Goal: Task Accomplishment & Management: Complete application form

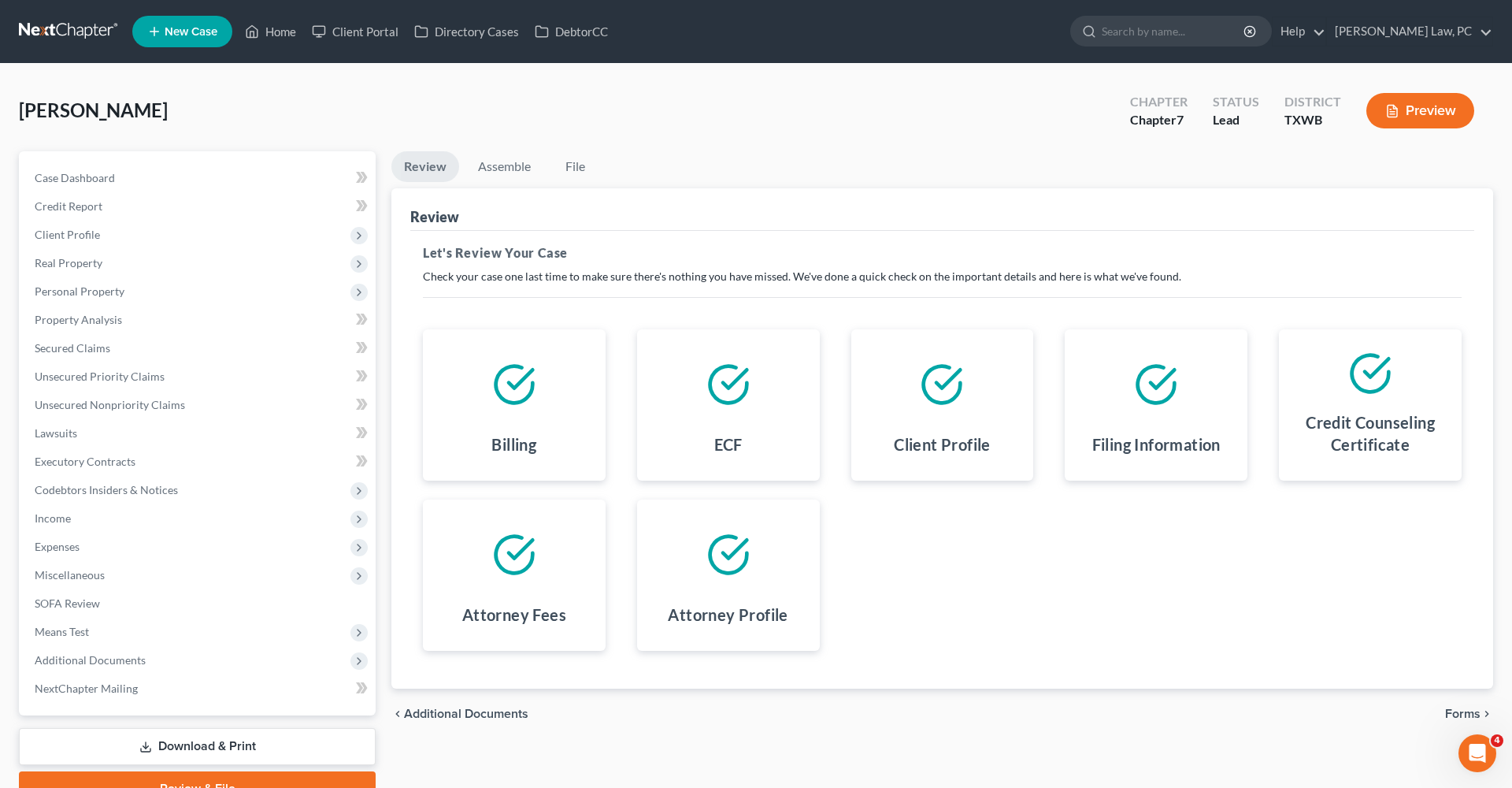
click at [57, 32] on link at bounding box center [70, 31] width 101 height 29
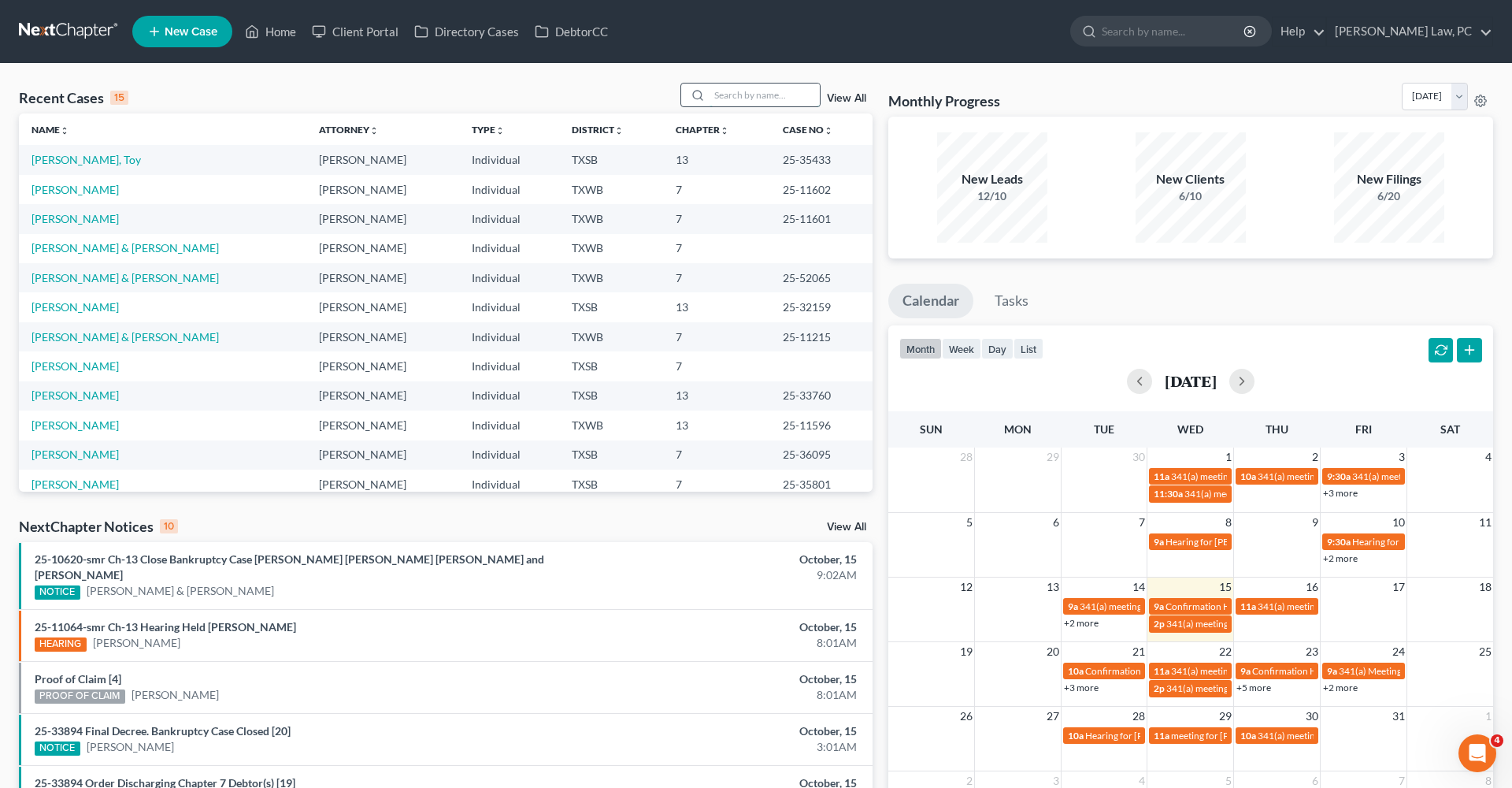
click at [745, 102] on input "search" at bounding box center [764, 95] width 110 height 23
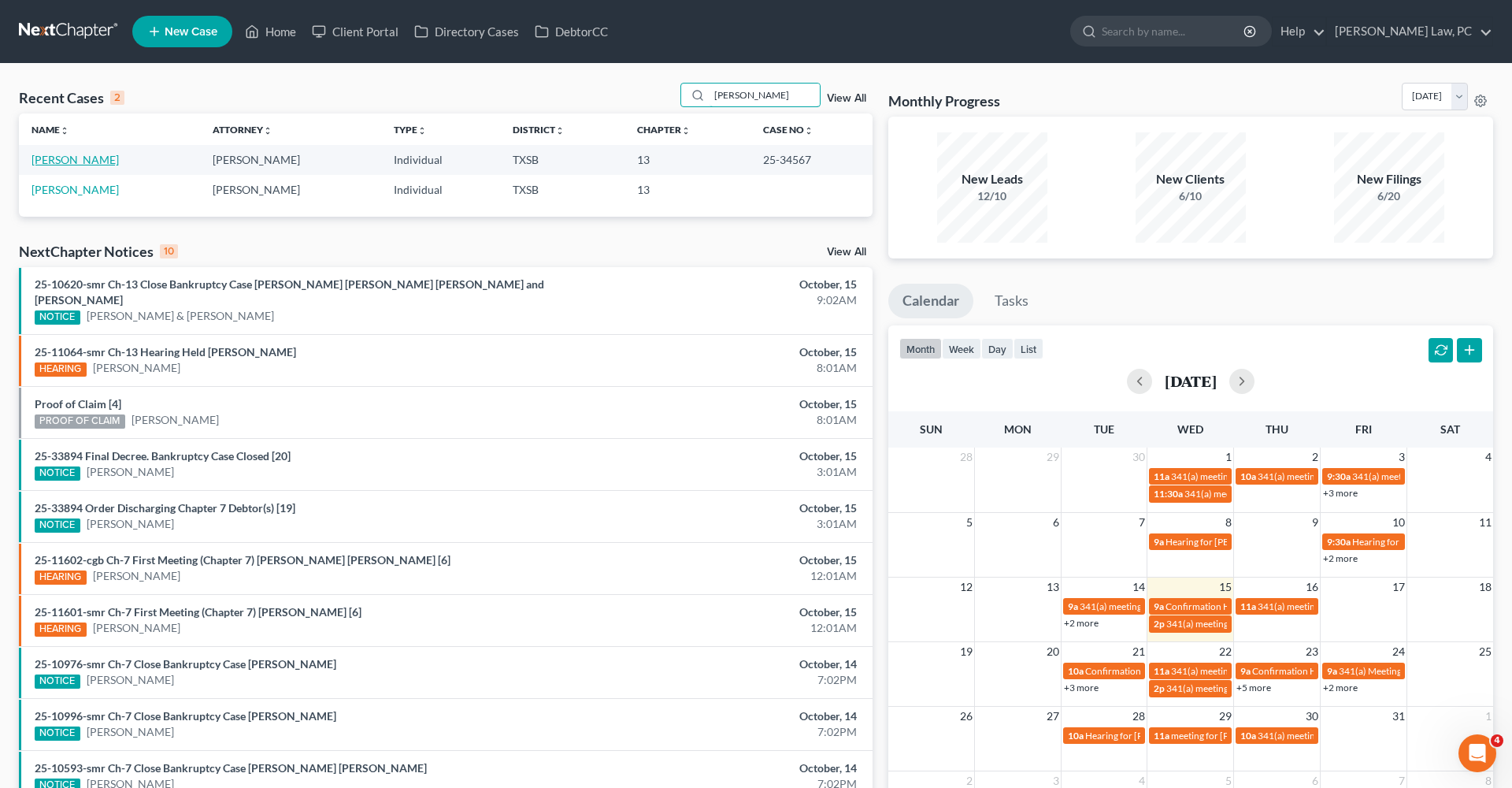
type input "barboza"
click at [101, 158] on link "Barboza, Gabriel" at bounding box center [75, 159] width 87 height 13
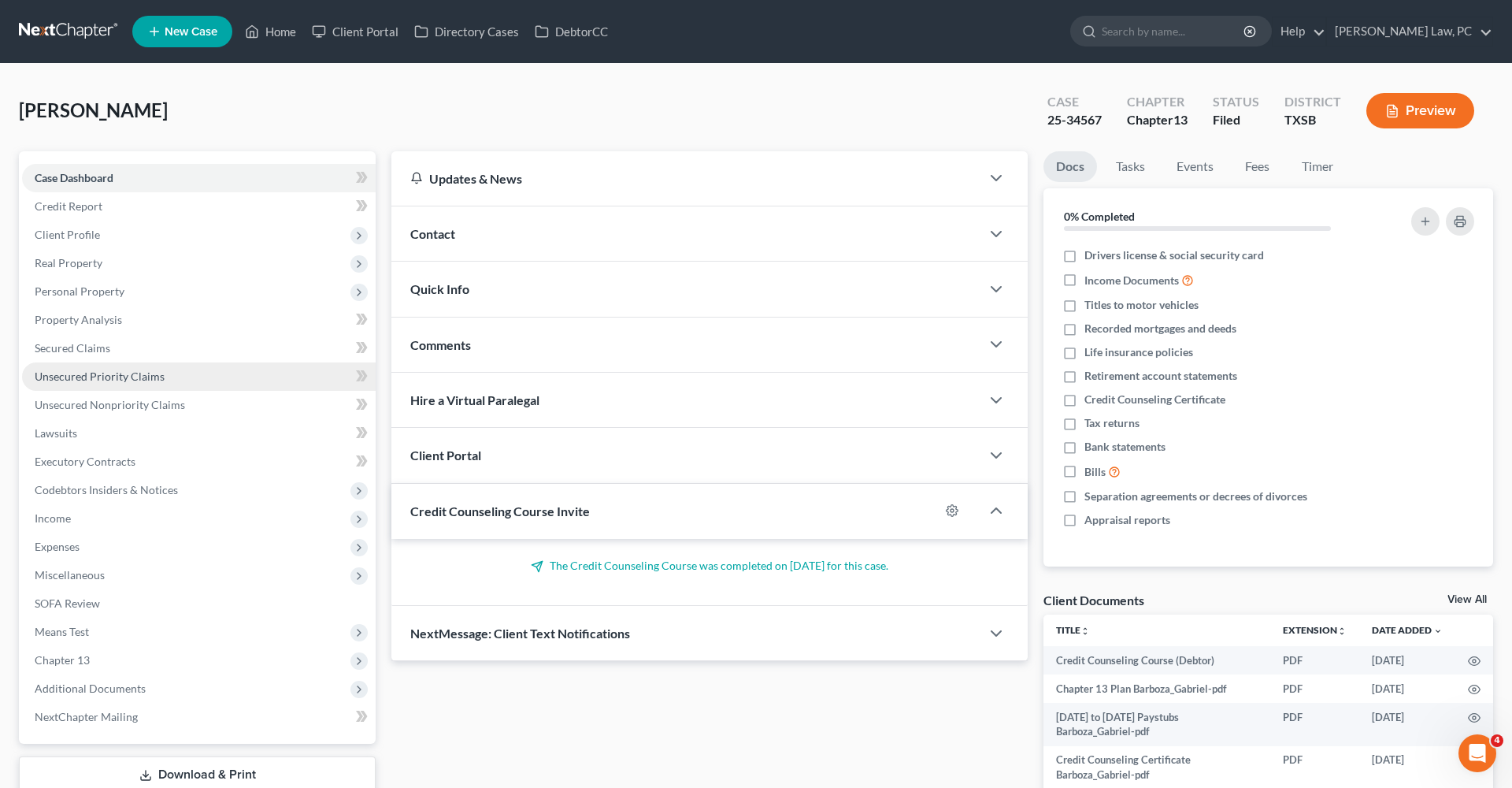
click at [92, 380] on span "Unsecured Priority Claims" at bounding box center [99, 376] width 130 height 13
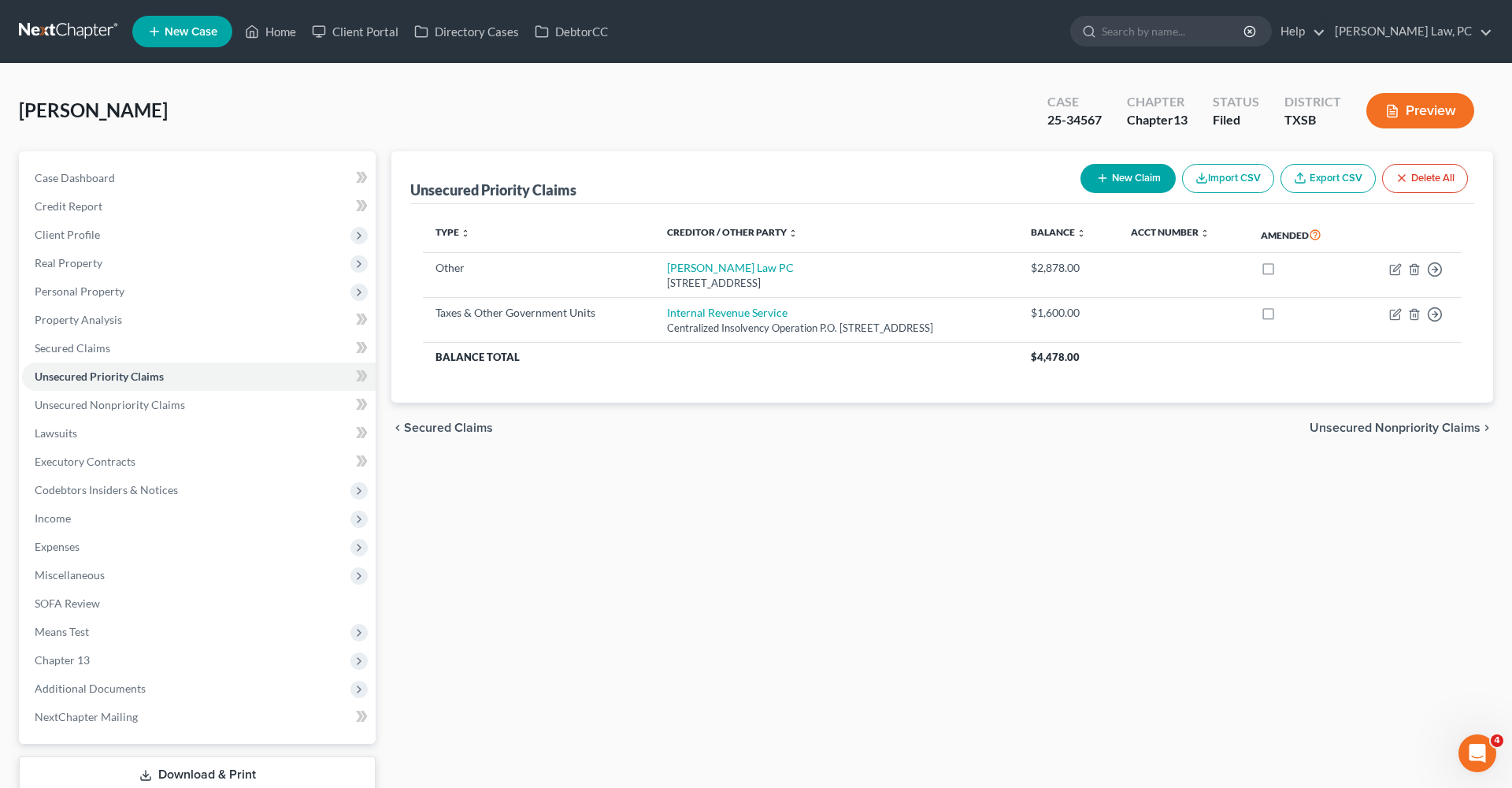
click at [48, 29] on link at bounding box center [70, 31] width 101 height 29
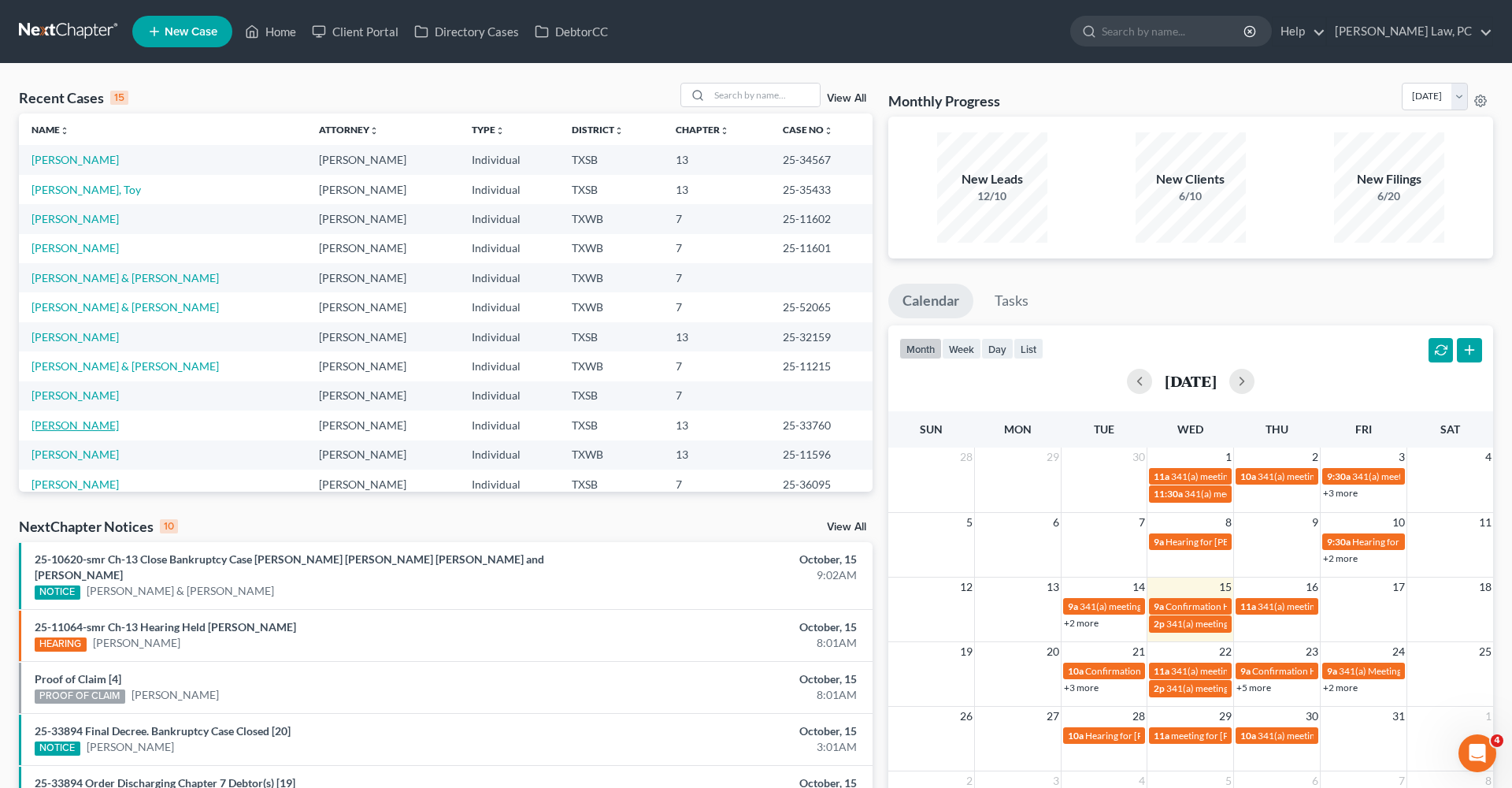
click at [68, 425] on link "[PERSON_NAME]" at bounding box center [75, 425] width 87 height 13
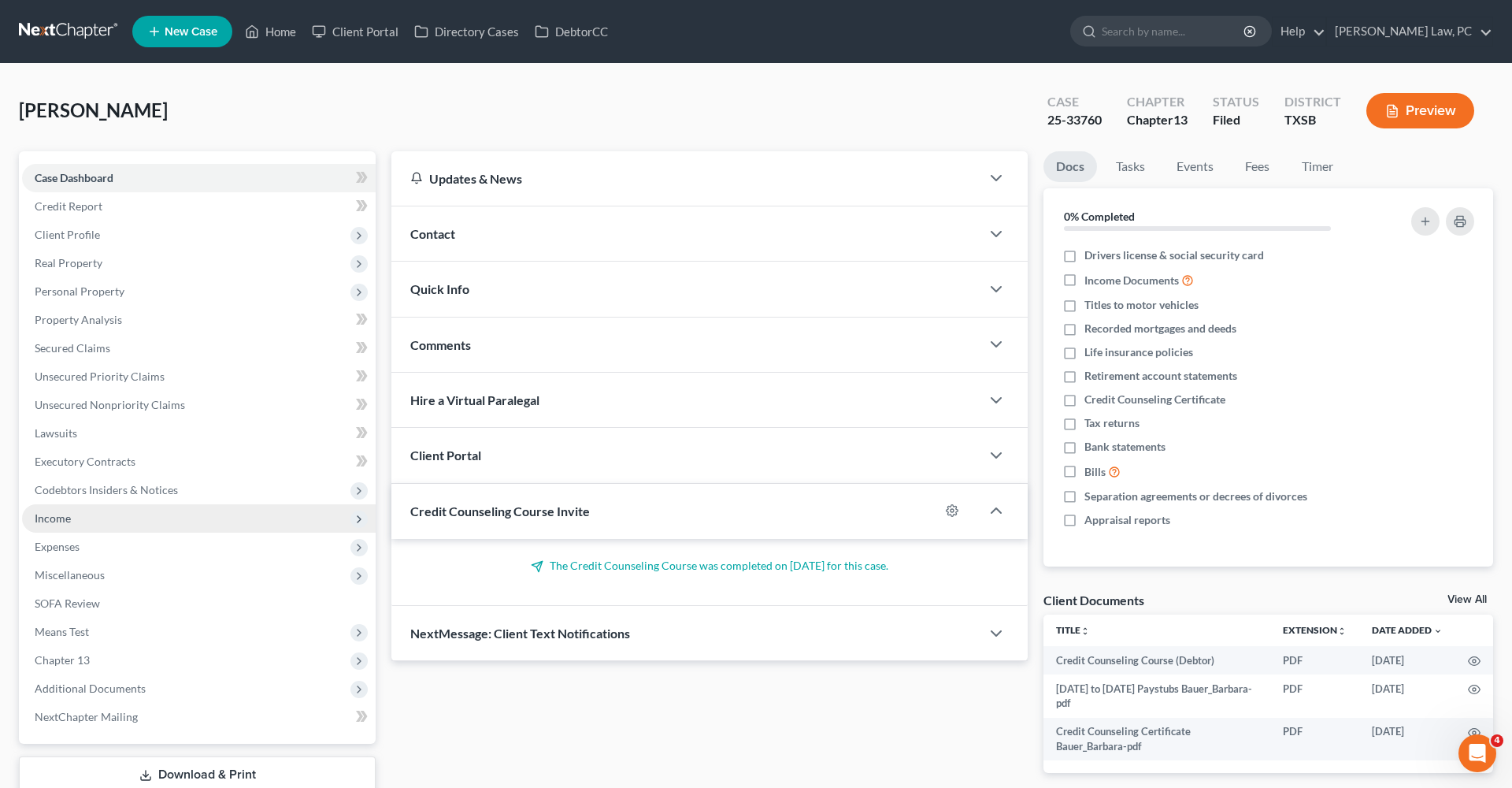
click at [49, 511] on span "Income" at bounding box center [53, 517] width 37 height 13
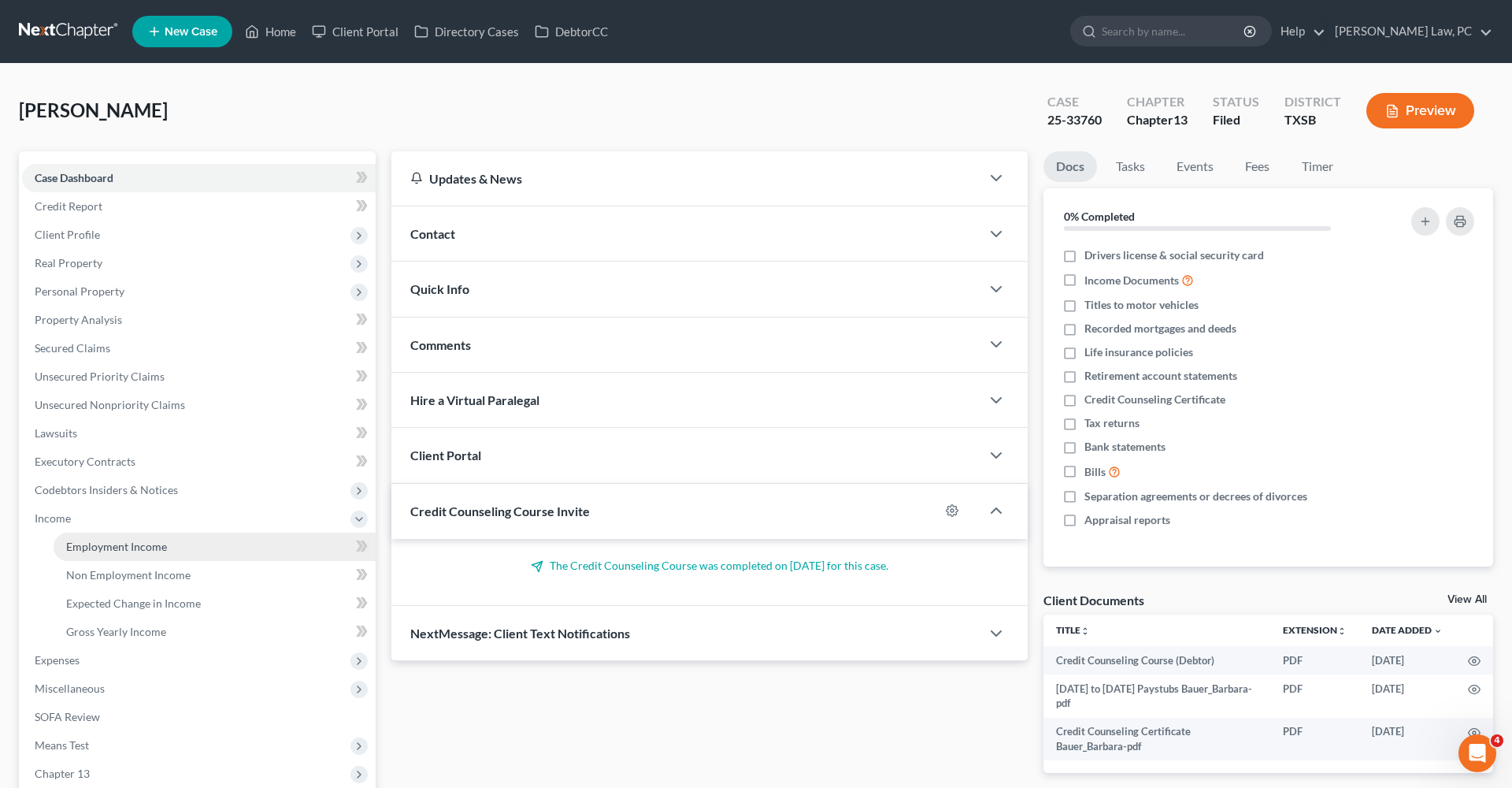
click at [99, 549] on span "Employment Income" at bounding box center [117, 546] width 101 height 13
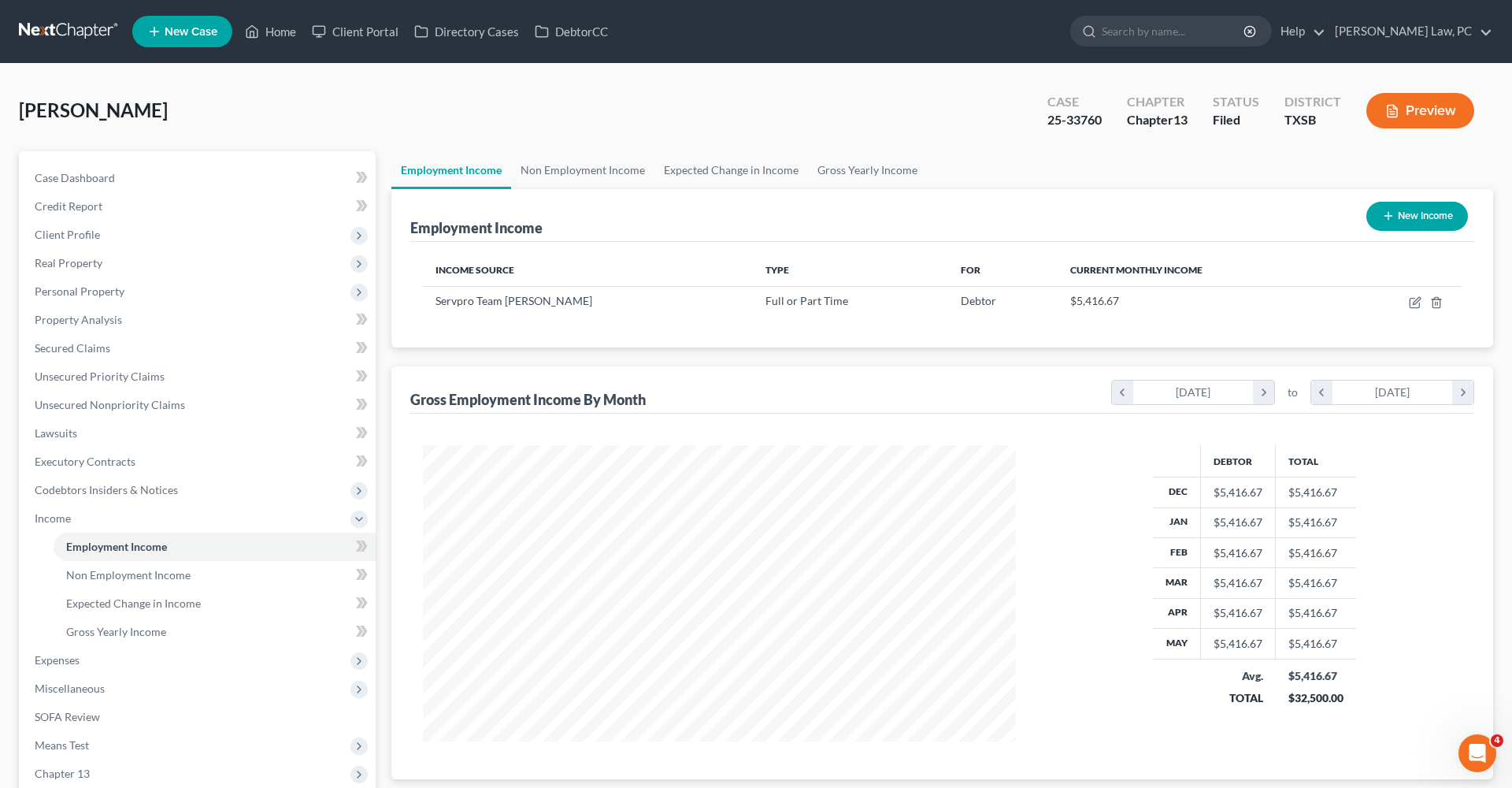
scroll to position [296, 625]
click at [1411, 304] on icon "button" at bounding box center [1414, 302] width 12 height 12
select select "0"
select select "45"
select select "3"
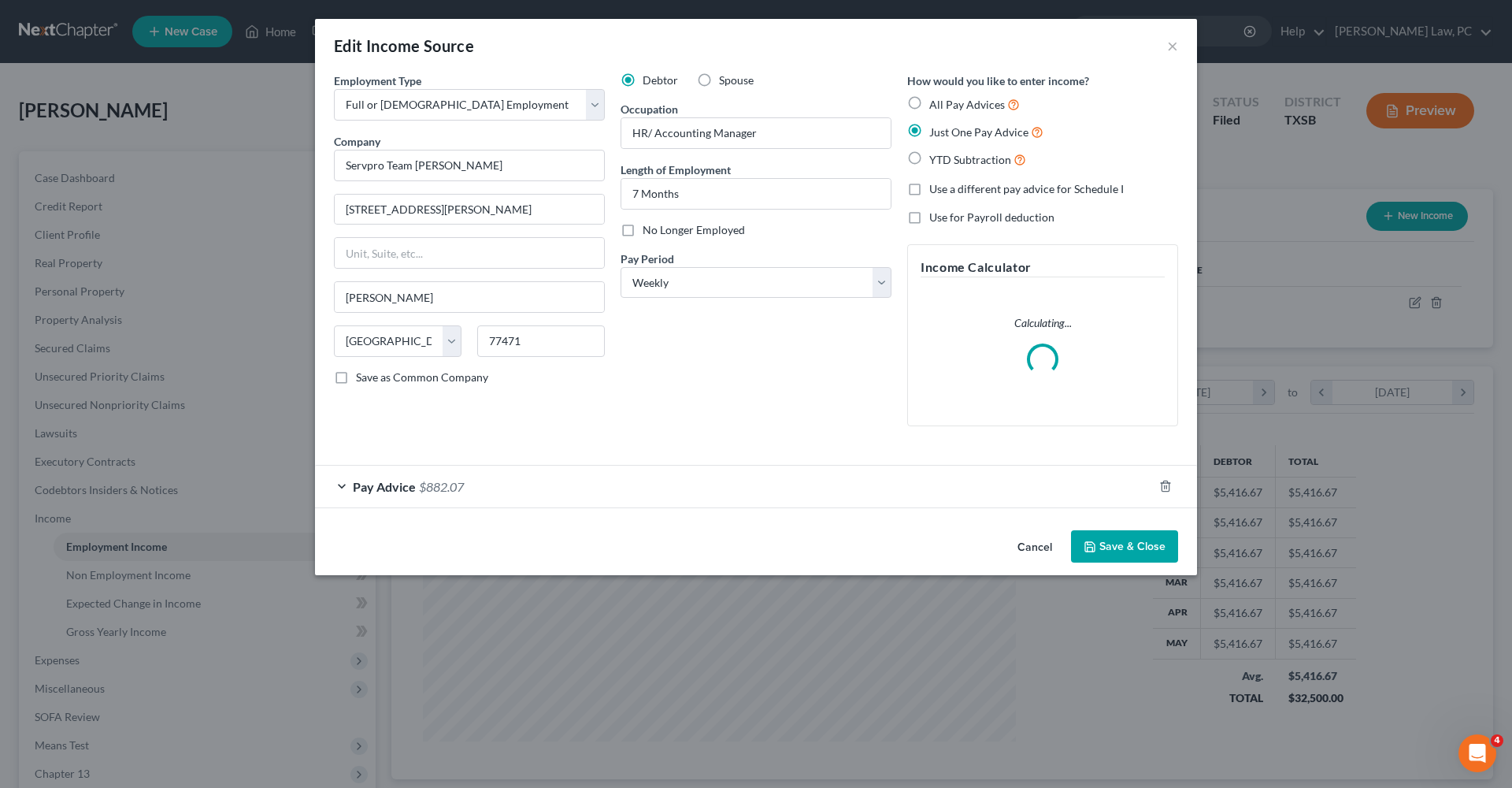
click at [490, 492] on div "Pay Advice $882.07" at bounding box center [733, 486] width 837 height 42
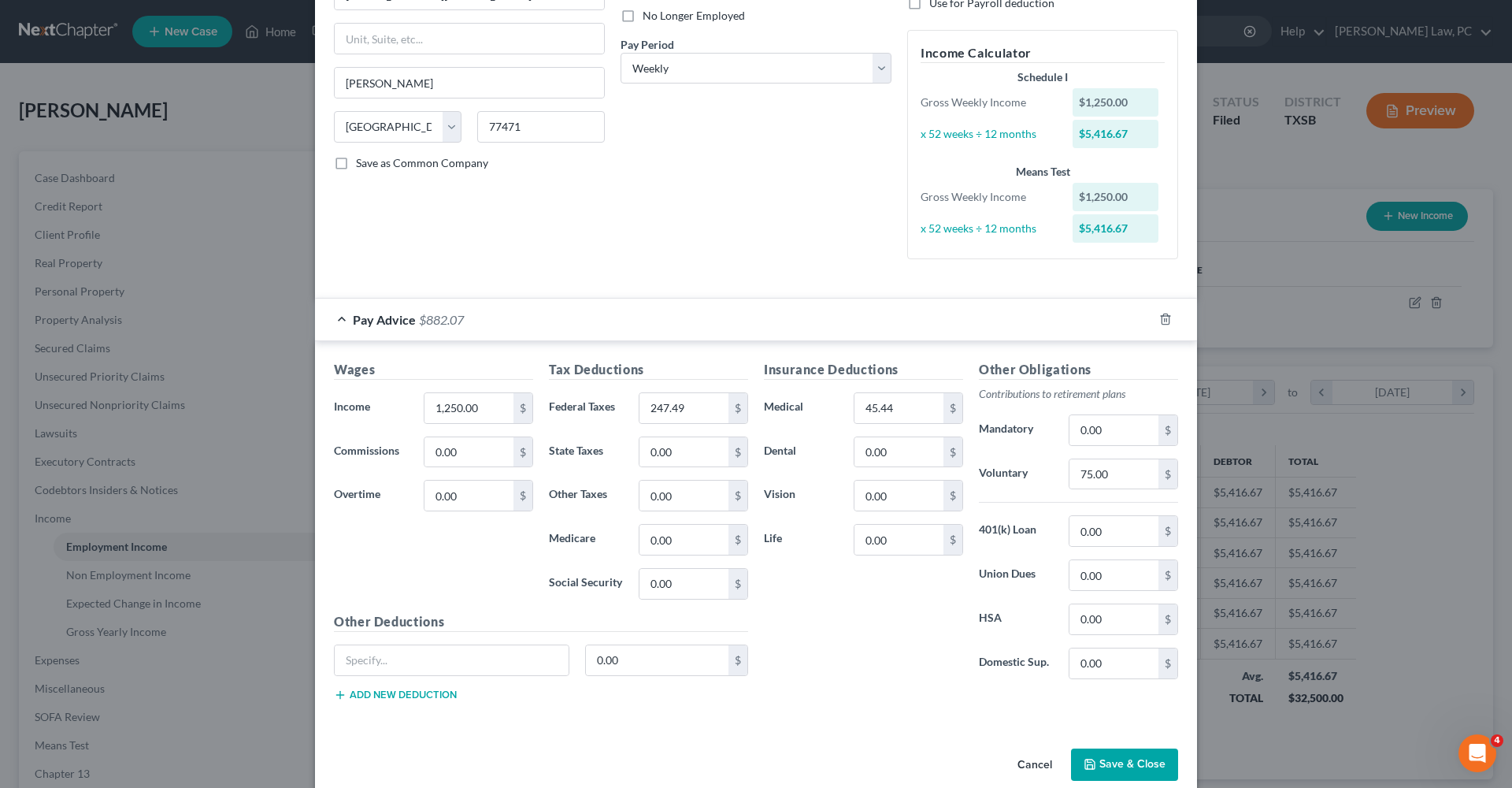
scroll to position [216, 0]
click at [339, 319] on div "Pay Advice $882.07" at bounding box center [733, 318] width 837 height 42
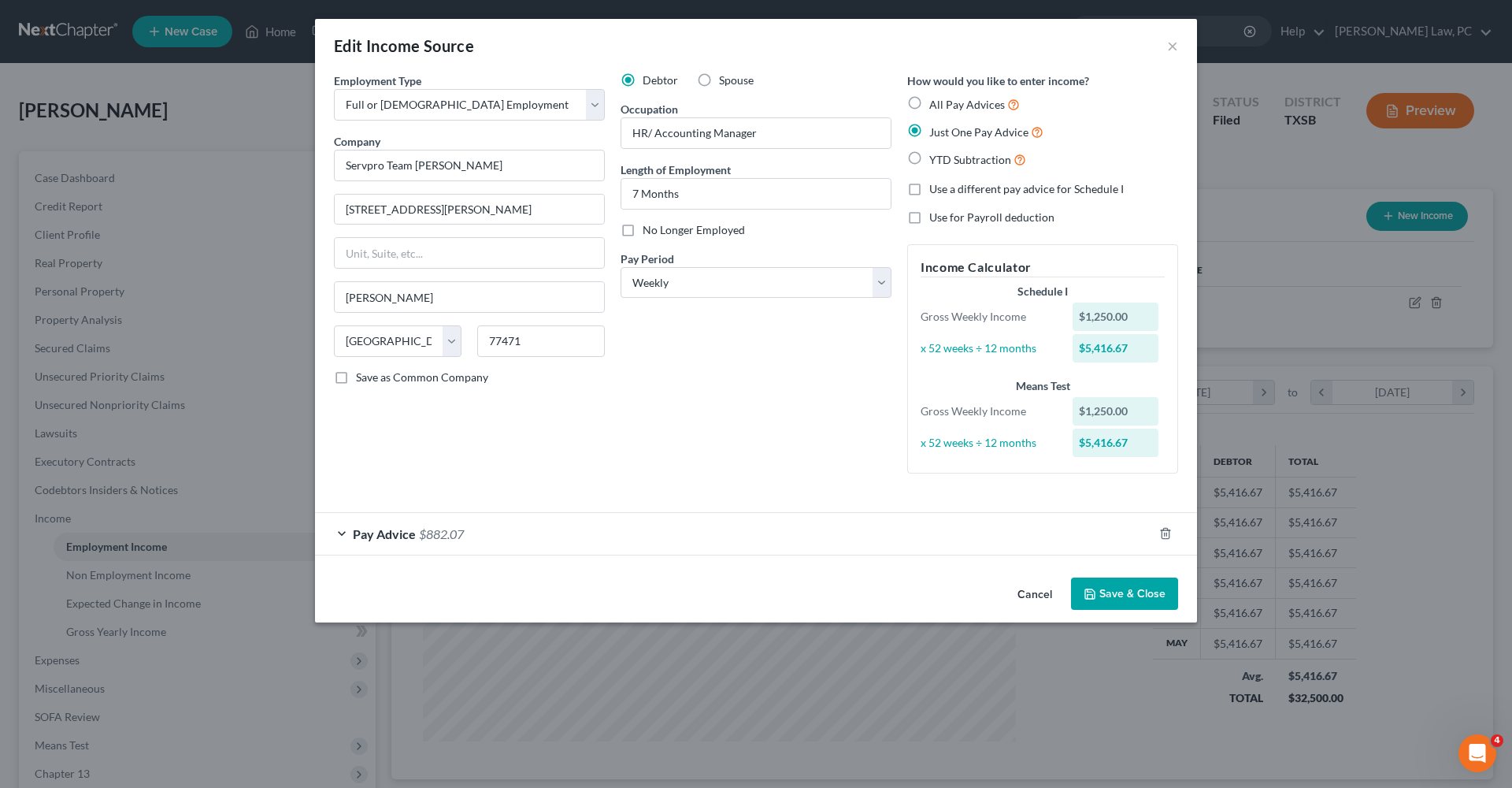
scroll to position [0, 0]
click at [984, 188] on span "Use a different pay advice for Schedule I" at bounding box center [1026, 188] width 194 height 13
click at [946, 188] on input "Use a different pay advice for Schedule I" at bounding box center [940, 187] width 10 height 10
checkbox input "true"
click at [975, 591] on button "Add Schedule I Income" at bounding box center [986, 594] width 158 height 33
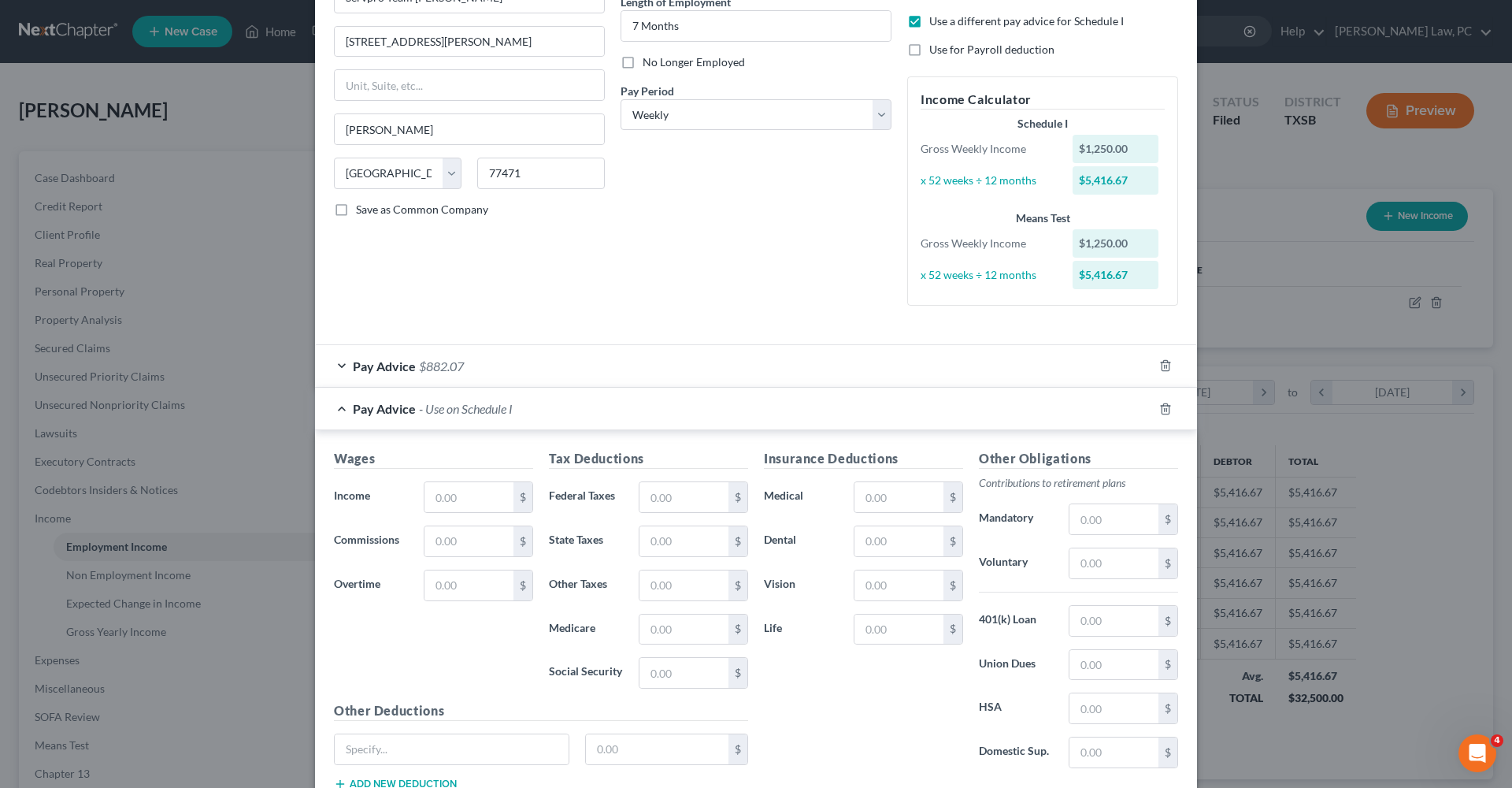
scroll to position [175, 0]
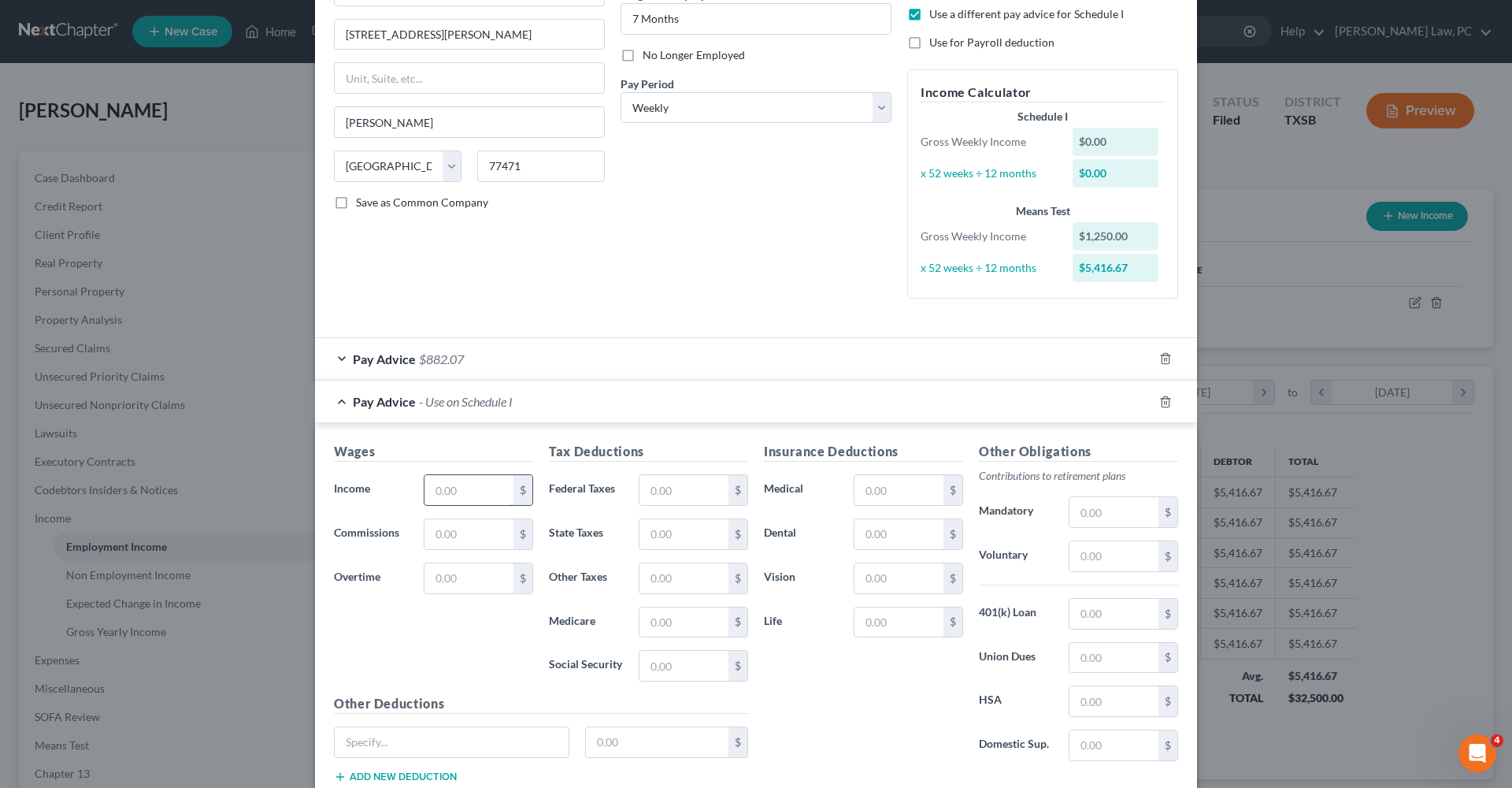
click at [492, 475] on input "text" at bounding box center [469, 490] width 89 height 30
type input "1,250"
click at [890, 533] on input "text" at bounding box center [898, 533] width 89 height 30
type input "3.04"
click at [877, 478] on input "text" at bounding box center [898, 490] width 89 height 30
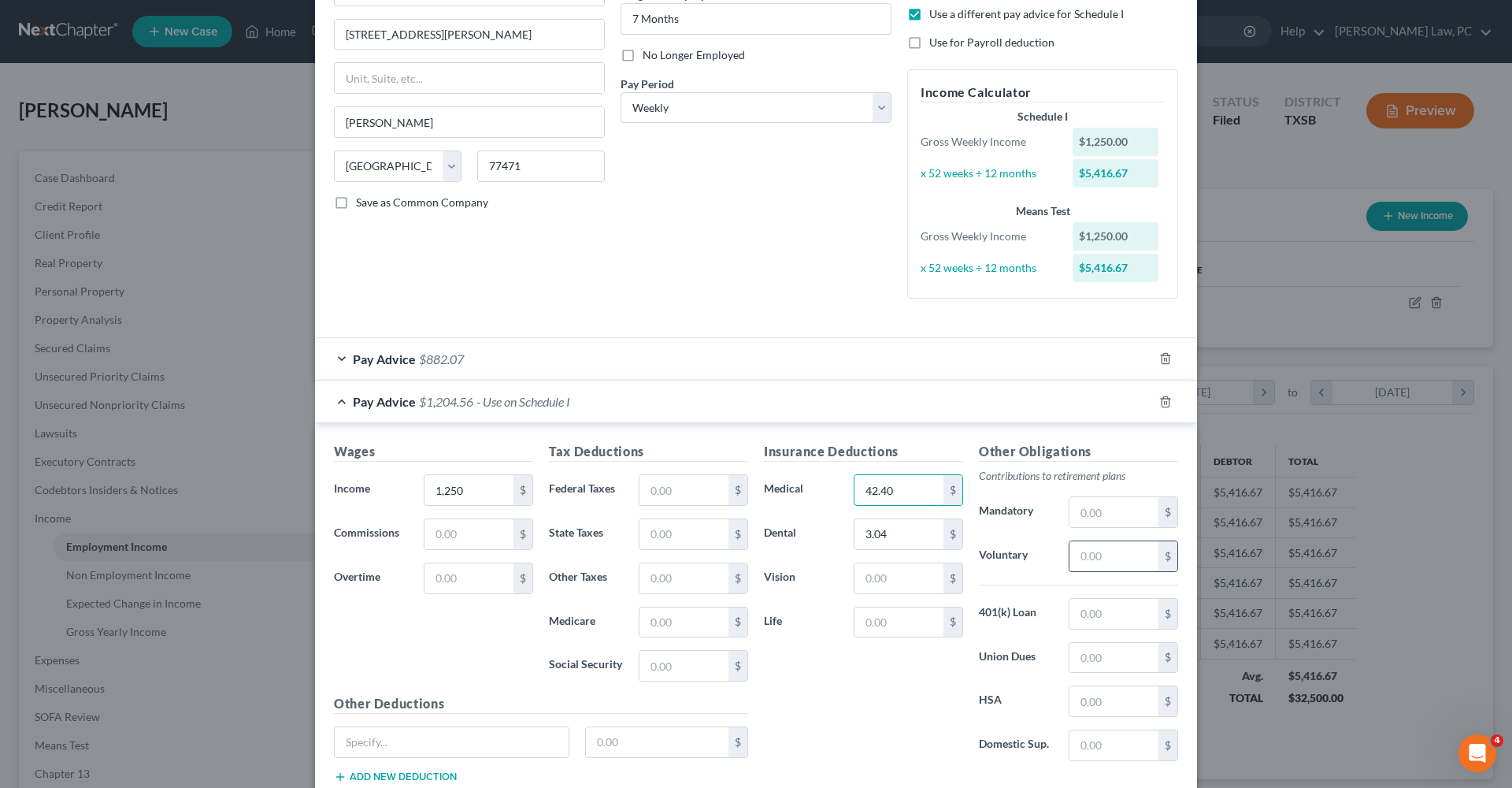
type input "42.40"
click at [1096, 553] on input "text" at bounding box center [1114, 556] width 89 height 30
type input "37.50"
click at [681, 487] on input "text" at bounding box center [684, 490] width 89 height 30
type input "155.35"
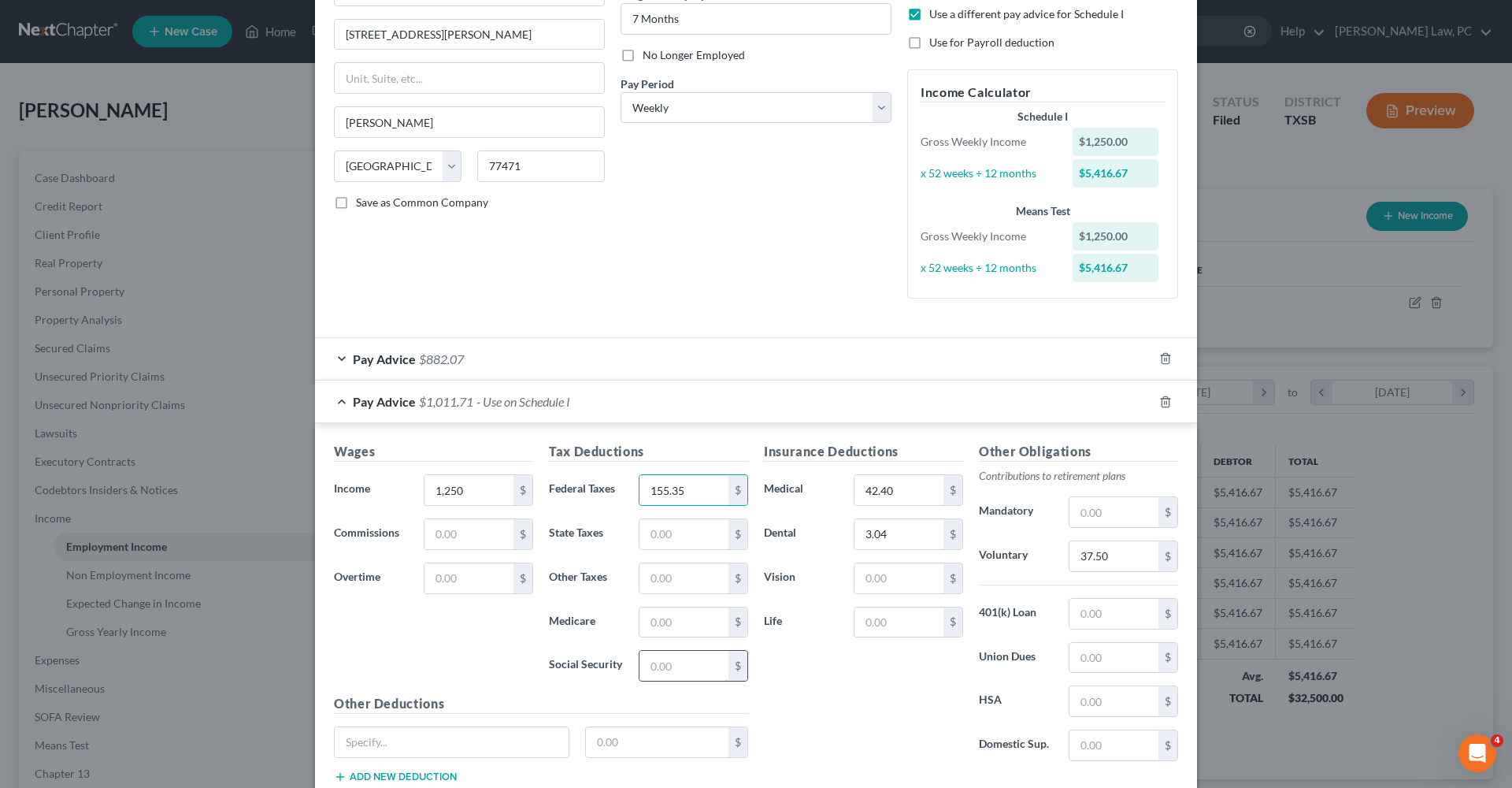
click at [679, 655] on input "text" at bounding box center [684, 665] width 89 height 30
type input "74.69"
click at [678, 623] on input "text" at bounding box center [684, 622] width 89 height 30
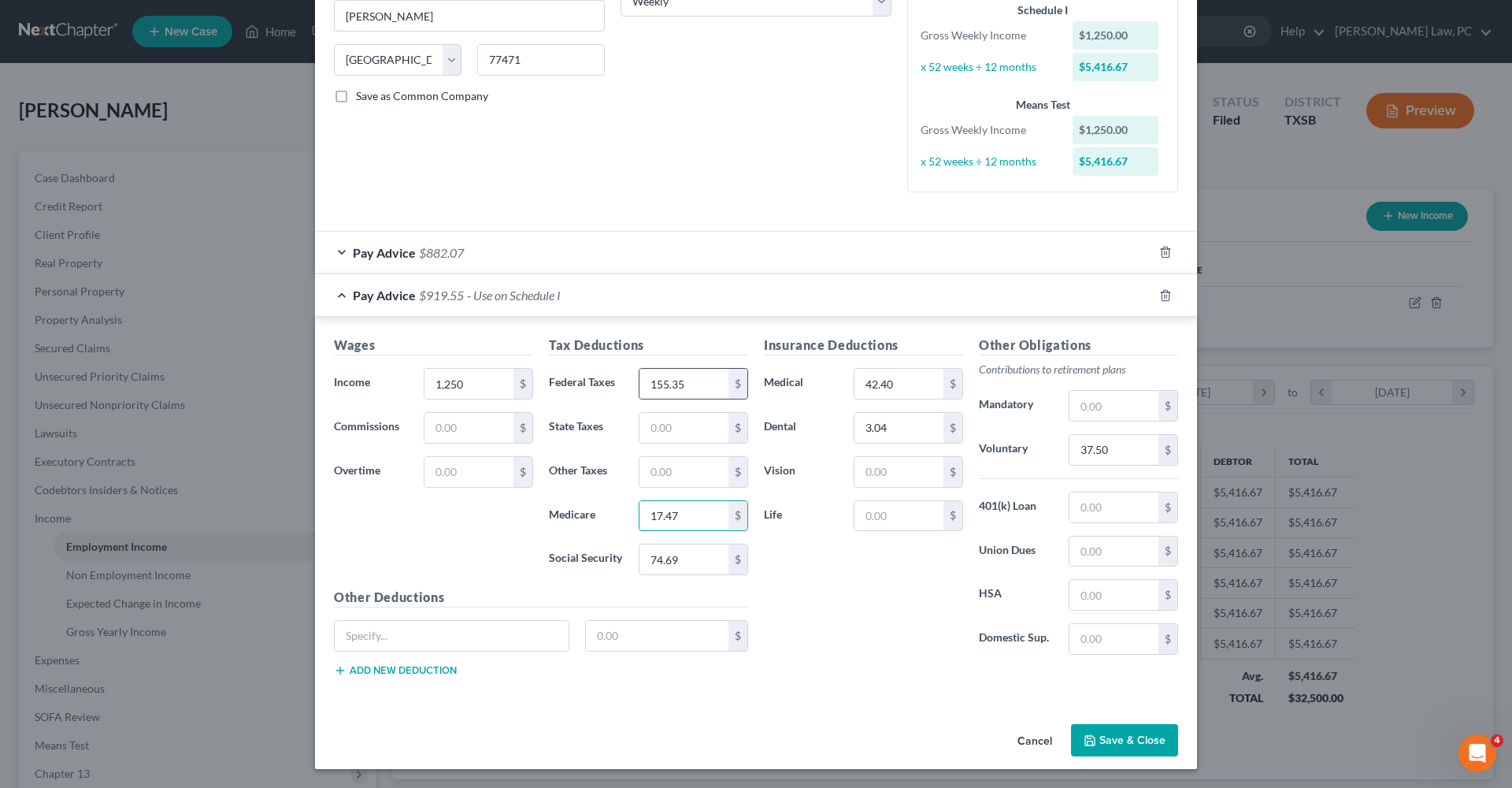
scroll to position [279, 0]
type input "17.47"
click at [1117, 734] on button "Save & Close" at bounding box center [1124, 743] width 107 height 33
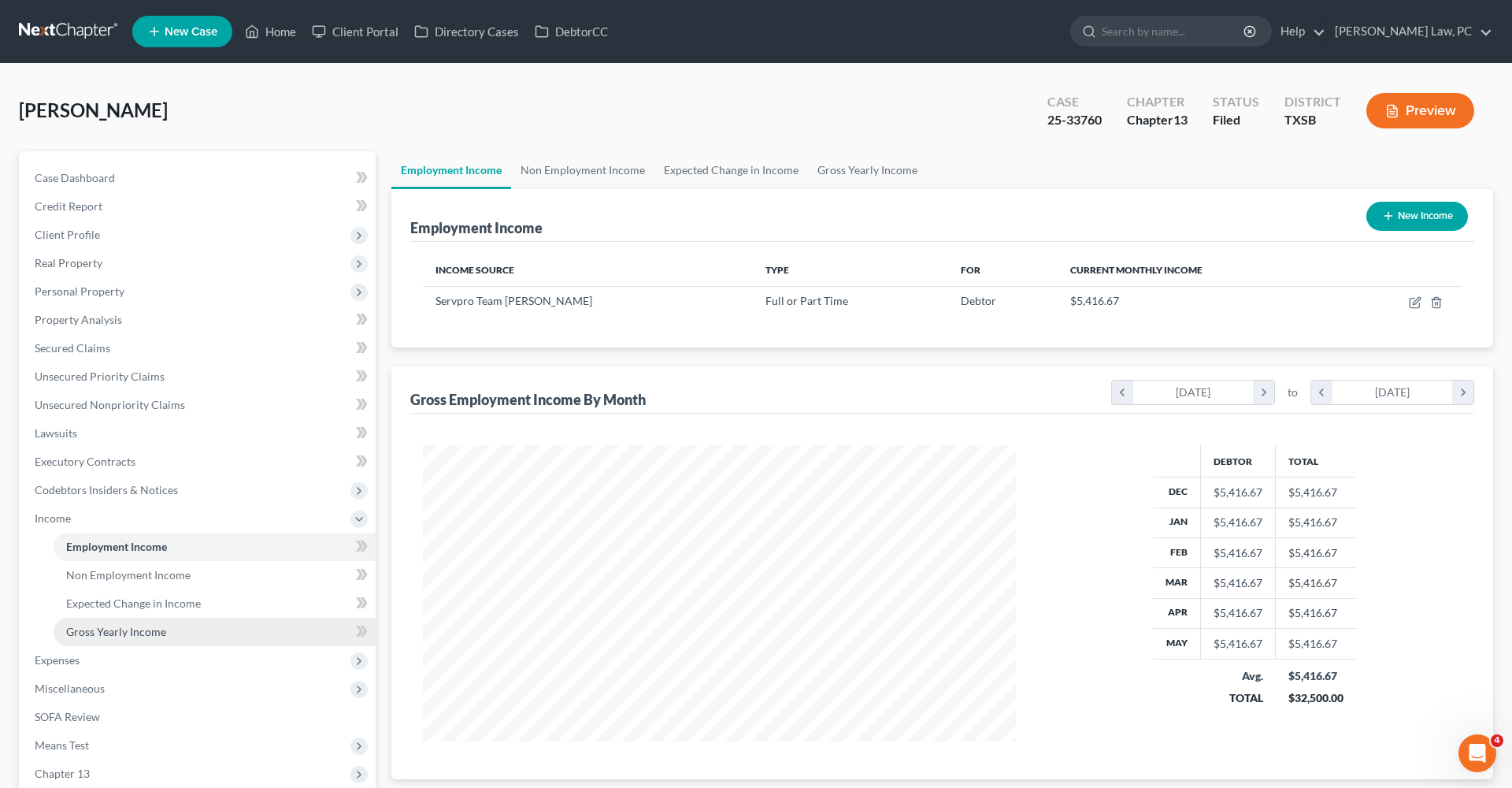
click at [149, 632] on span "Gross Yearly Income" at bounding box center [116, 631] width 100 height 13
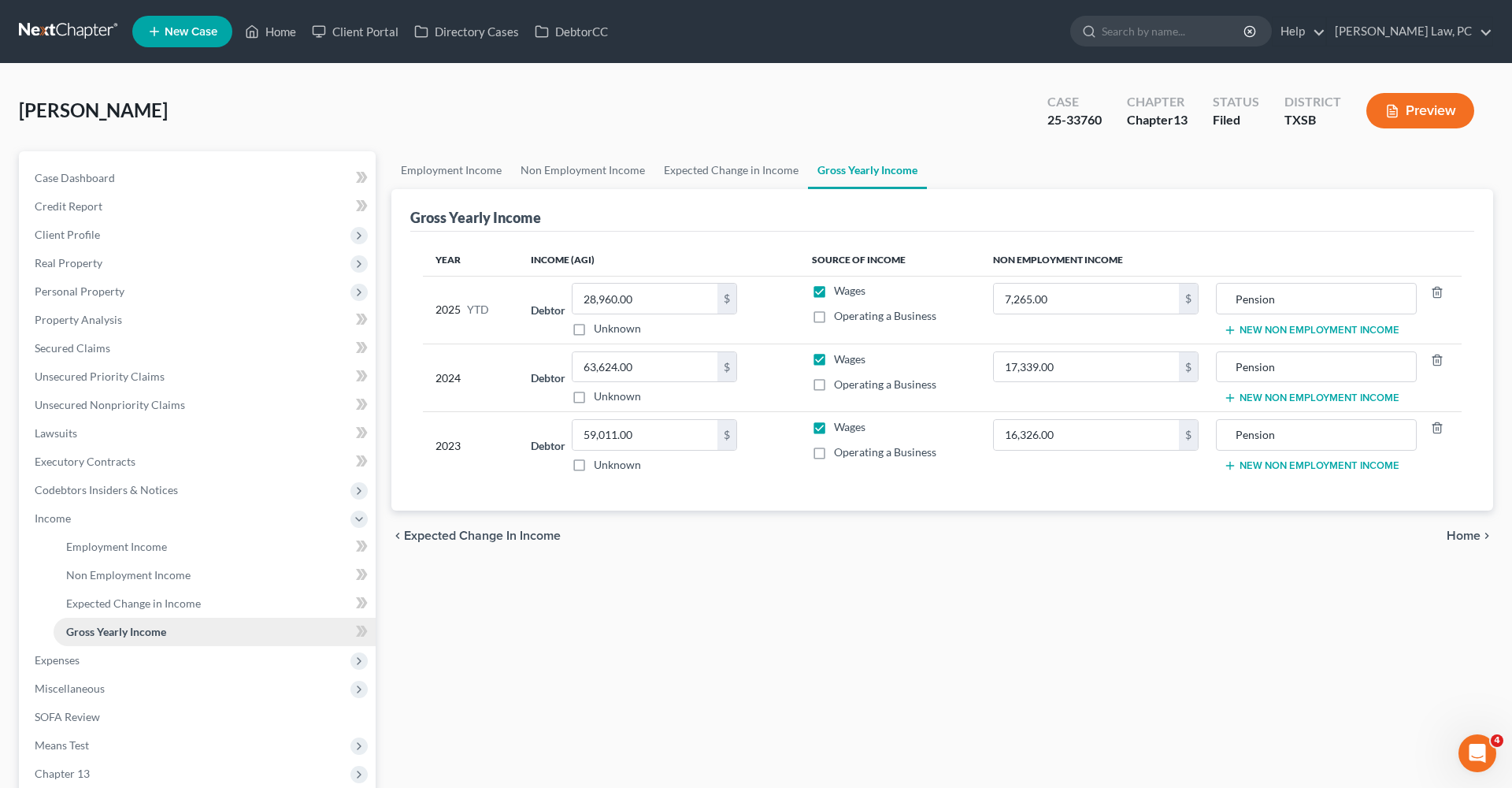
scroll to position [78, 0]
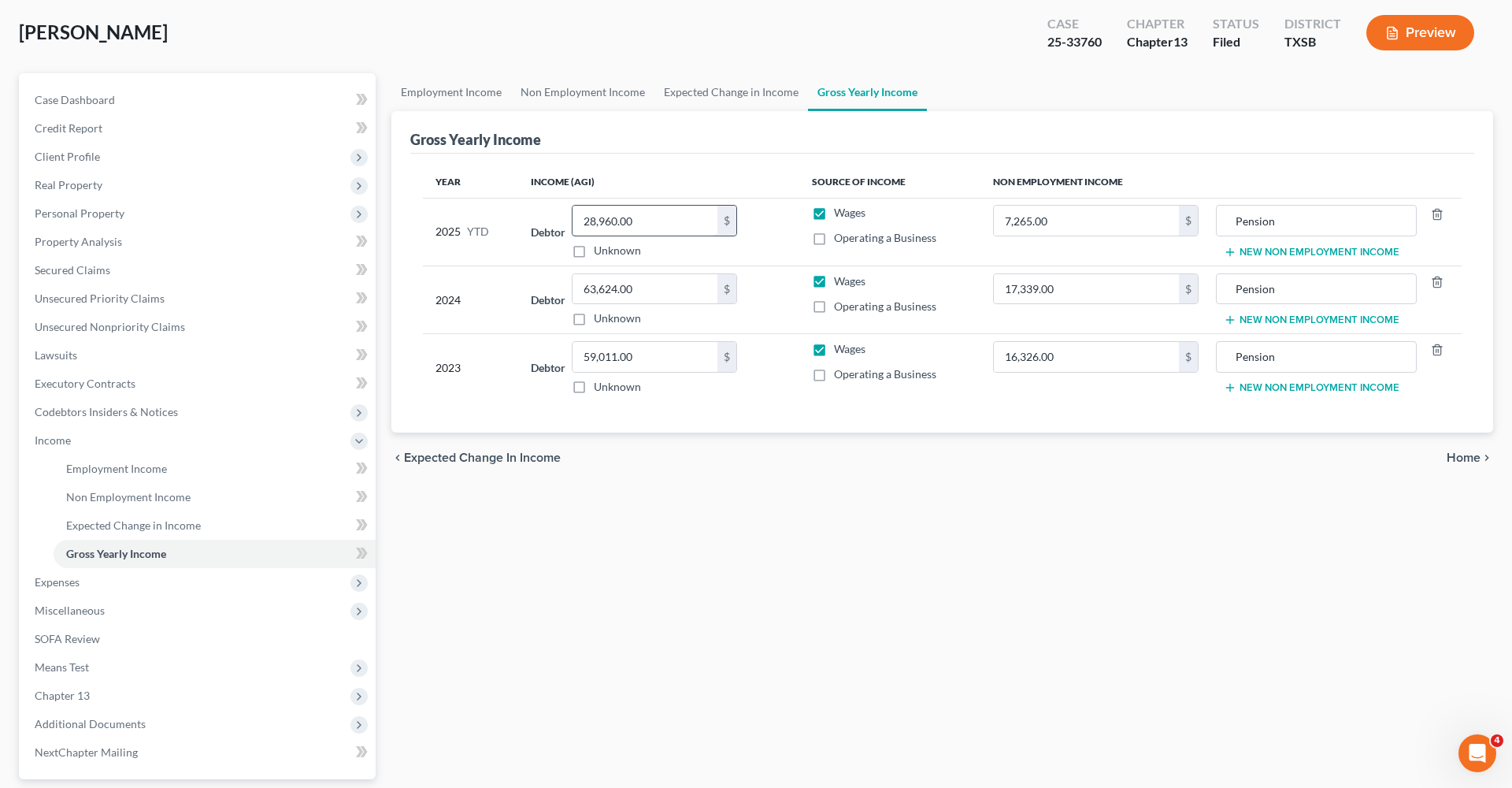
click at [657, 212] on input "28,960.00" at bounding box center [645, 221] width 145 height 30
drag, startPoint x: 657, startPoint y: 212, endPoint x: 674, endPoint y: 233, distance: 27.0
click at [674, 233] on input "28,960.00" at bounding box center [645, 221] width 145 height 30
type input "49,890.62"
click at [803, 486] on div "Employment Income Non Employment Income Expected Change in Income Gross Yearly …" at bounding box center [942, 471] width 1117 height 796
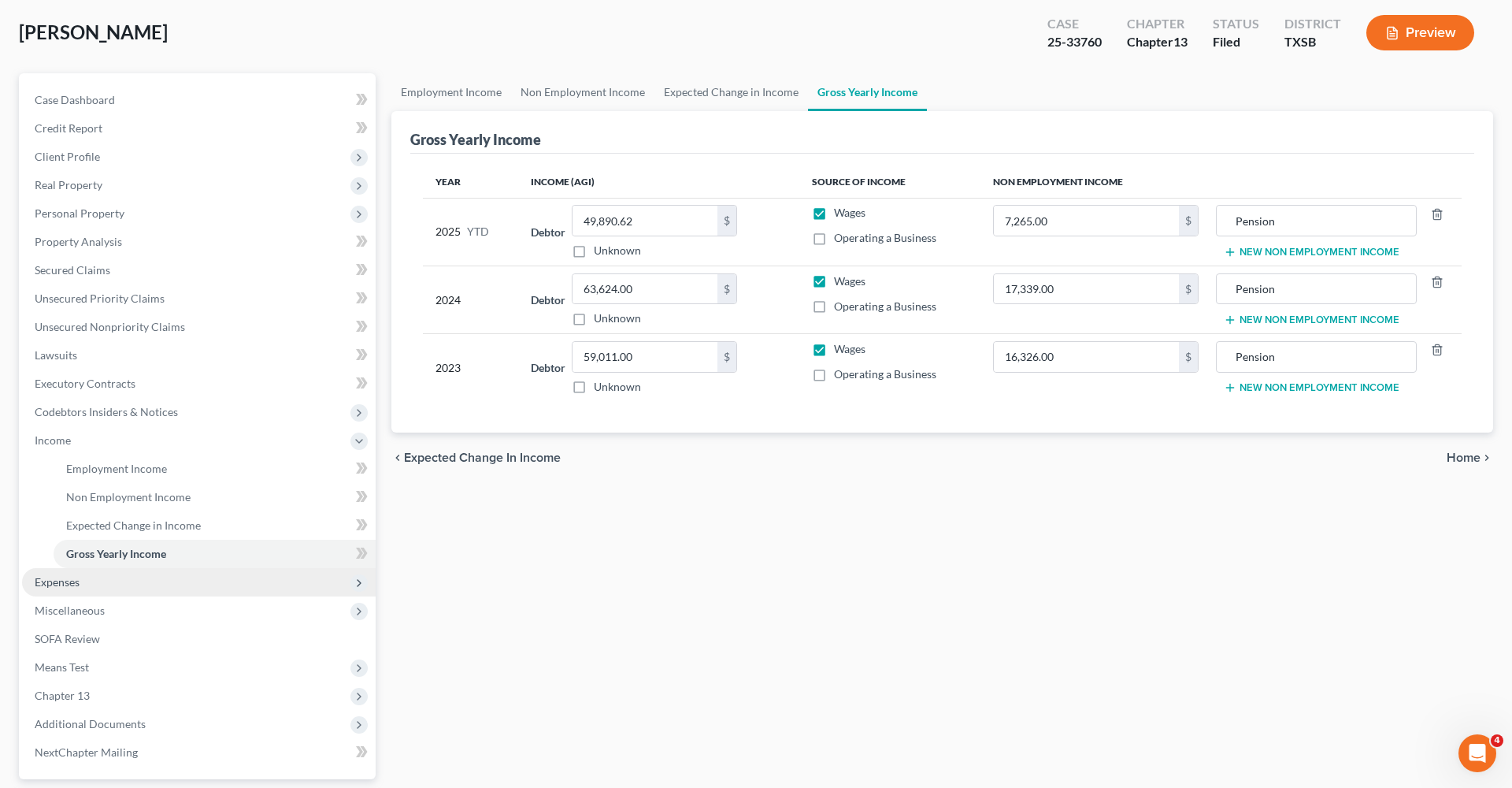
click at [71, 574] on span "Expenses" at bounding box center [199, 581] width 354 height 29
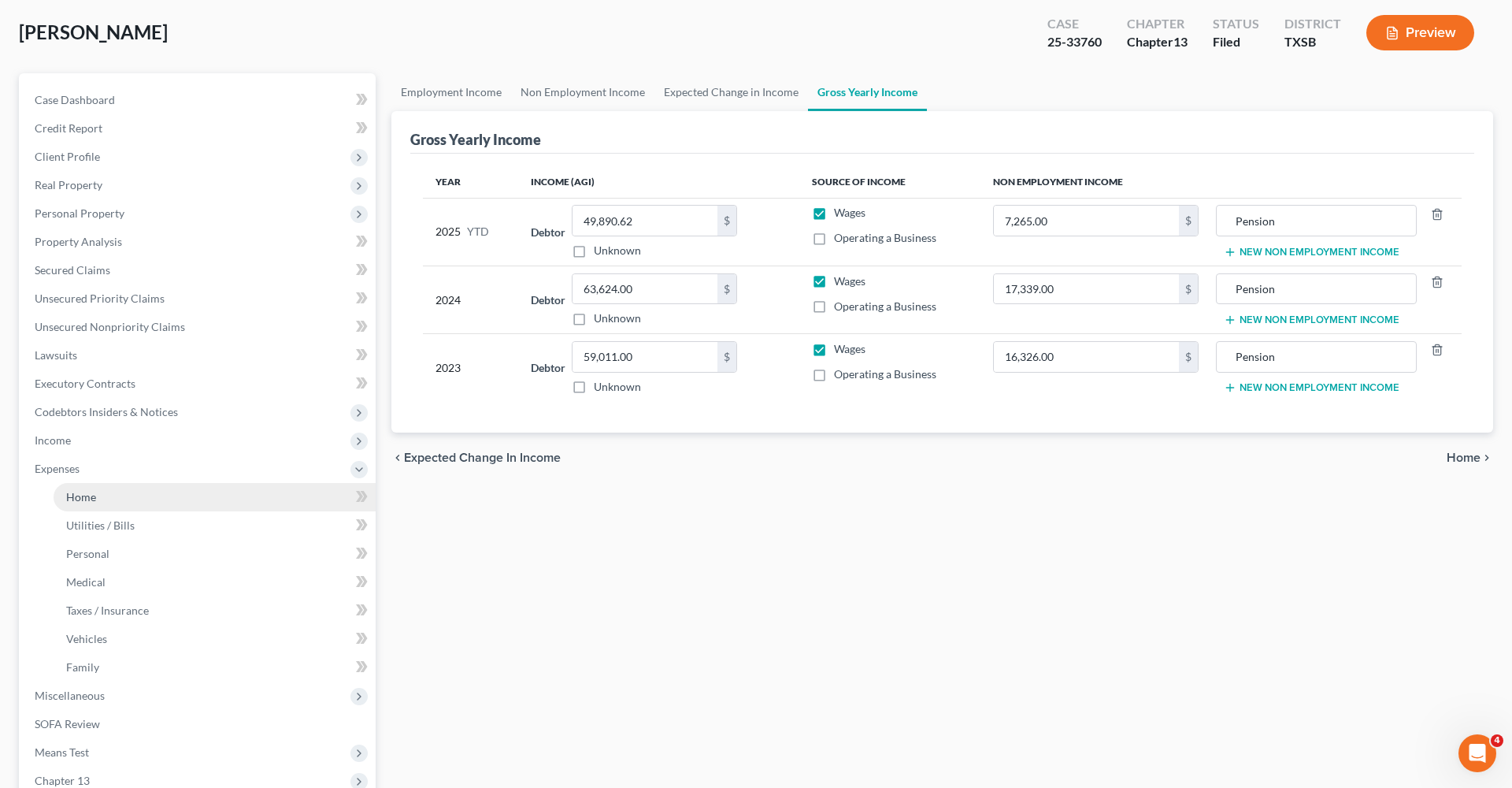
click at [67, 493] on span "Home" at bounding box center [81, 496] width 30 height 13
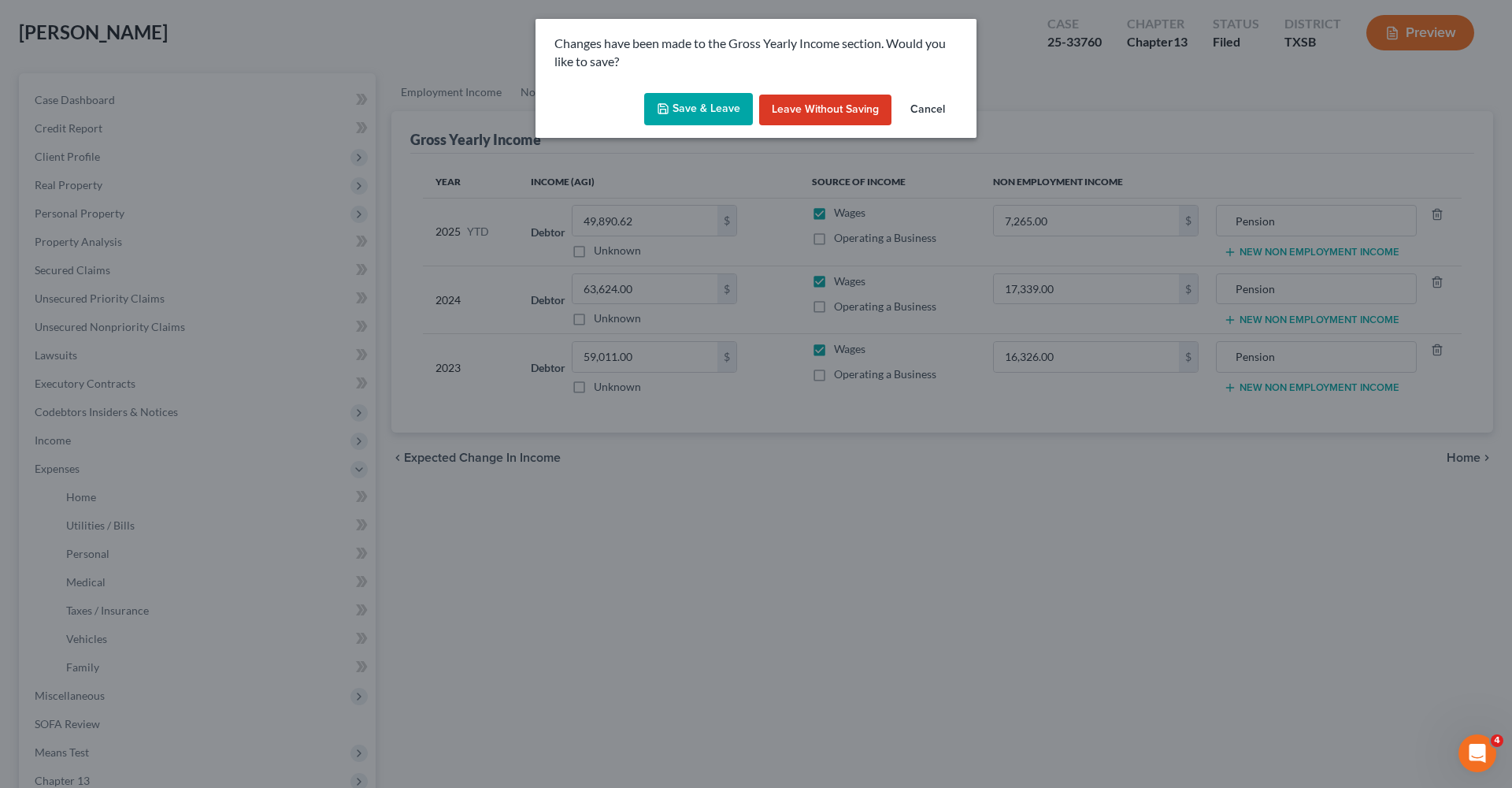
click at [692, 115] on button "Save & Leave" at bounding box center [698, 110] width 109 height 33
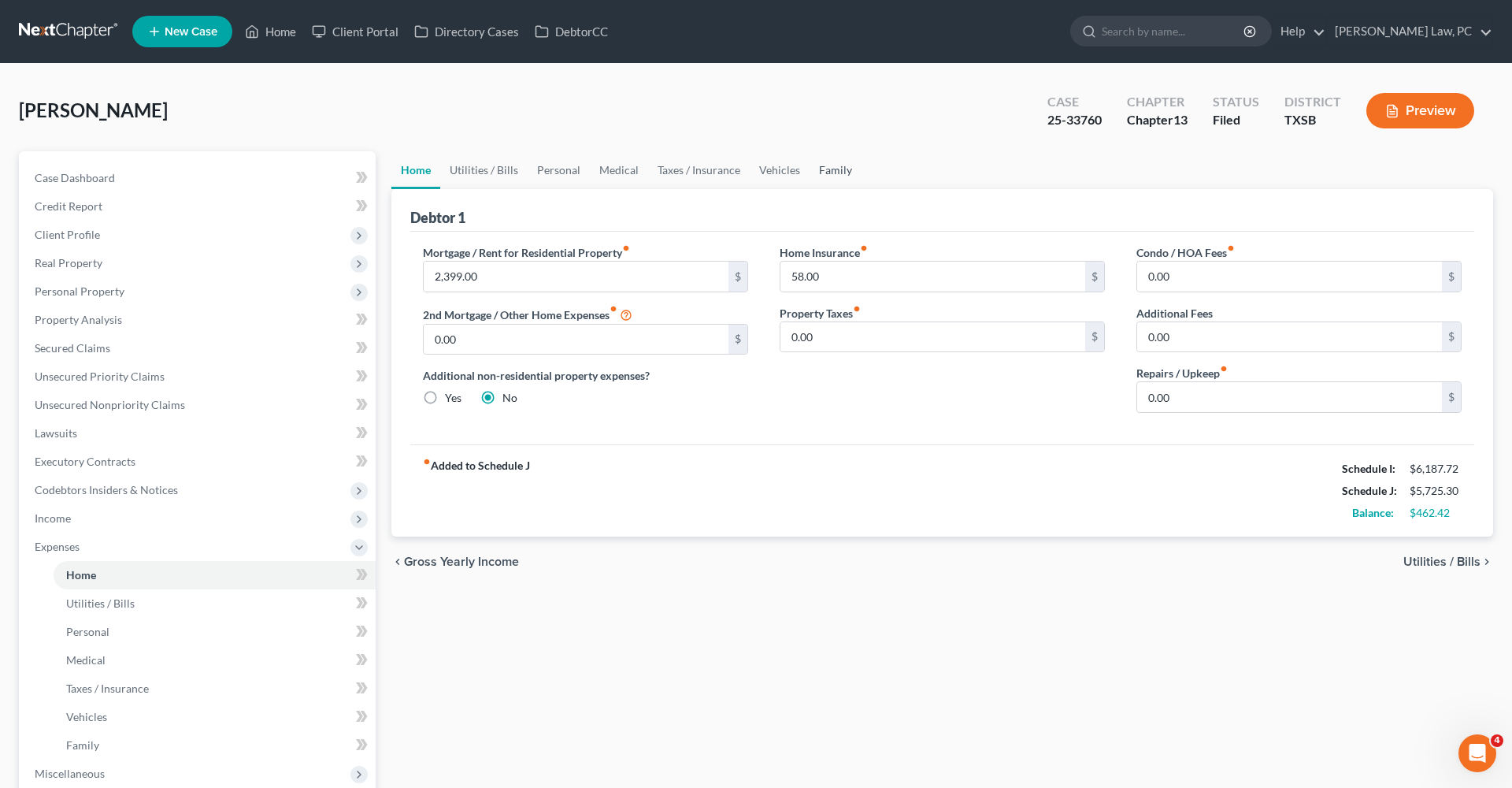
click at [829, 178] on link "Family" at bounding box center [836, 169] width 52 height 37
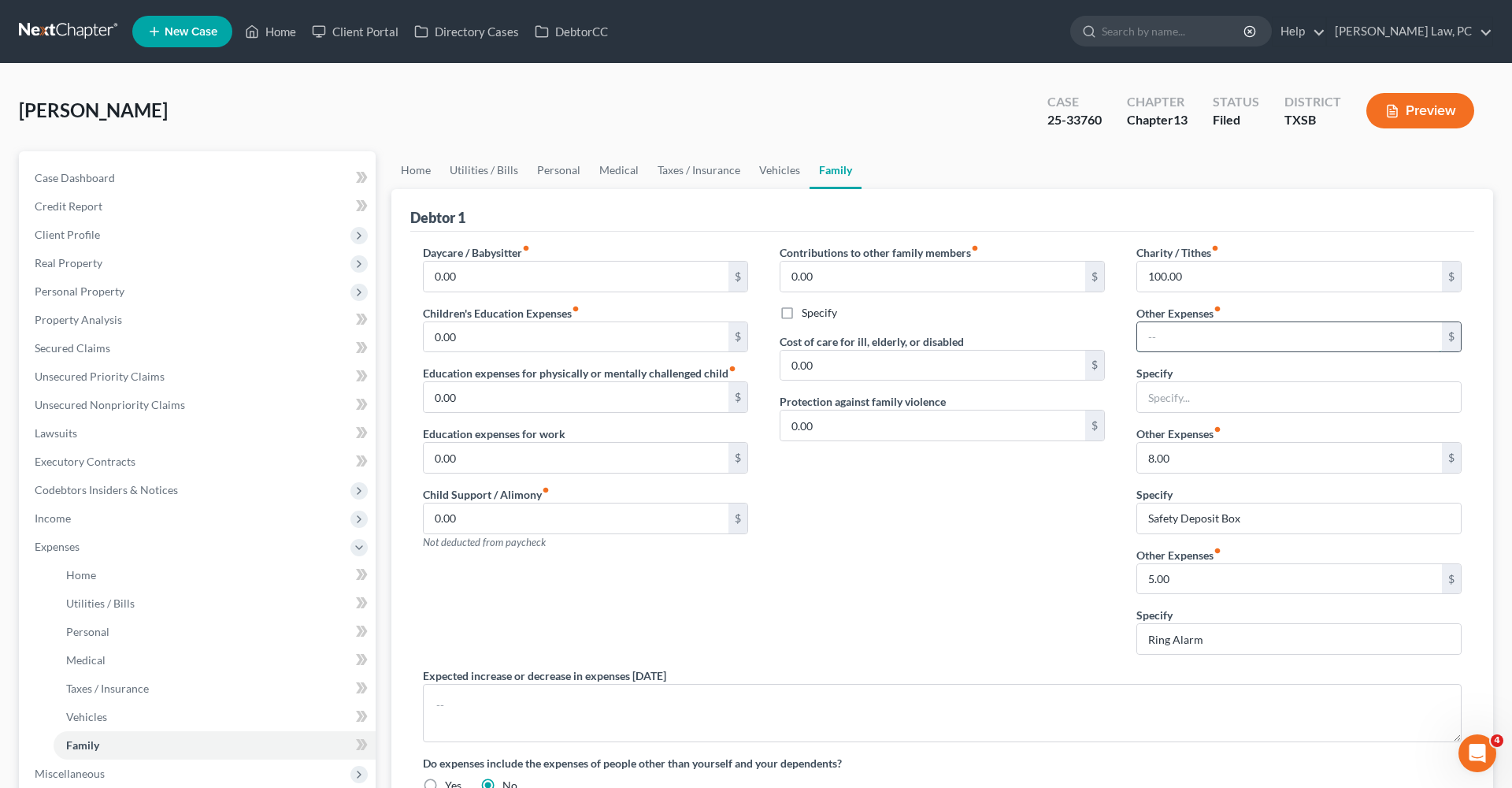
click at [1168, 337] on input "text" at bounding box center [1290, 337] width 305 height 30
type input "92"
click at [1193, 401] on input "text" at bounding box center [1298, 397] width 323 height 30
type input "Storage"
click at [993, 498] on div "Contributions to other family members fiber_manual_record 0.00 $ Specify Cost o…" at bounding box center [941, 455] width 356 height 423
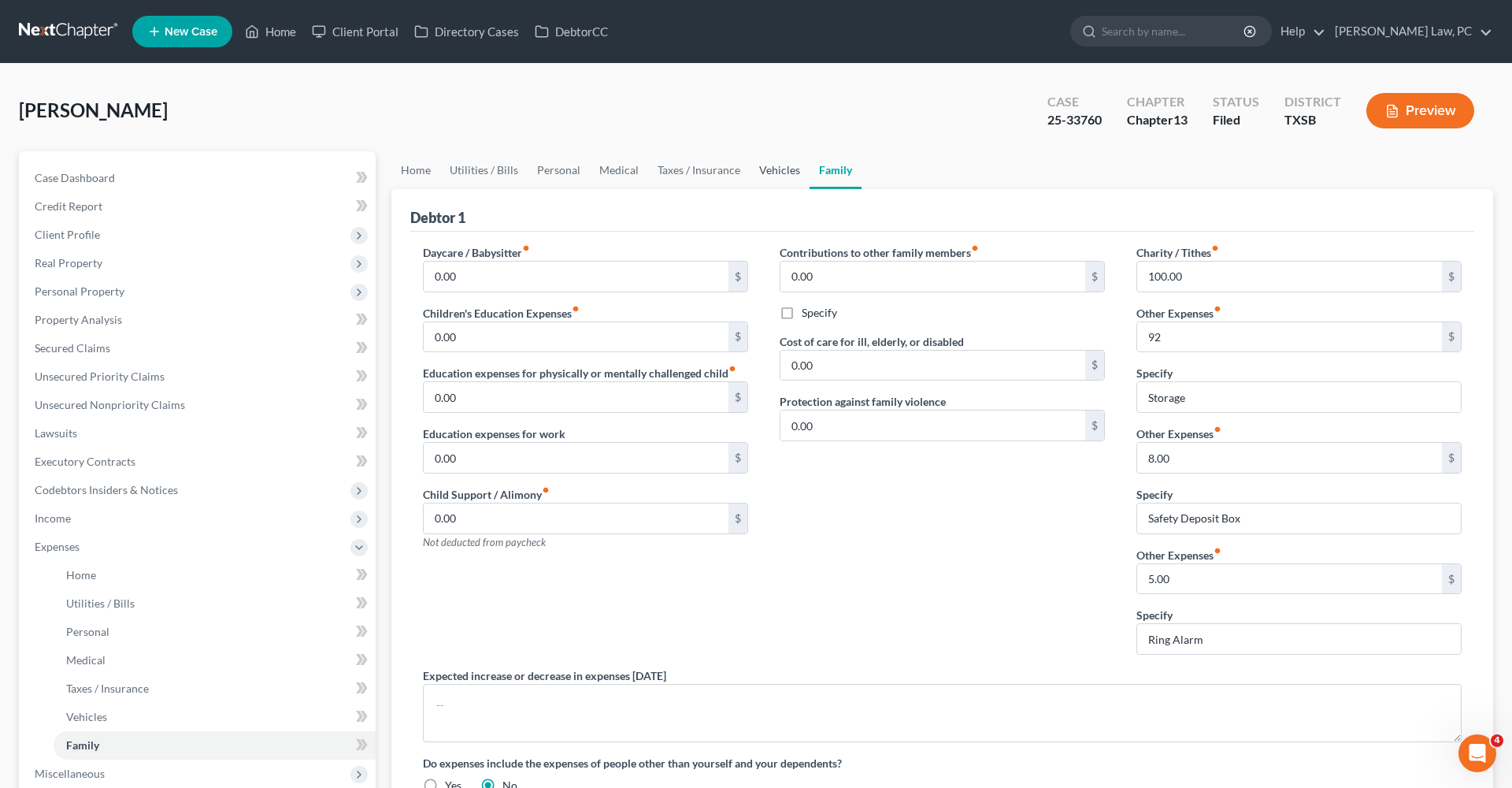
click at [775, 172] on link "Vehicles" at bounding box center [779, 169] width 60 height 37
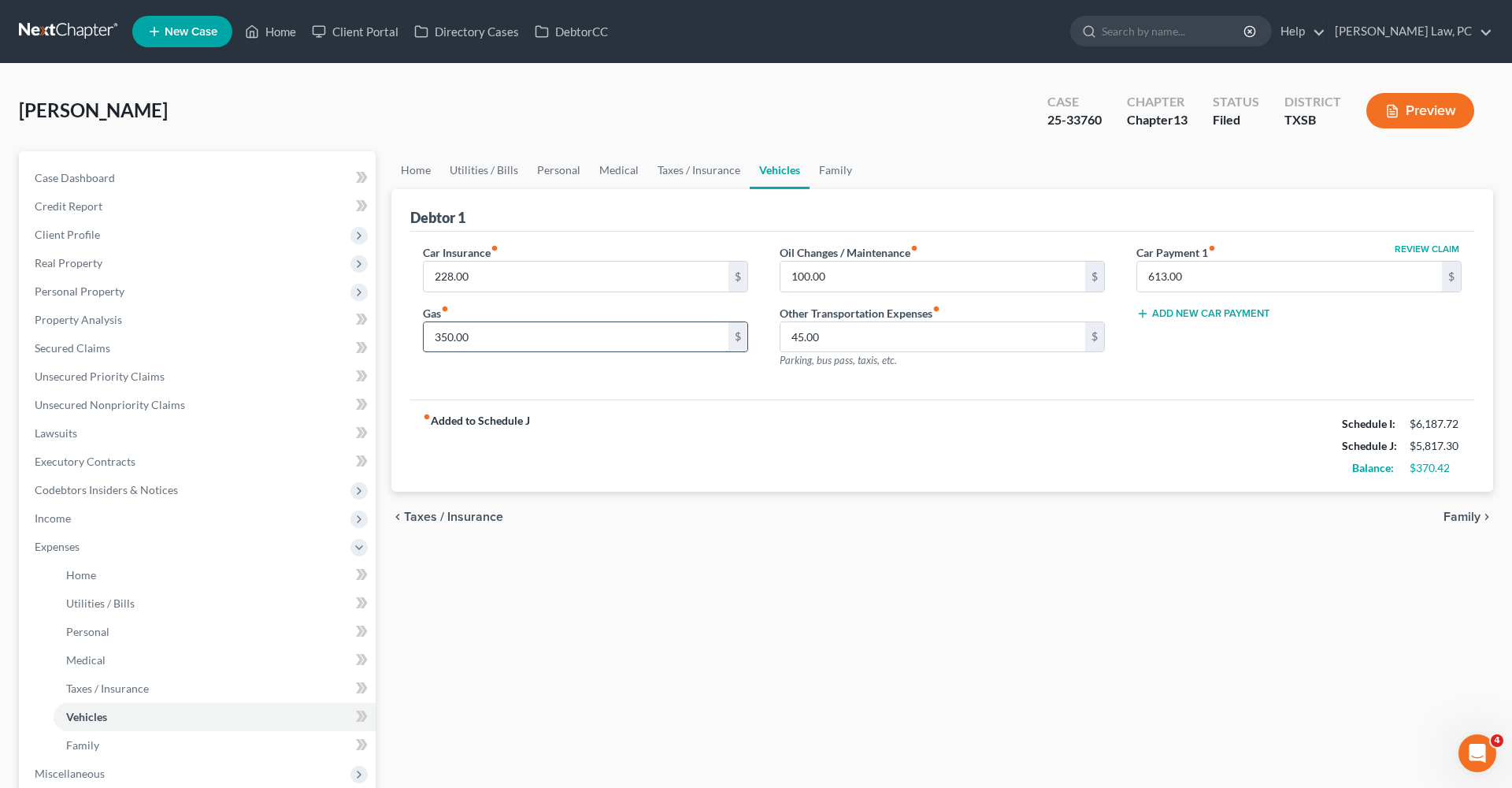
click at [478, 340] on input "350.00" at bounding box center [576, 337] width 305 height 30
drag, startPoint x: 478, startPoint y: 339, endPoint x: 416, endPoint y: 337, distance: 62.0
click at [416, 337] on div "Car Insurance fiber_manual_record 228.00 $ Gas fiber_manual_record 350.00 $" at bounding box center [585, 312] width 356 height 137
click at [711, 174] on link "Taxes / Insurance" at bounding box center [699, 169] width 102 height 37
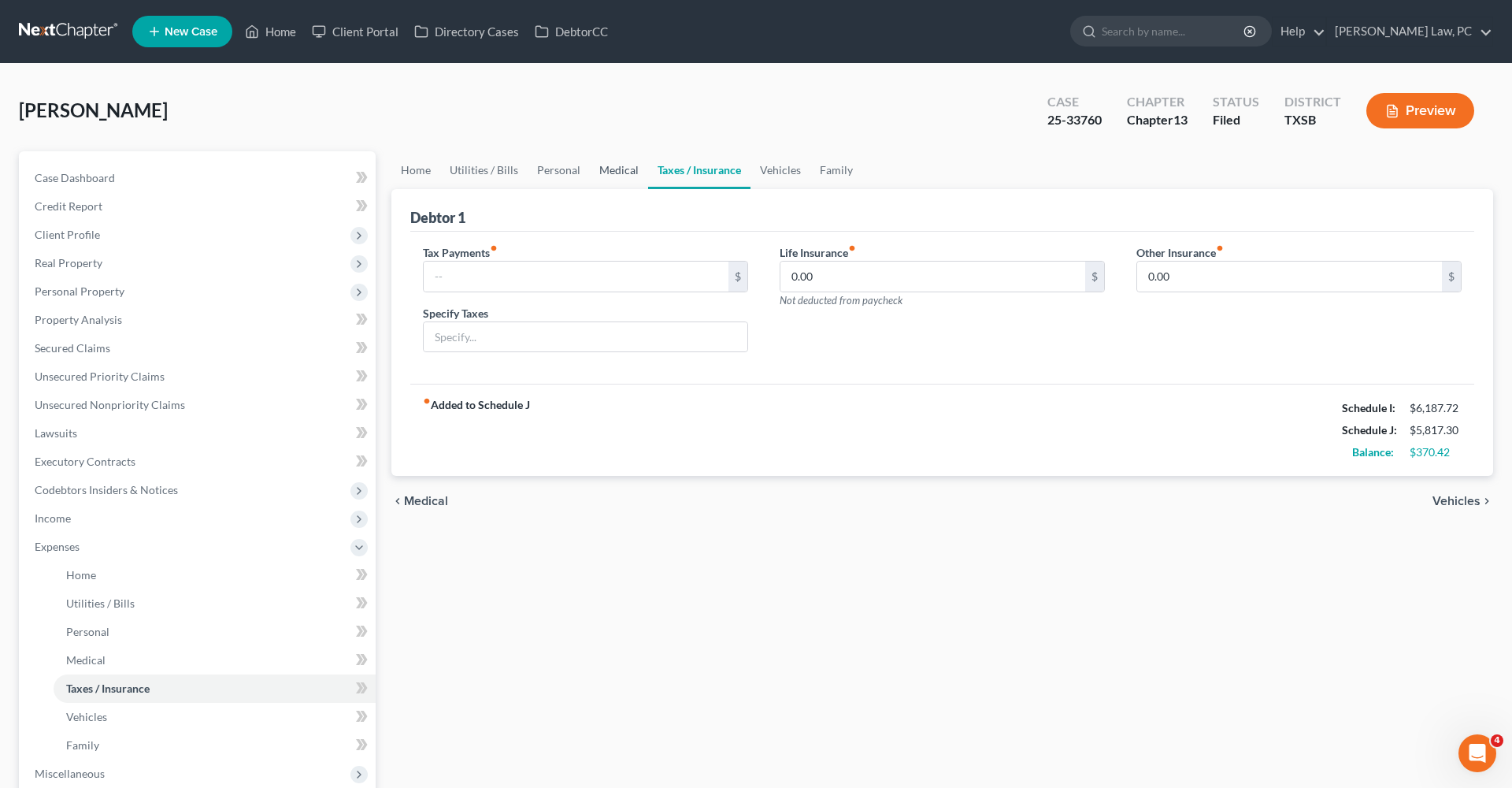
click at [630, 169] on link "Medical" at bounding box center [619, 169] width 58 height 37
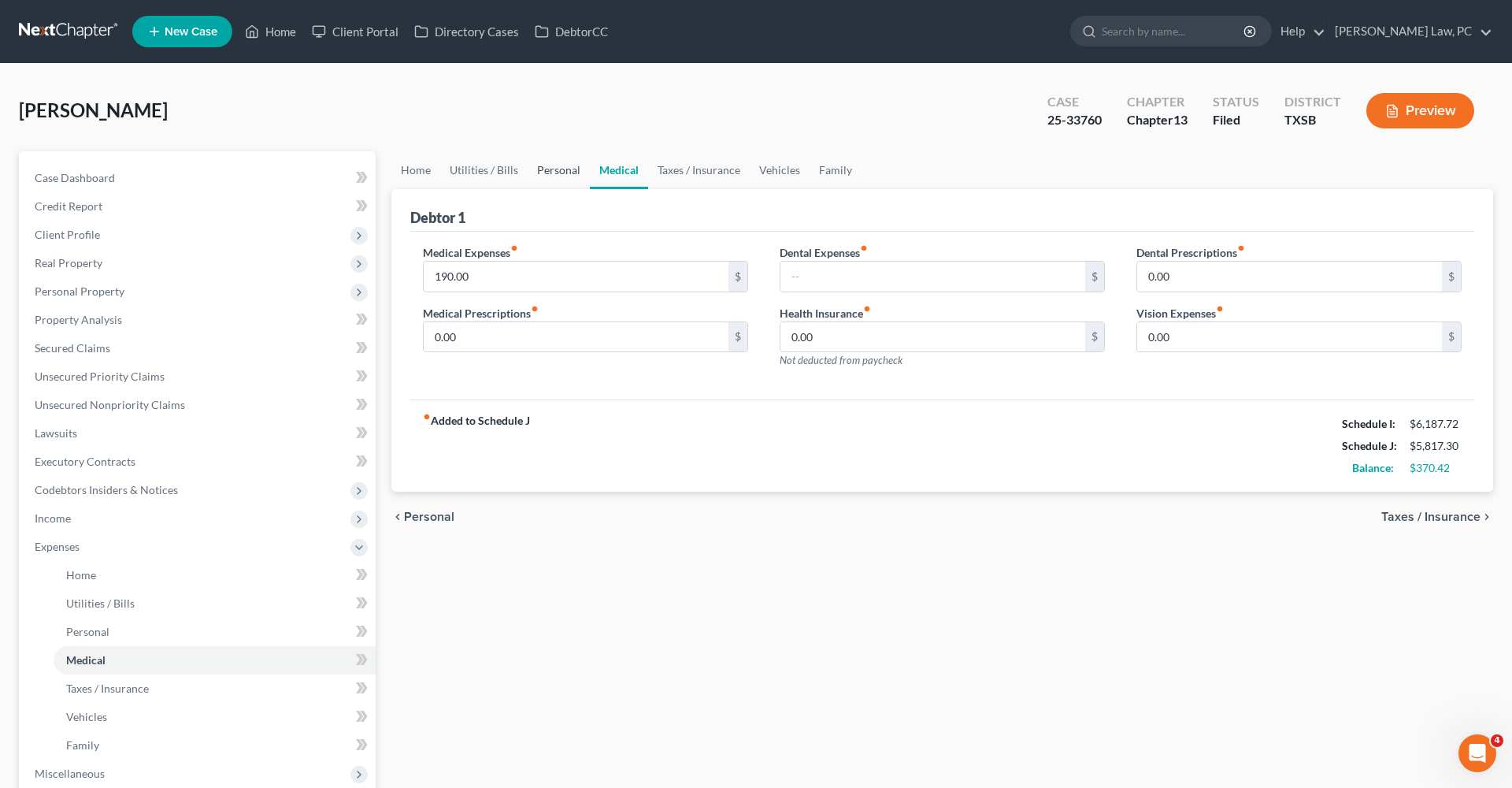
click at [564, 171] on link "Personal" at bounding box center [558, 169] width 62 height 37
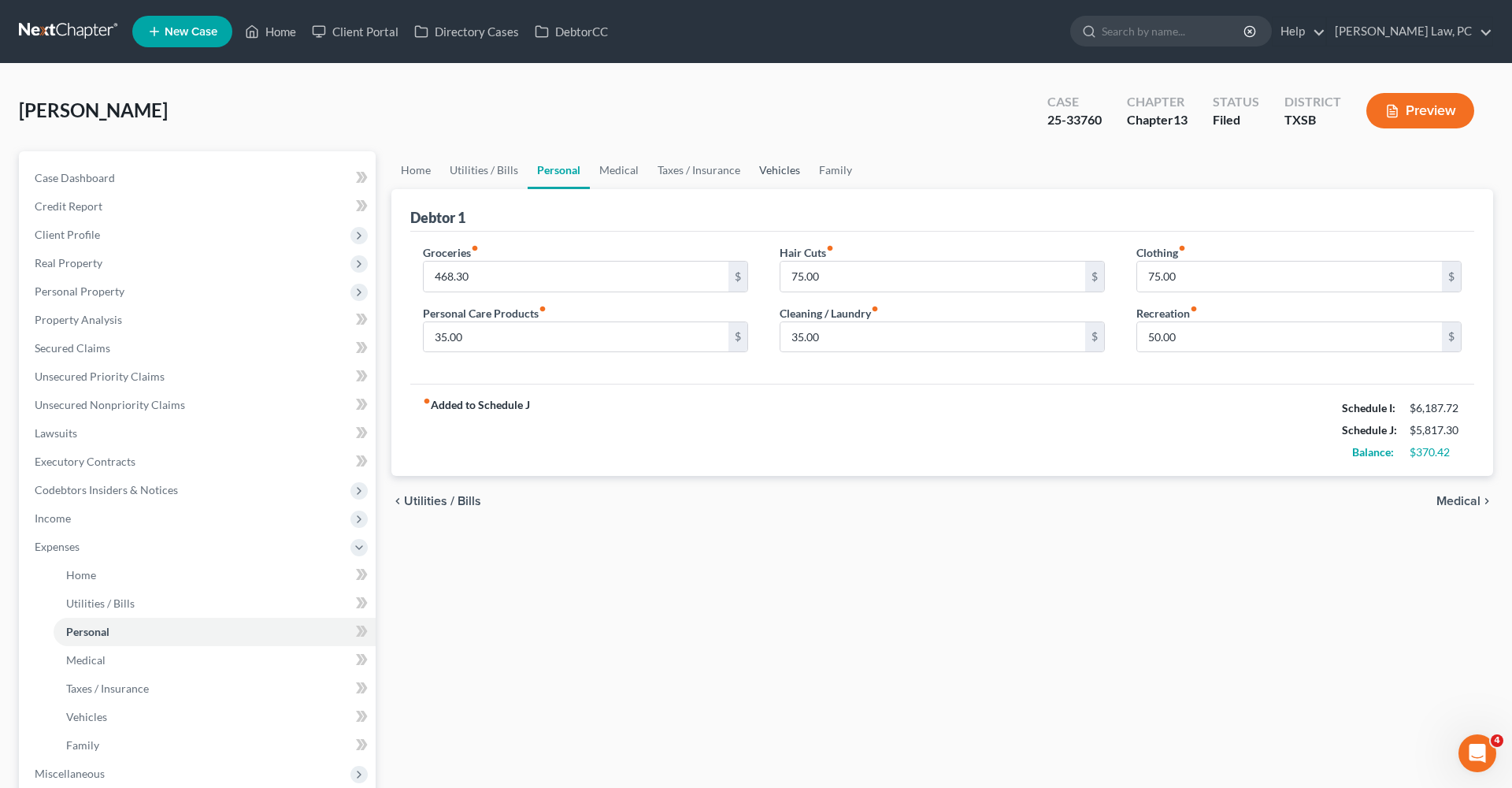
click at [783, 169] on link "Vehicles" at bounding box center [779, 169] width 60 height 37
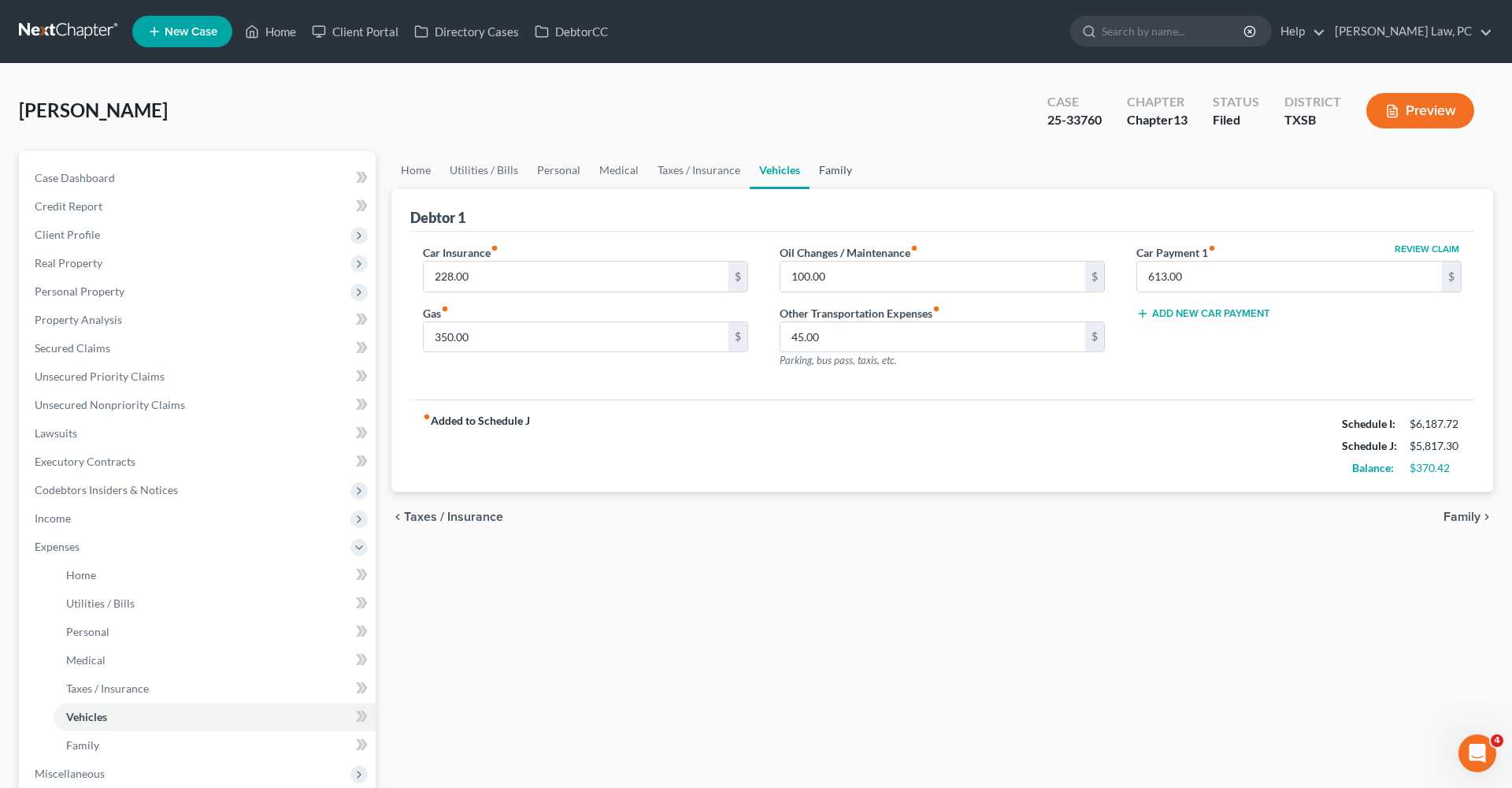
click at [831, 160] on link "Family" at bounding box center [836, 169] width 52 height 37
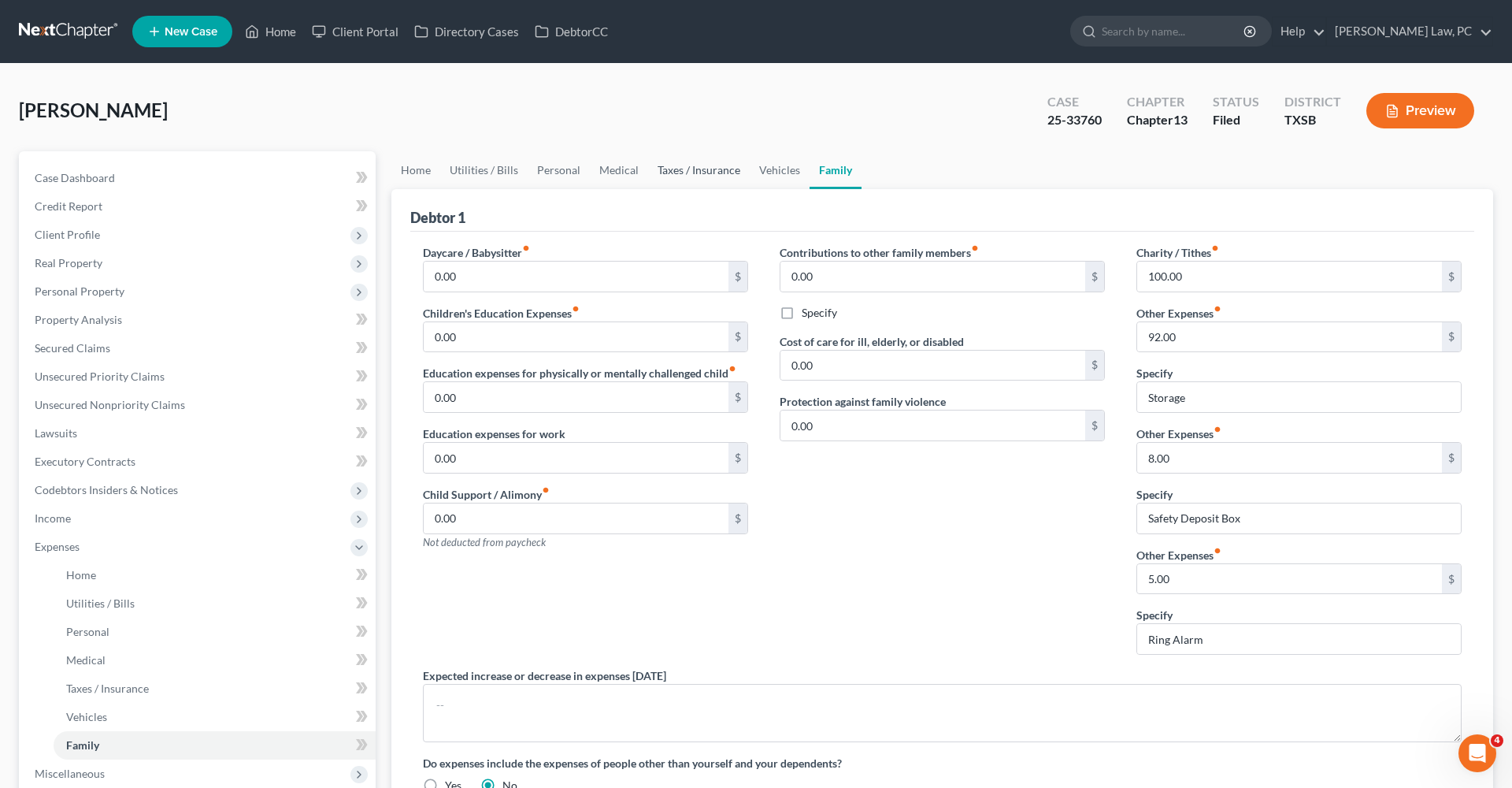
click at [696, 169] on link "Taxes / Insurance" at bounding box center [699, 169] width 102 height 37
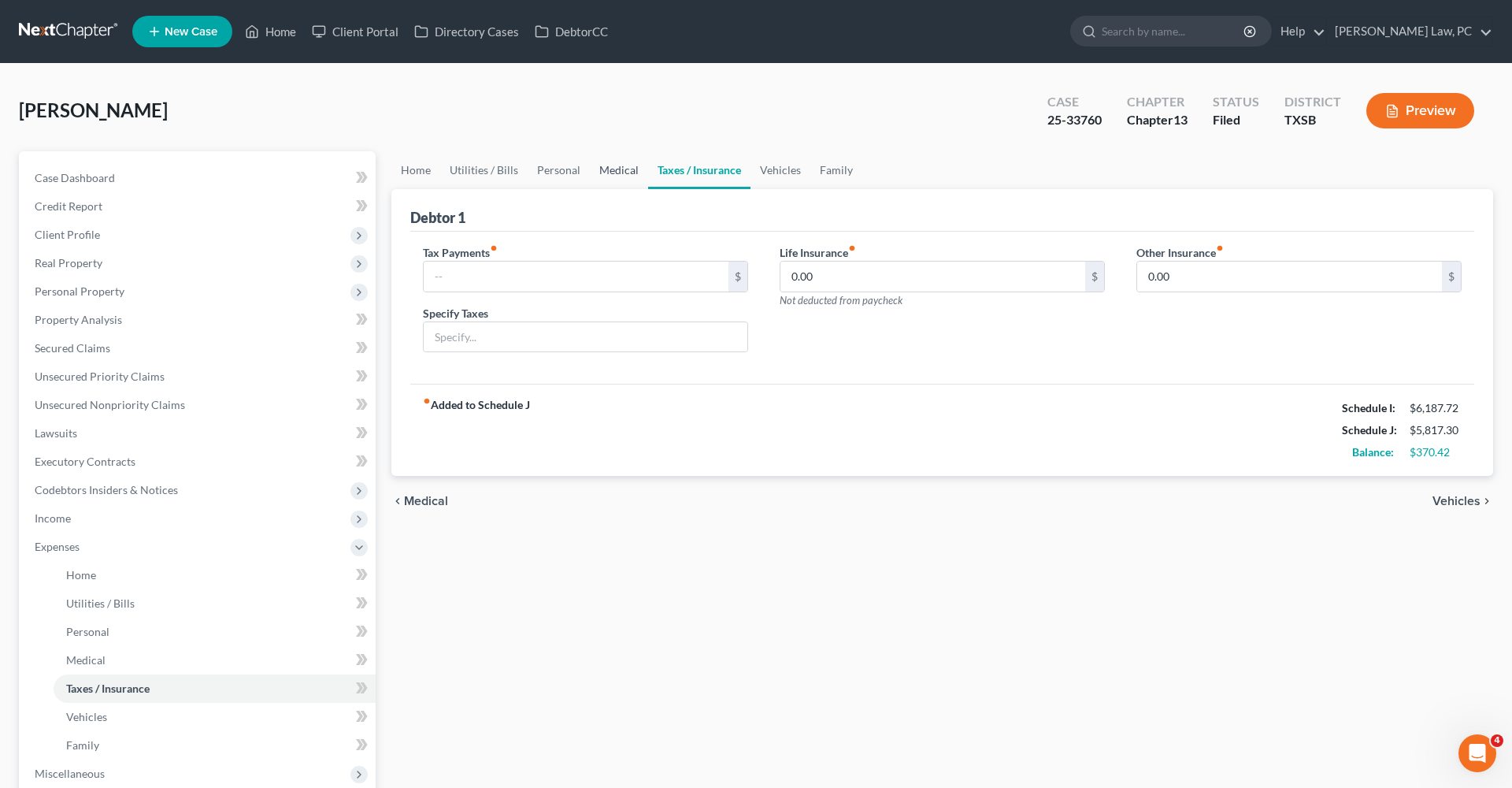
click at [614, 169] on link "Medical" at bounding box center [619, 169] width 58 height 37
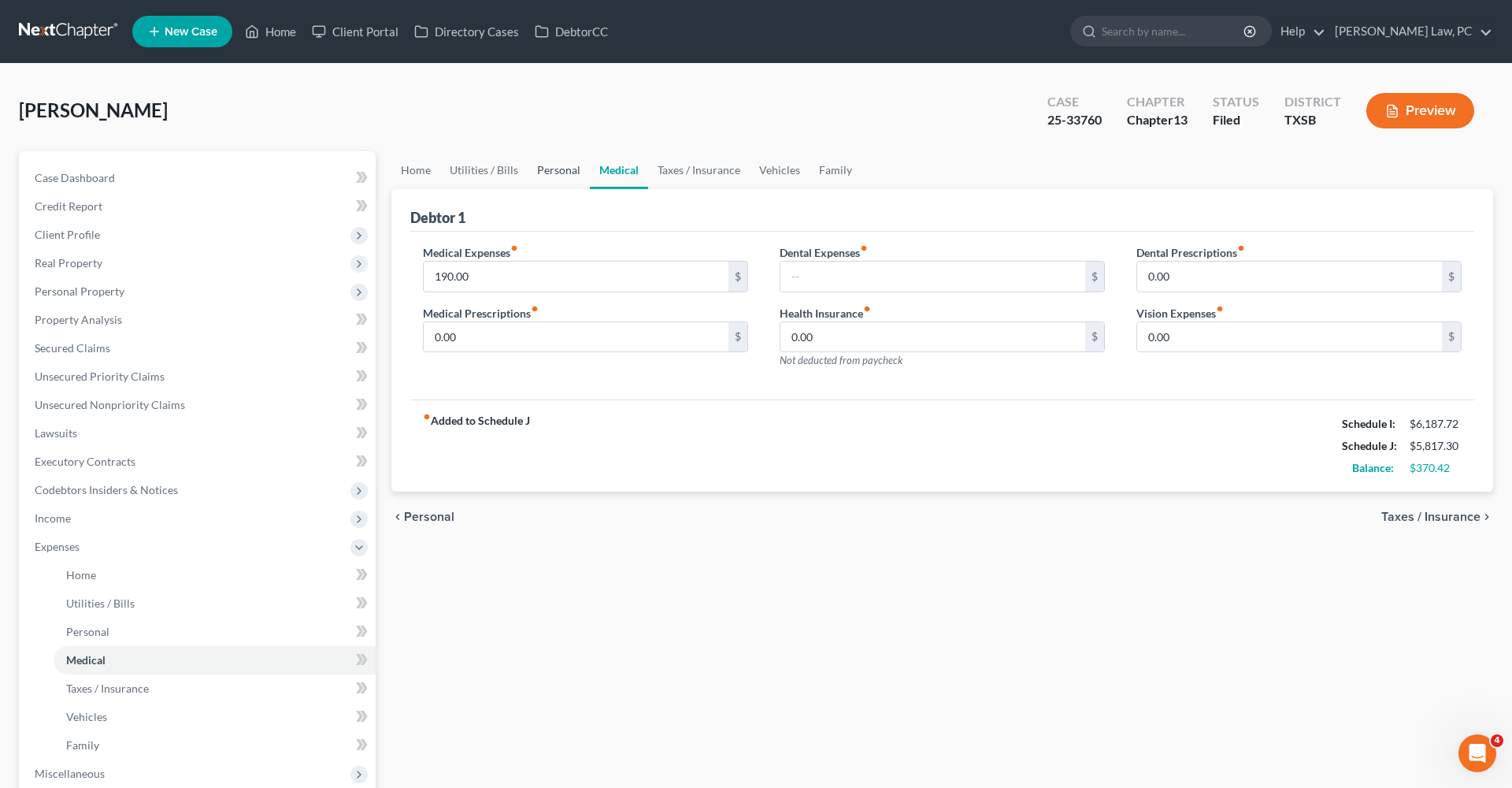
click at [576, 167] on link "Personal" at bounding box center [558, 169] width 62 height 37
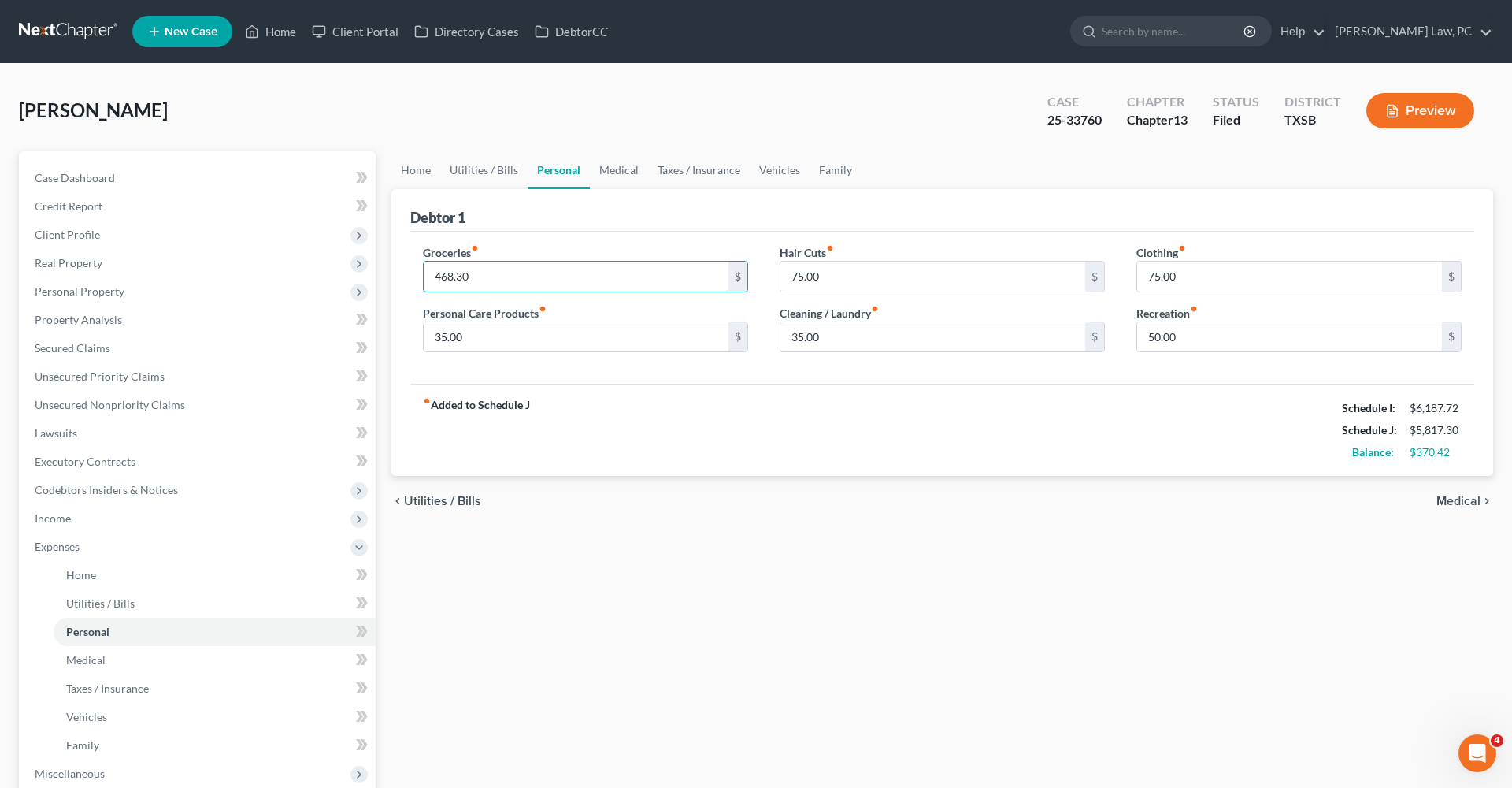
drag, startPoint x: 474, startPoint y: 278, endPoint x: 404, endPoint y: 278, distance: 70.0
click at [404, 278] on div "Debtor 1 Groceries fiber_manual_record 468.30 $ Personal Care Products fiber_ma…" at bounding box center [942, 333] width 1102 height 288
type input "488.72"
click at [625, 453] on div "fiber_manual_record Added to Schedule J Schedule I: $6,187.72 Schedule J: $5,83…" at bounding box center [942, 430] width 1064 height 92
click at [481, 174] on link "Utilities / Bills" at bounding box center [484, 169] width 87 height 37
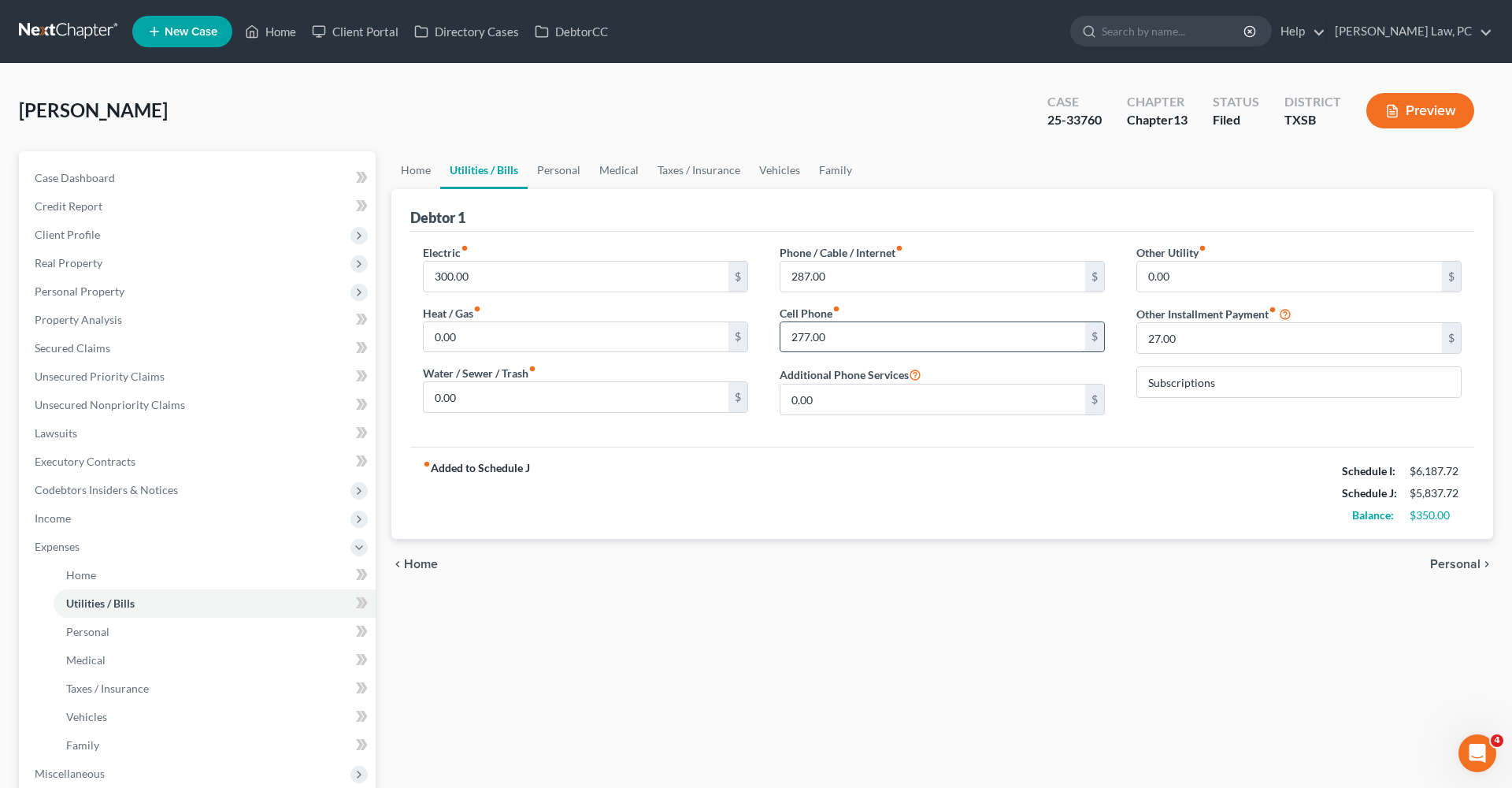
drag, startPoint x: 831, startPoint y: 336, endPoint x: 787, endPoint y: 335, distance: 44.0
click at [787, 335] on input "277.00" at bounding box center [932, 337] width 305 height 30
click at [967, 448] on div "fiber_manual_record Added to Schedule J Schedule I: $6,187.72 Schedule J: $5,84…" at bounding box center [942, 492] width 1064 height 92
drag, startPoint x: 822, startPoint y: 335, endPoint x: 778, endPoint y: 336, distance: 44.0
click at [777, 336] on div "Phone / Cable / Internet fiber_manual_record 287.00 $ Cell Phone fiber_manual_r…" at bounding box center [941, 336] width 356 height 184
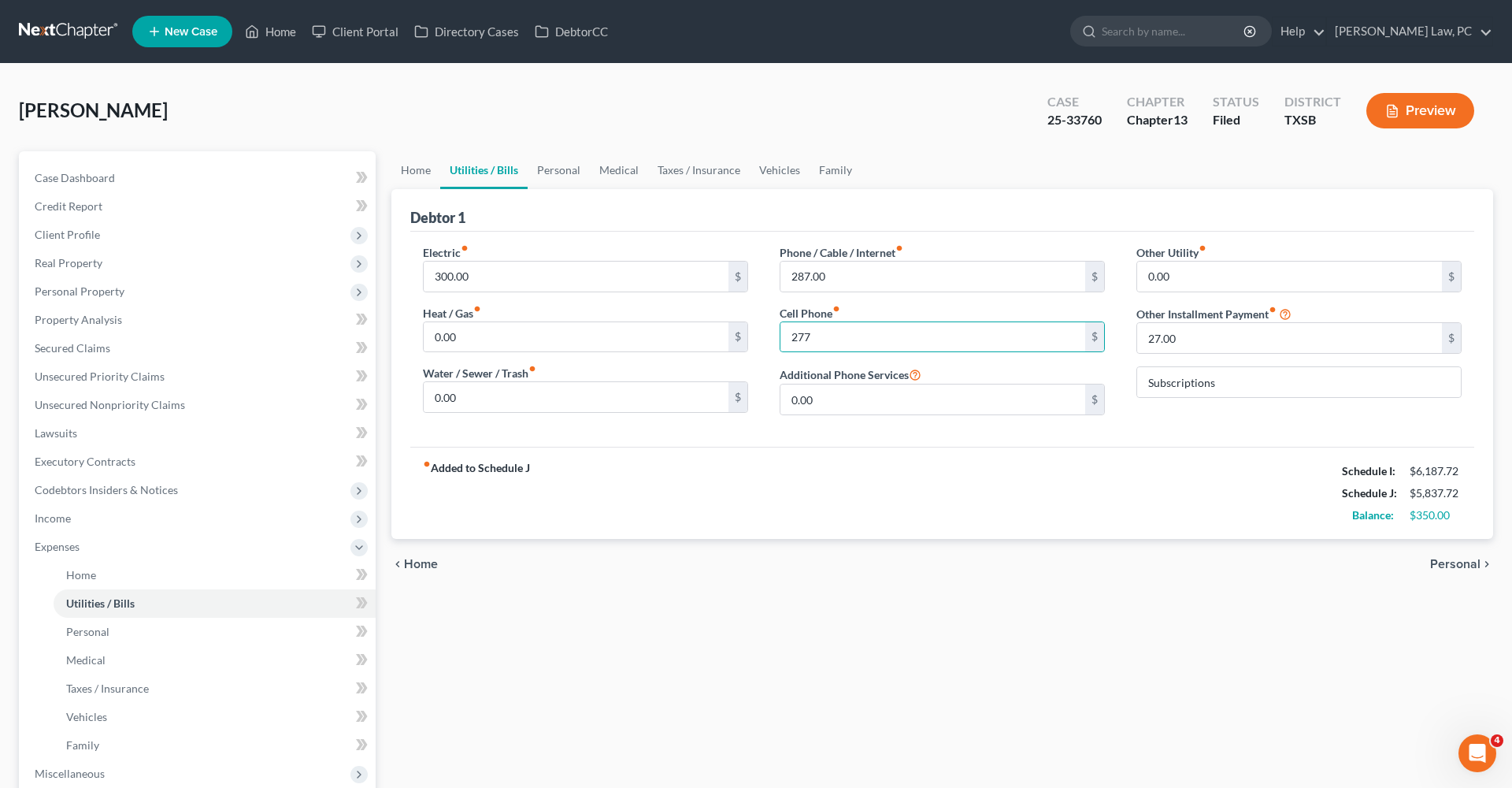
click at [878, 447] on div "fiber_manual_record Added to Schedule J Schedule I: $6,187.72 Schedule J: $5,83…" at bounding box center [942, 492] width 1064 height 92
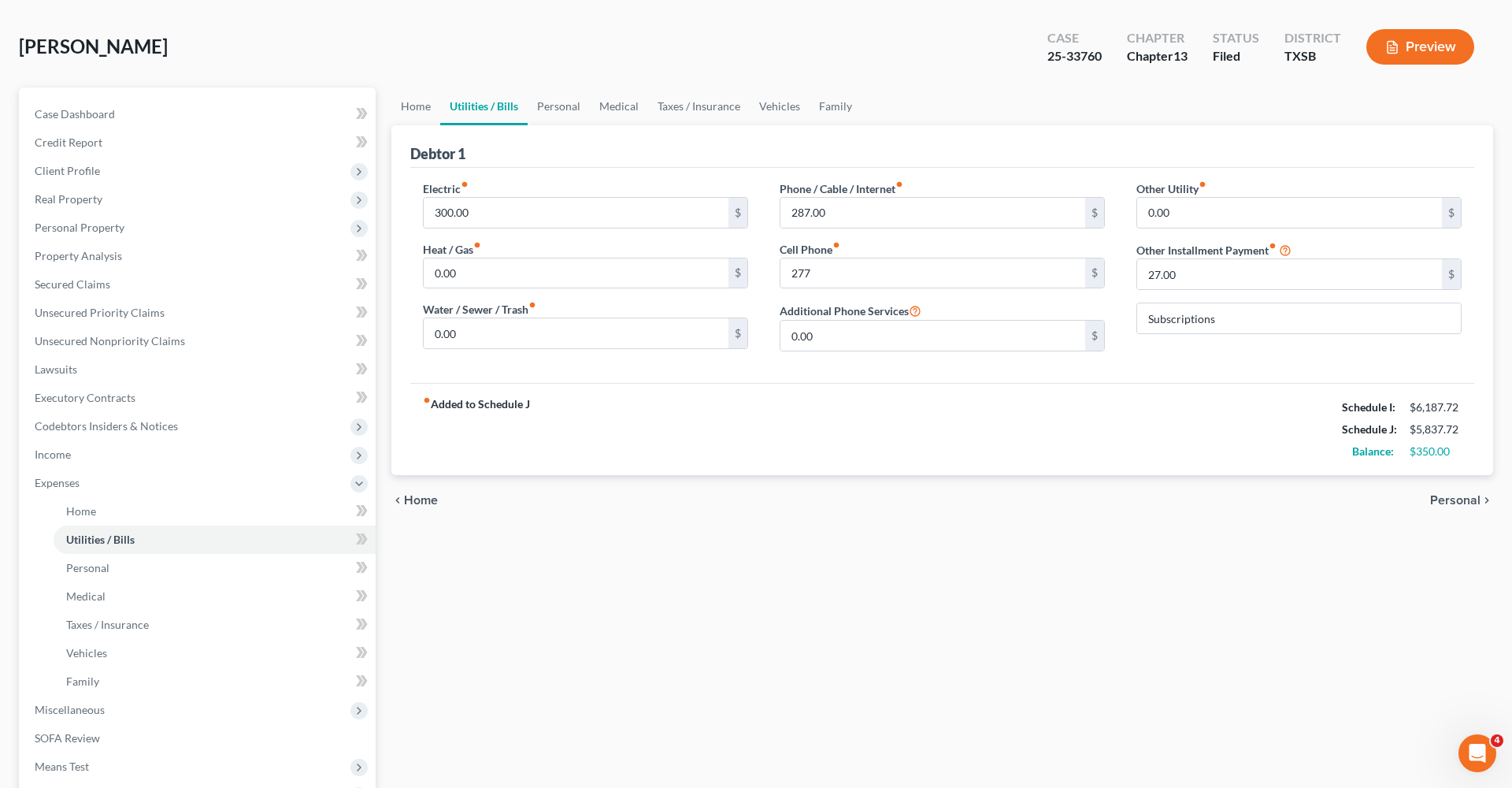
scroll to position [74, 0]
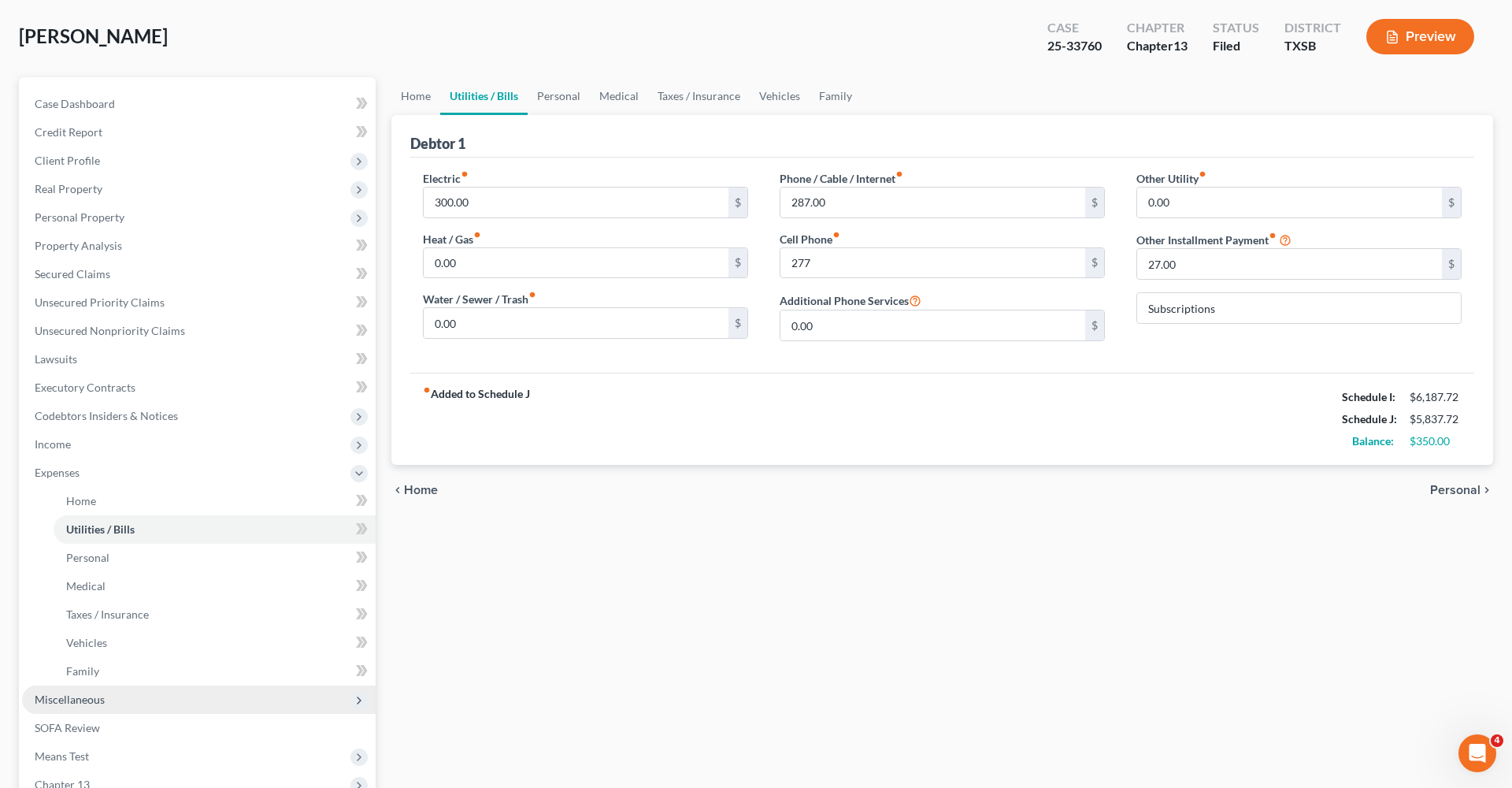
click at [55, 704] on span "Miscellaneous" at bounding box center [70, 698] width 70 height 13
click at [75, 529] on span "Attorney / Credit Counseling Fees" at bounding box center [149, 528] width 166 height 13
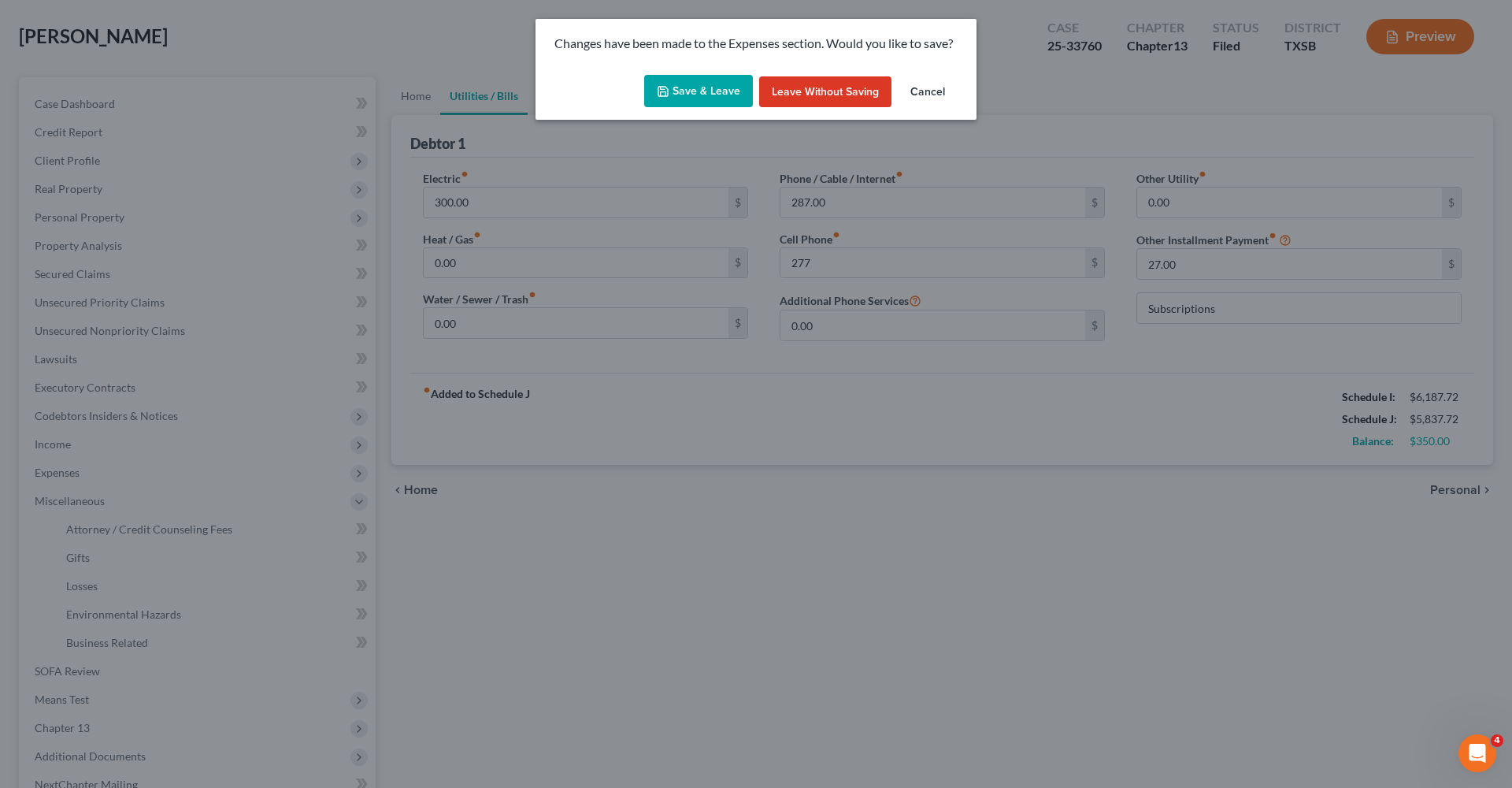
click at [695, 83] on button "Save & Leave" at bounding box center [698, 92] width 109 height 33
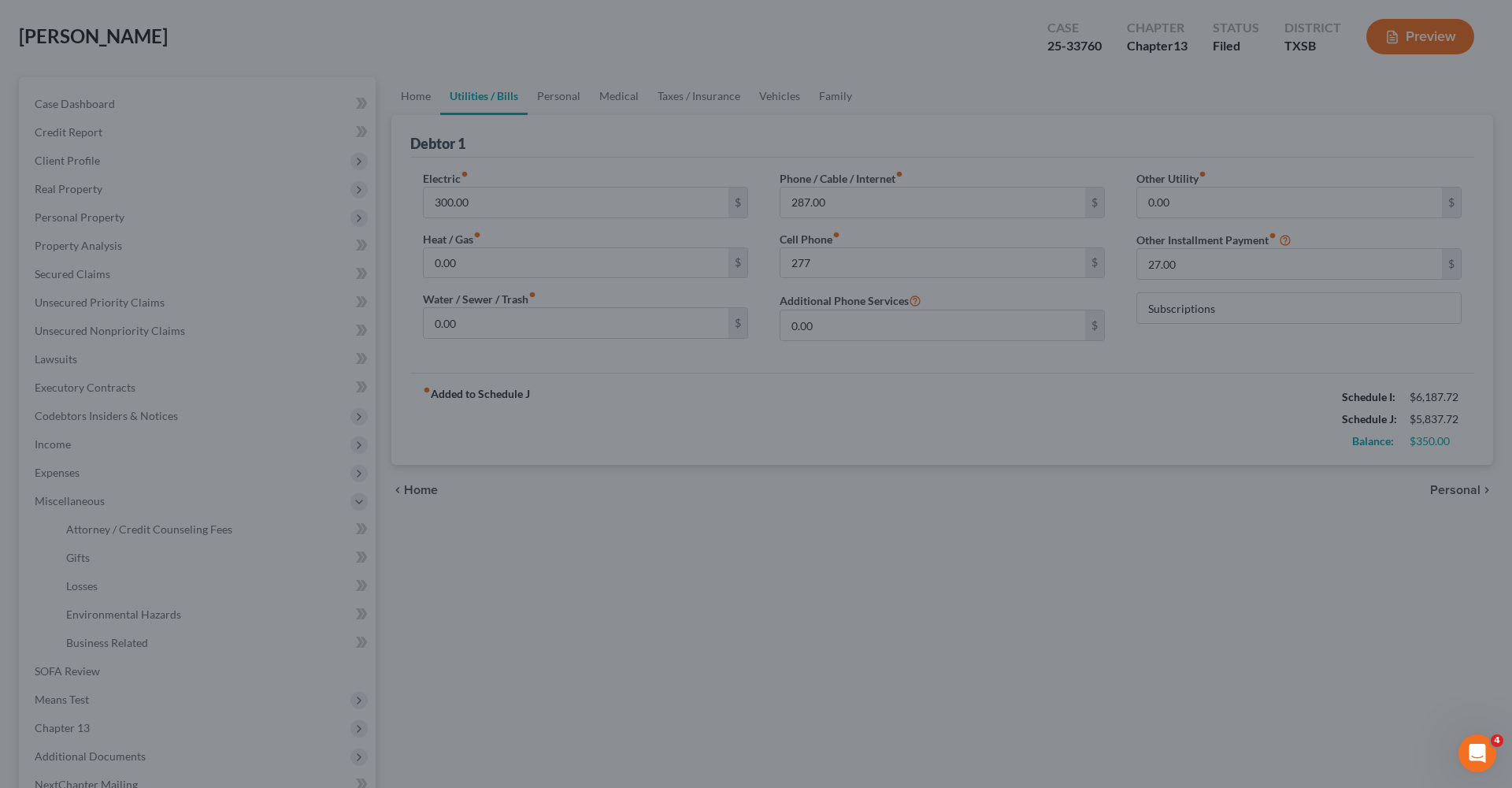
type input "277.00"
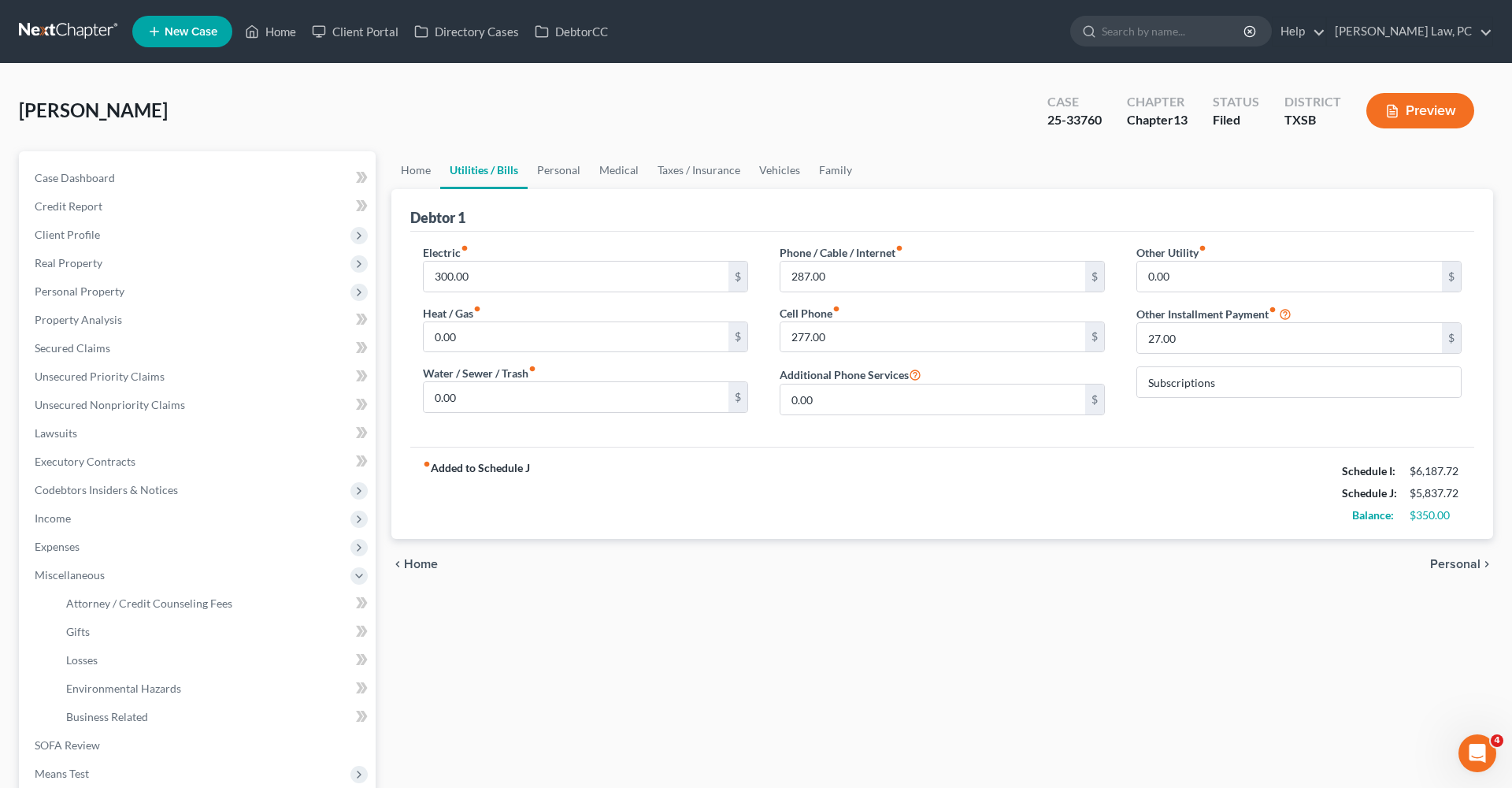
select select "3"
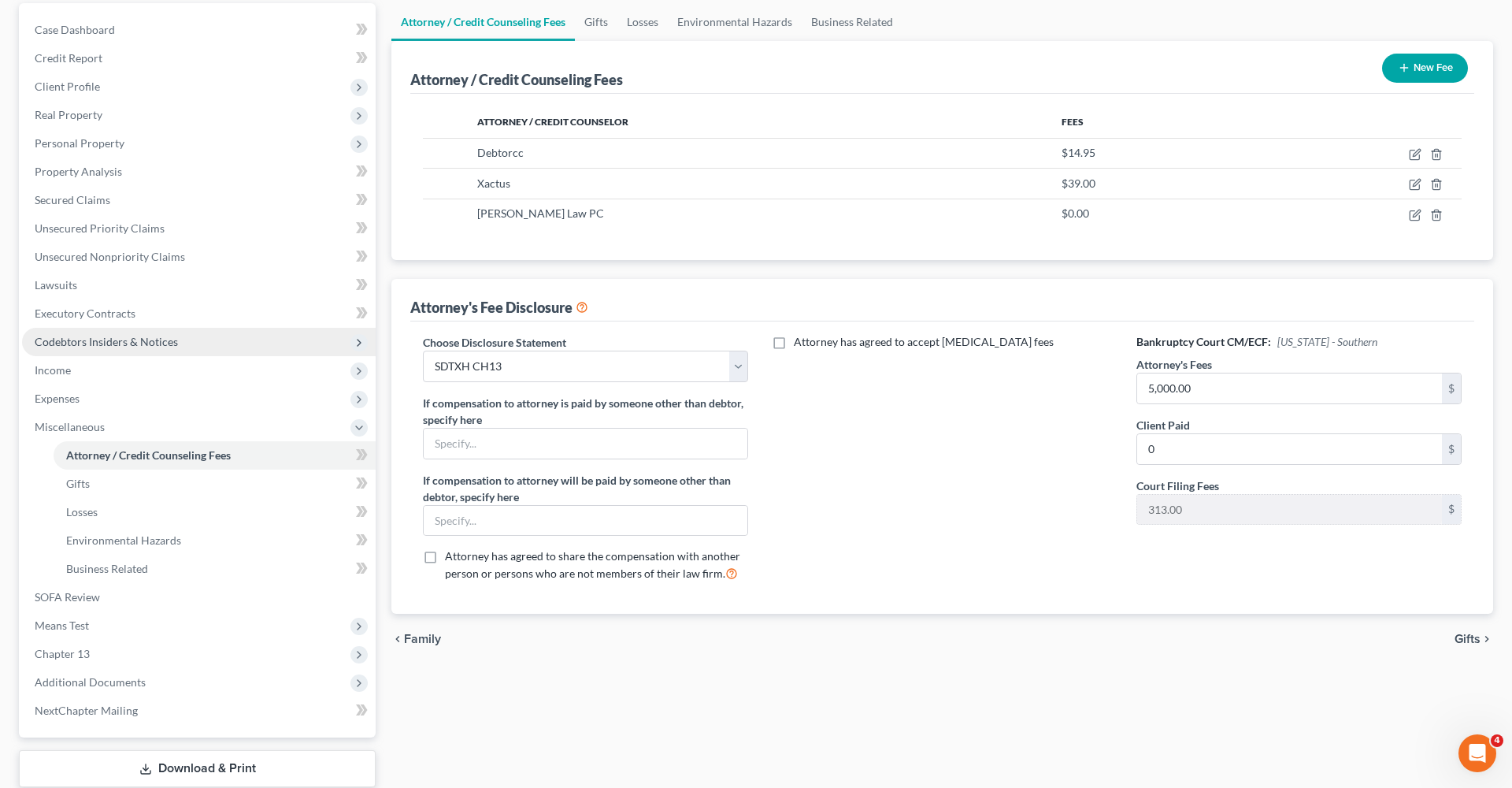
scroll to position [176, 0]
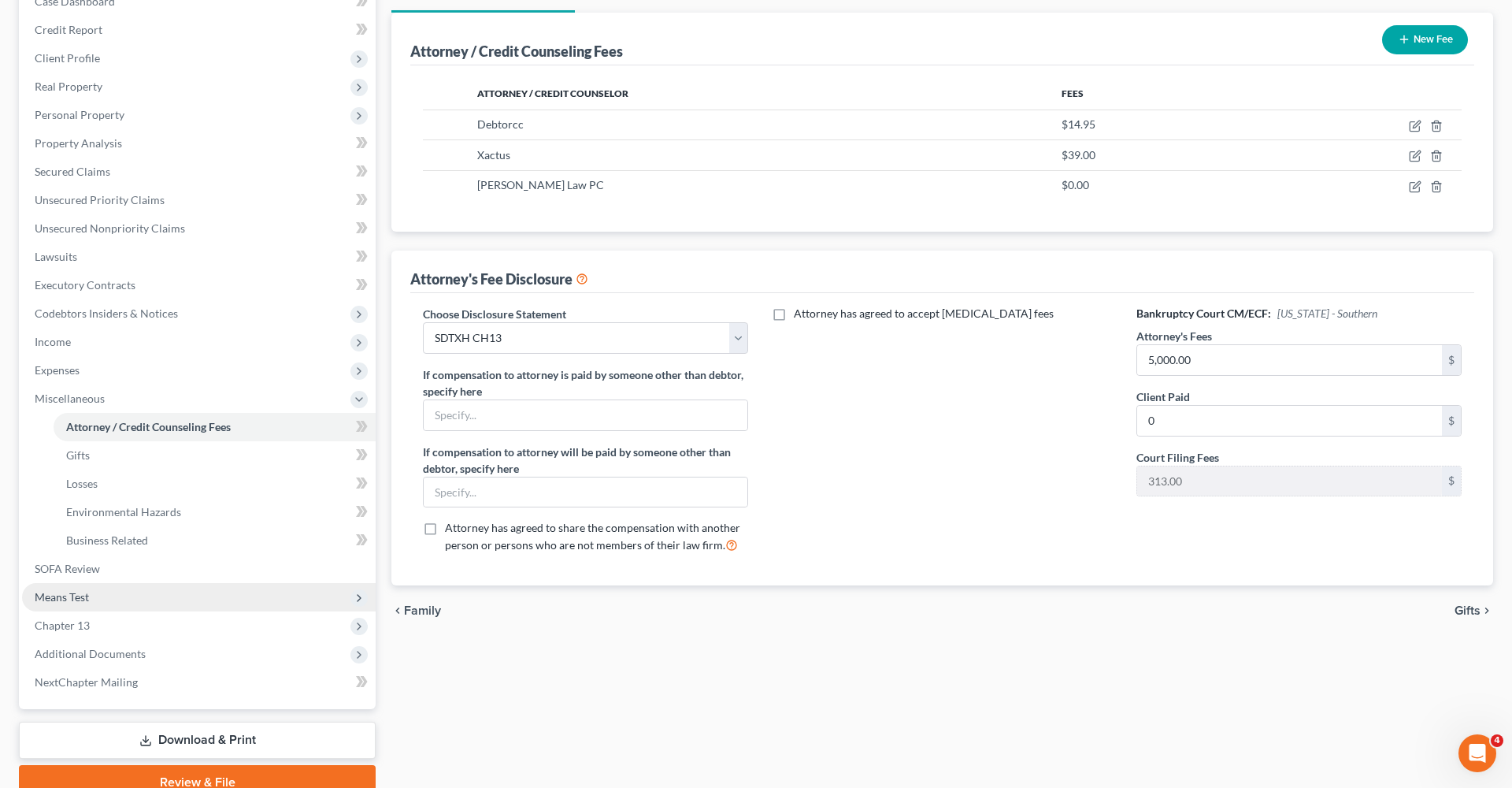
click at [81, 592] on span "Means Test" at bounding box center [62, 596] width 54 height 13
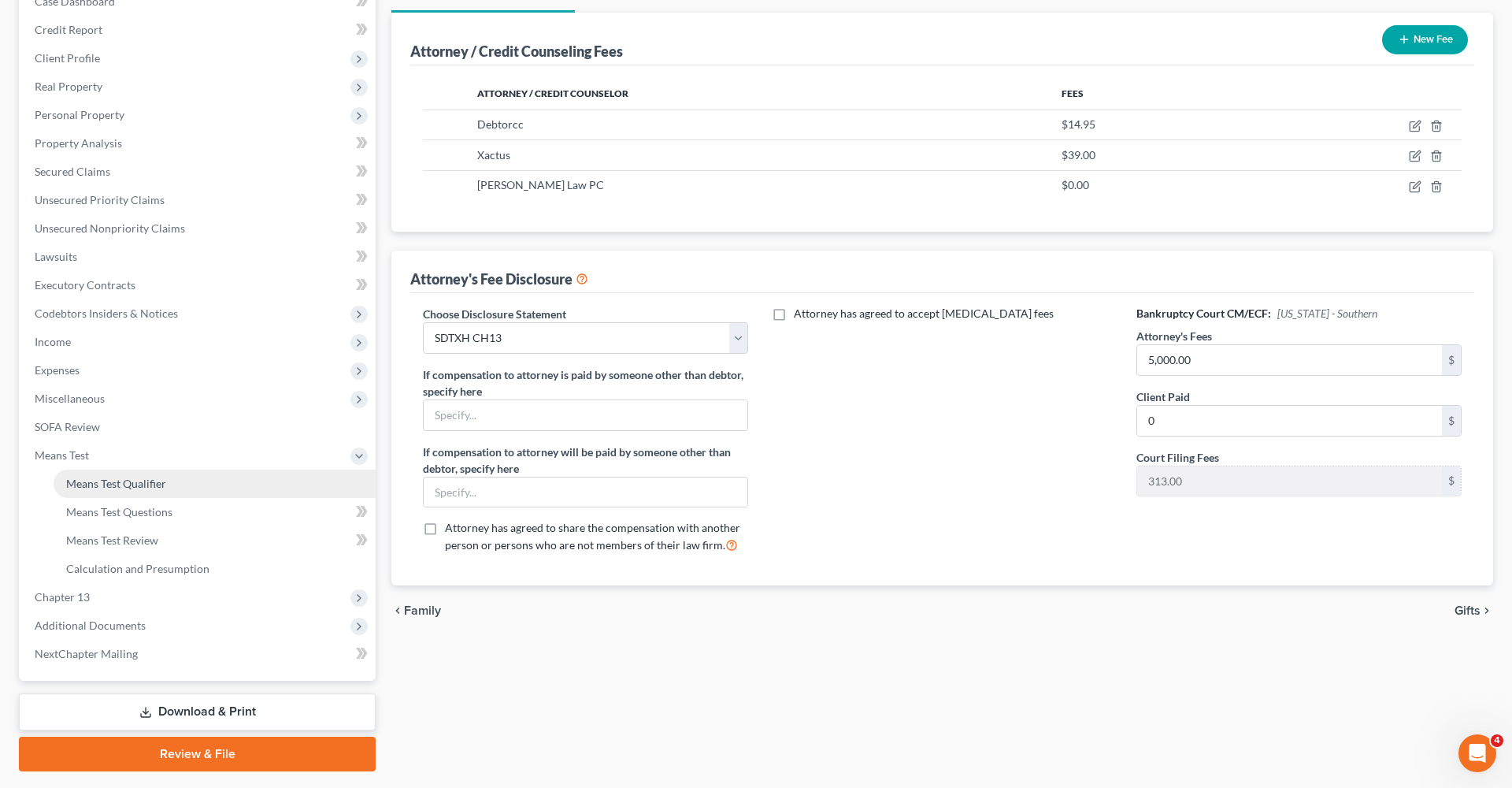
click at [115, 479] on span "Means Test Qualifier" at bounding box center [116, 483] width 100 height 13
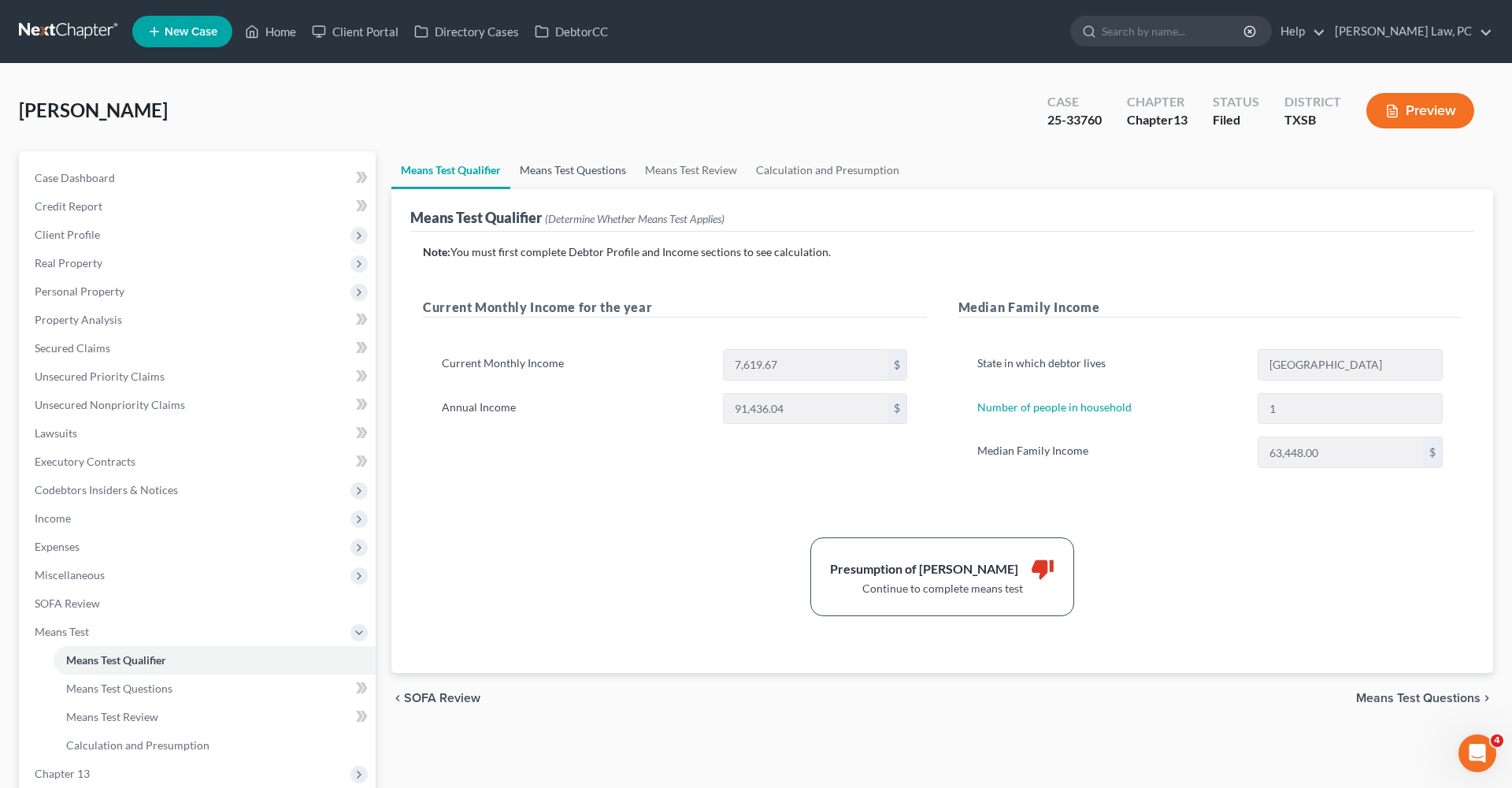
click at [573, 168] on link "Means Test Questions" at bounding box center [573, 169] width 125 height 37
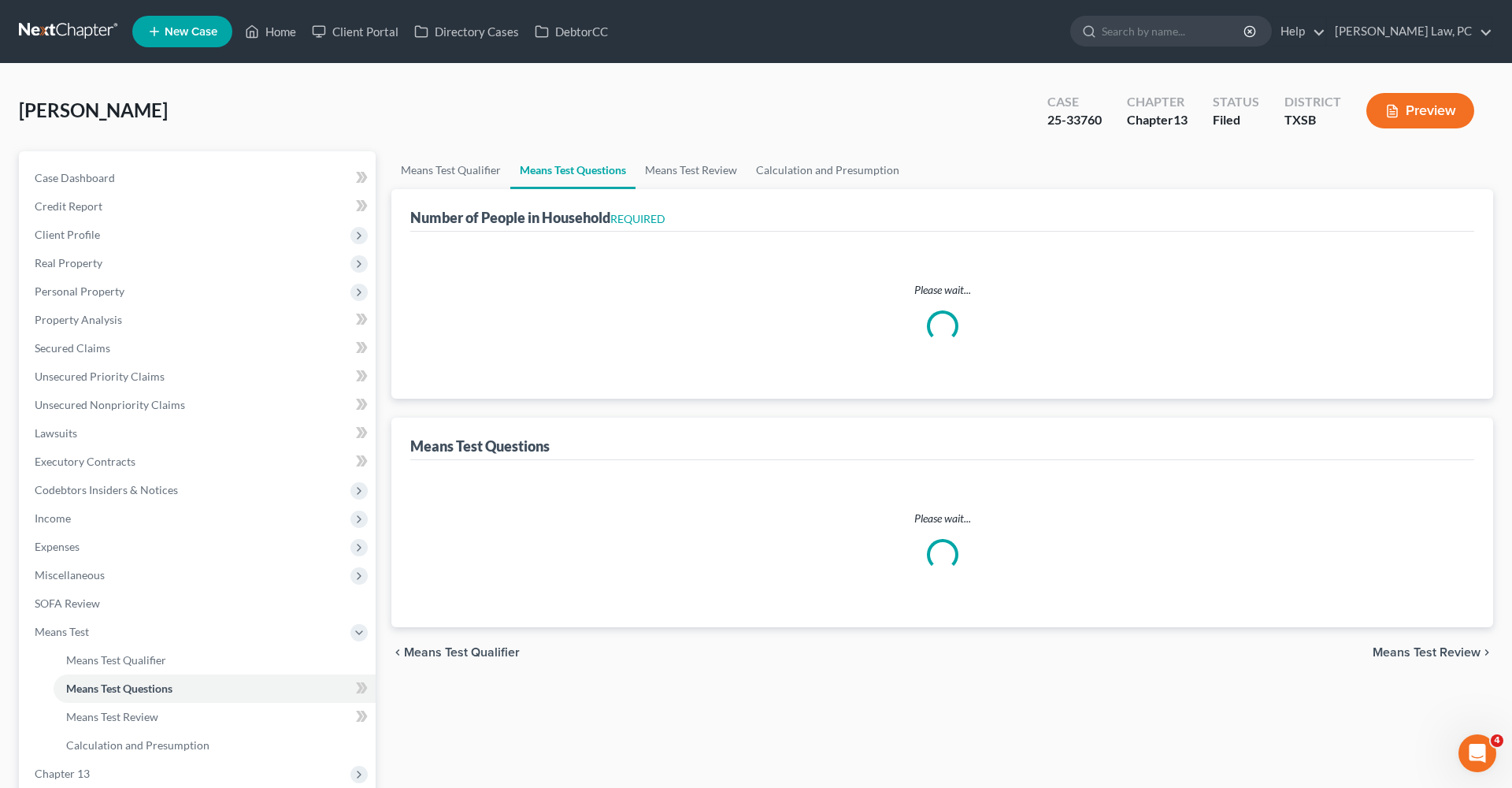
select select "1"
select select "60"
select select "1"
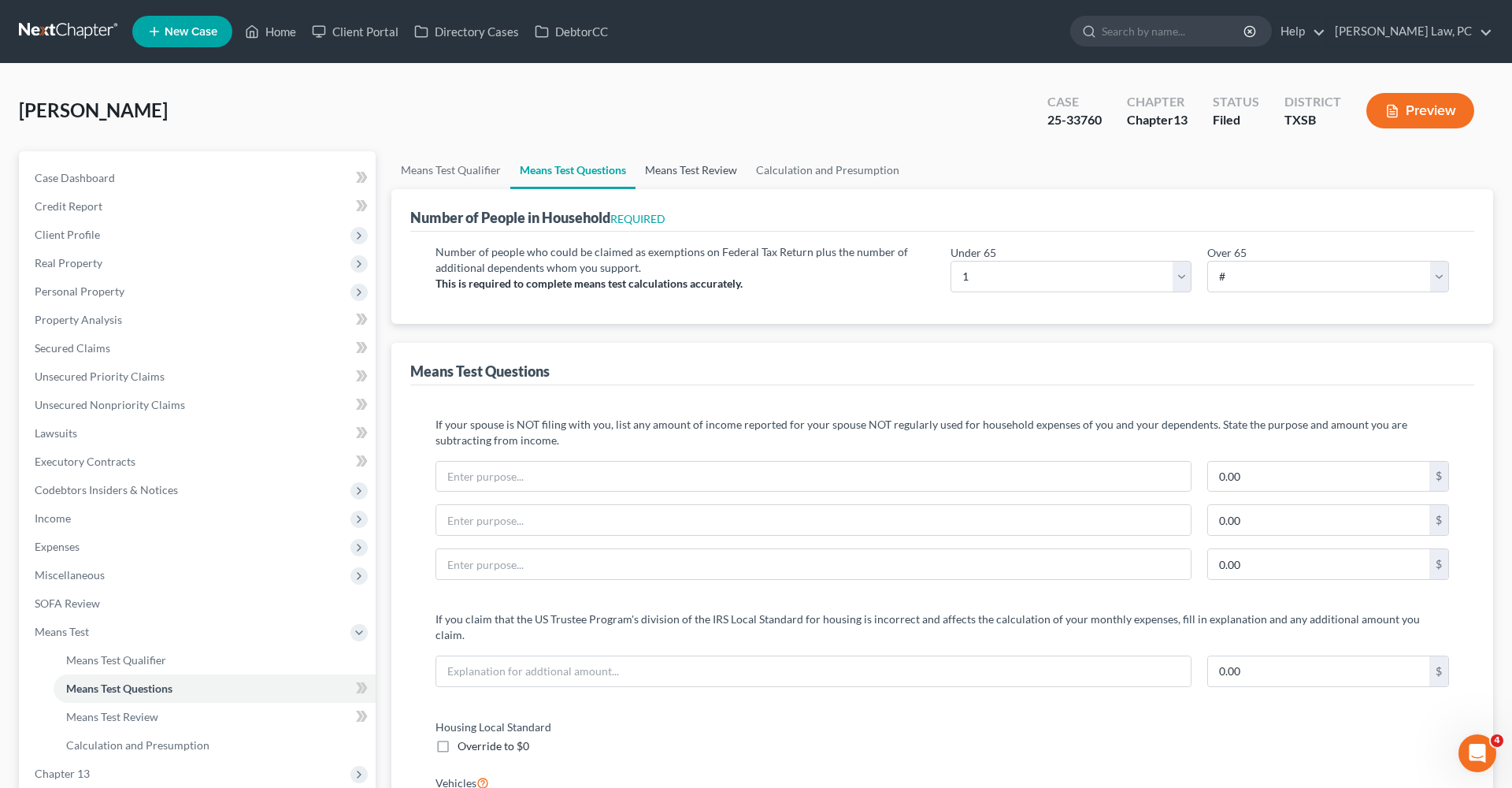
click at [695, 173] on link "Means Test Review" at bounding box center [690, 169] width 111 height 37
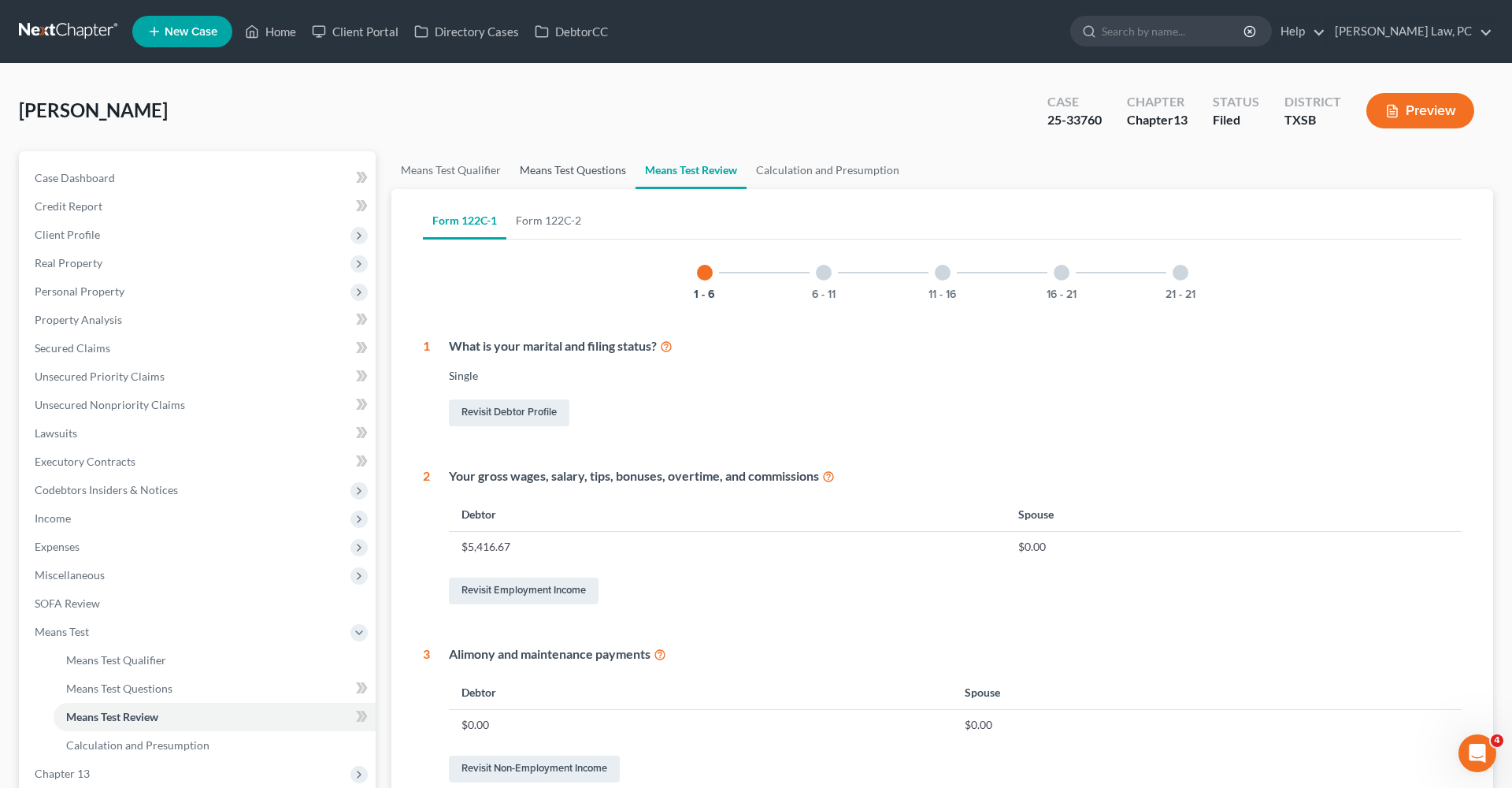
click at [553, 167] on link "Means Test Questions" at bounding box center [573, 169] width 125 height 37
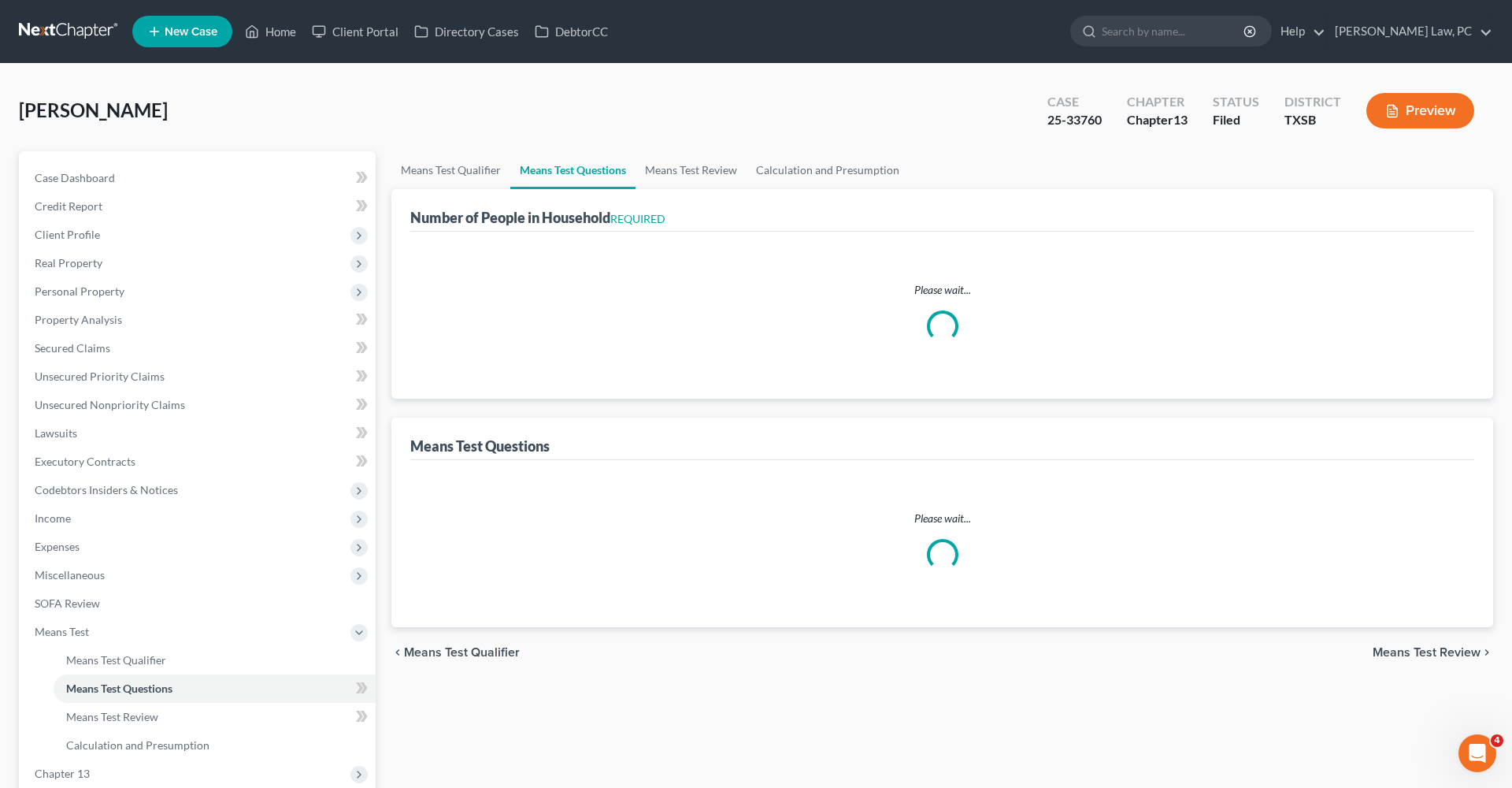
select select "1"
select select "60"
select select "1"
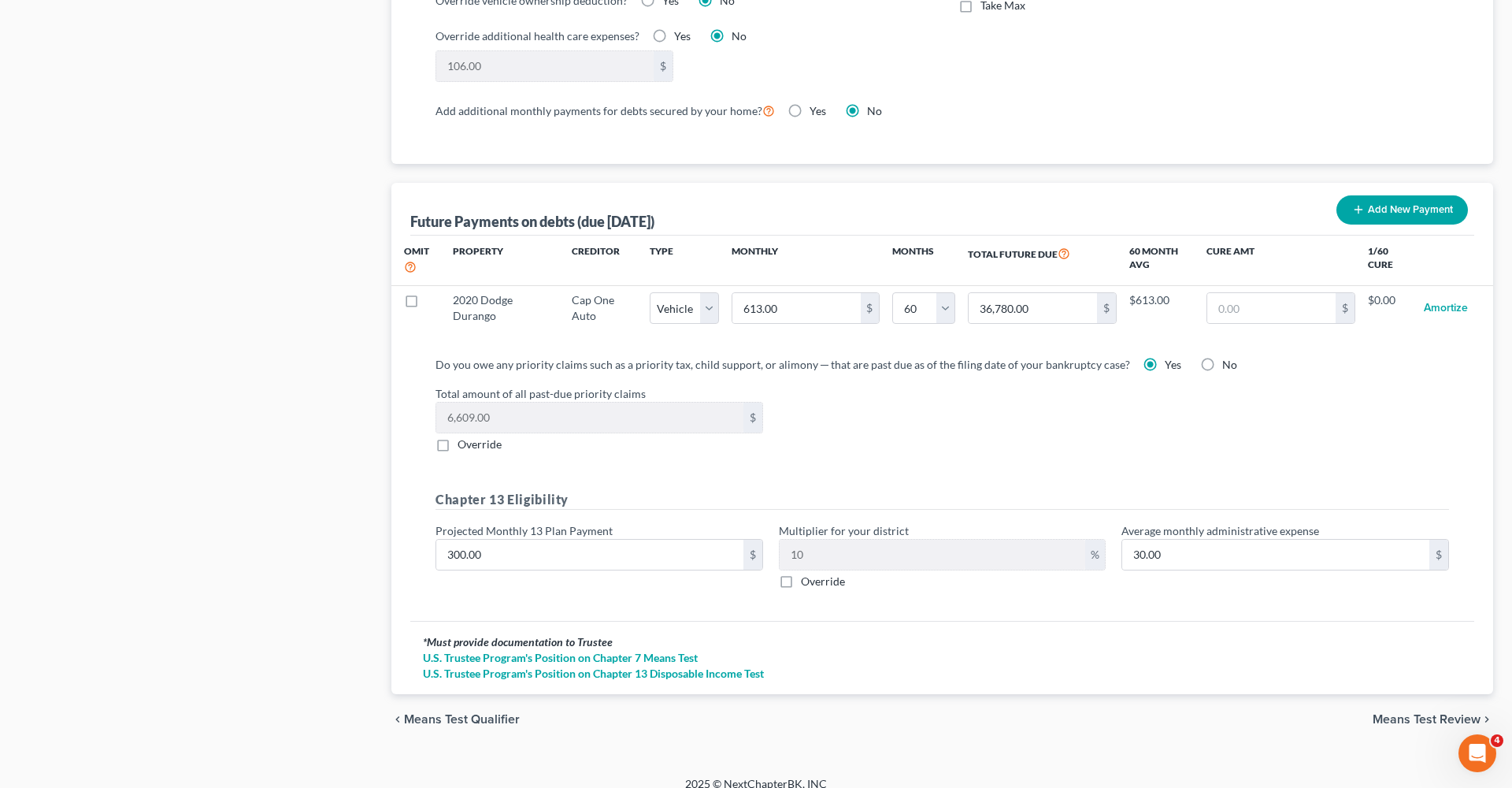
scroll to position [1400, 0]
drag, startPoint x: 495, startPoint y: 542, endPoint x: 424, endPoint y: 542, distance: 71.0
click at [424, 542] on div "Do you owe any priority claims such as a priority tax, child support, or alimon…" at bounding box center [942, 479] width 1039 height 246
type input "3"
type input "0.30"
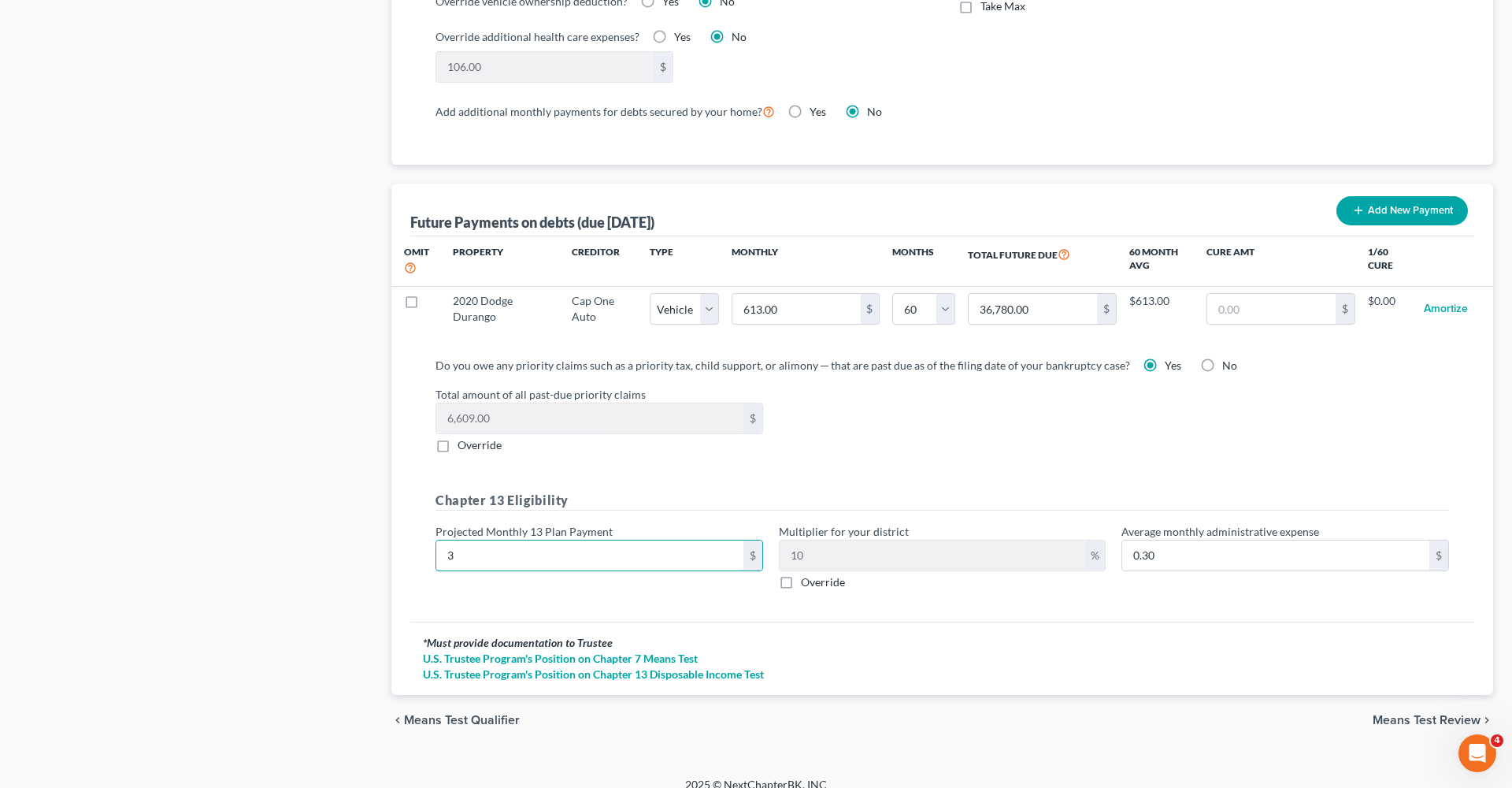
type input "35"
type input "3.50"
type input "350"
type input "35.00"
type input "350"
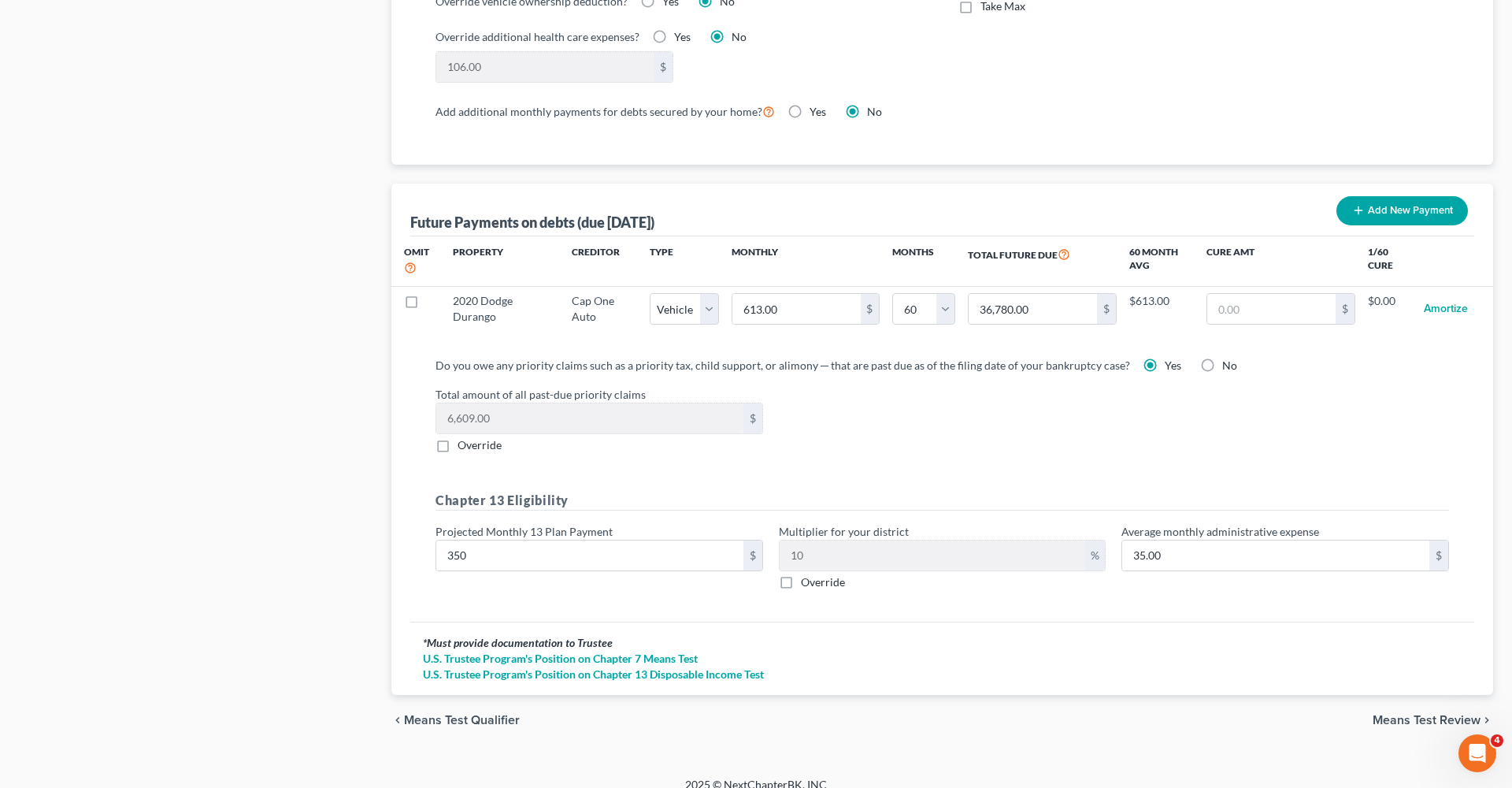
click at [827, 454] on div "Do you owe any priority claims such as a priority tax, child support, or alimon…" at bounding box center [942, 479] width 1039 height 246
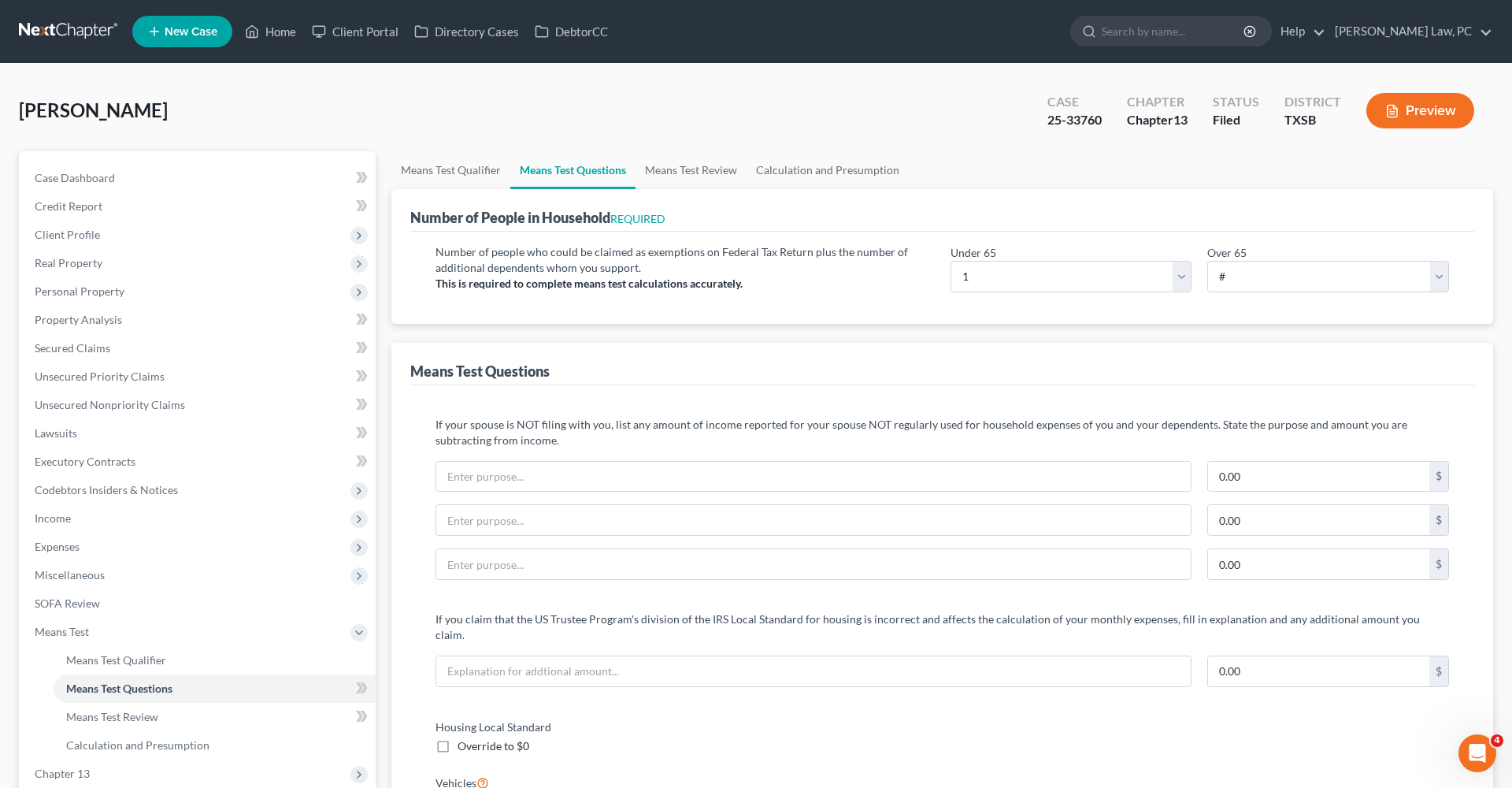
scroll to position [0, 0]
click at [690, 167] on link "Means Test Review" at bounding box center [690, 169] width 111 height 37
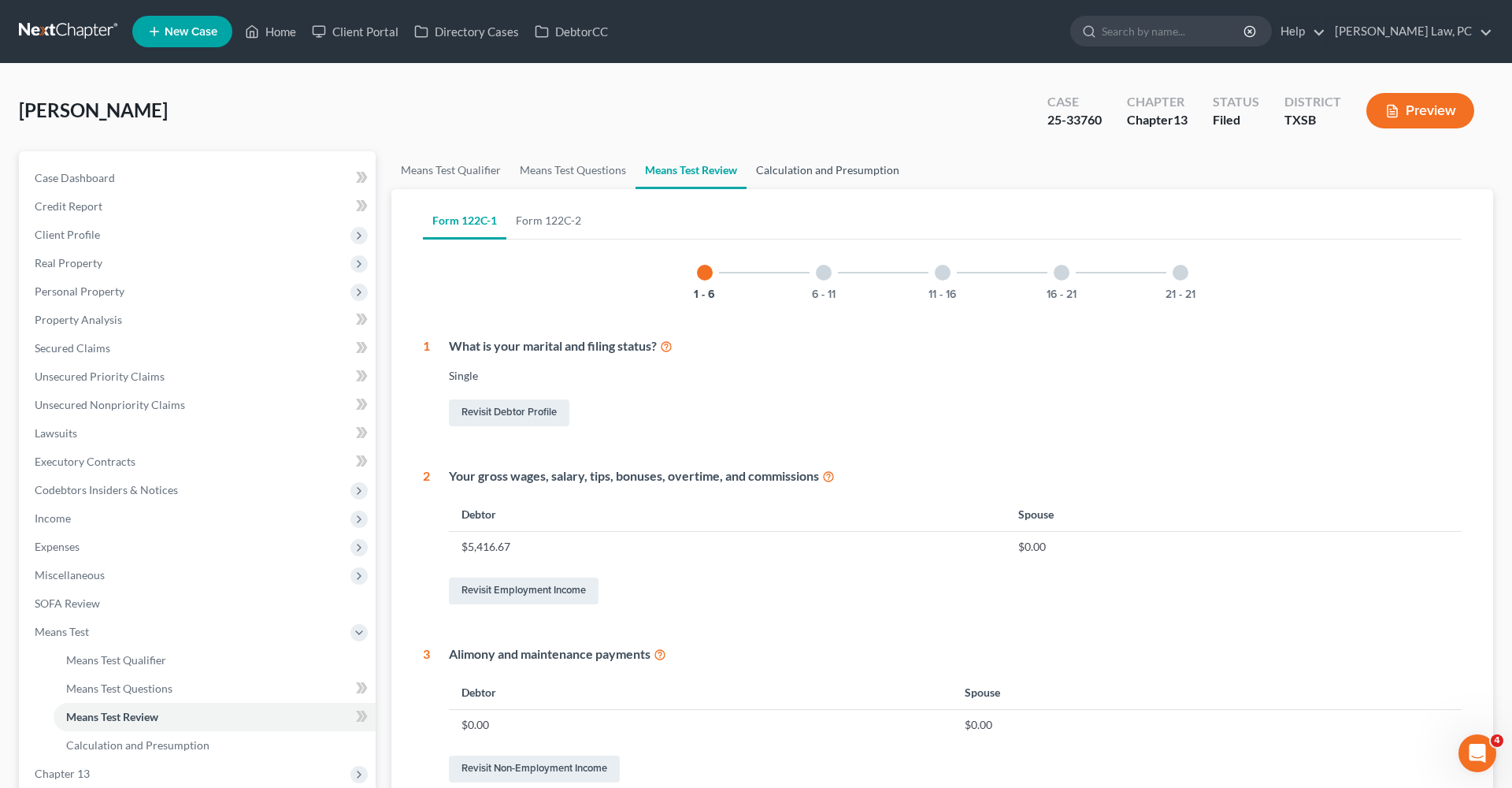
click at [833, 168] on link "Calculation and Presumption" at bounding box center [828, 169] width 162 height 37
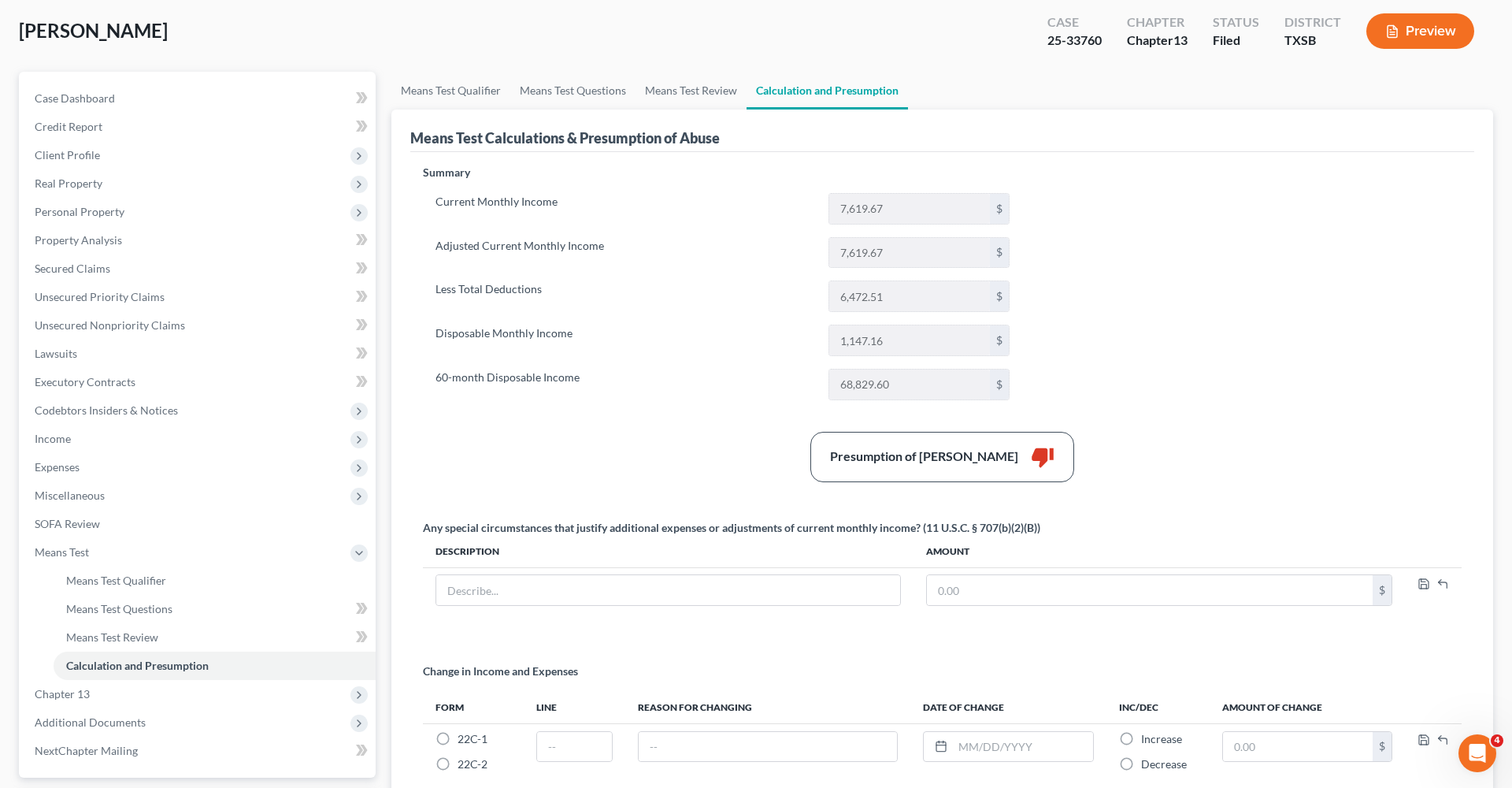
scroll to position [84, 0]
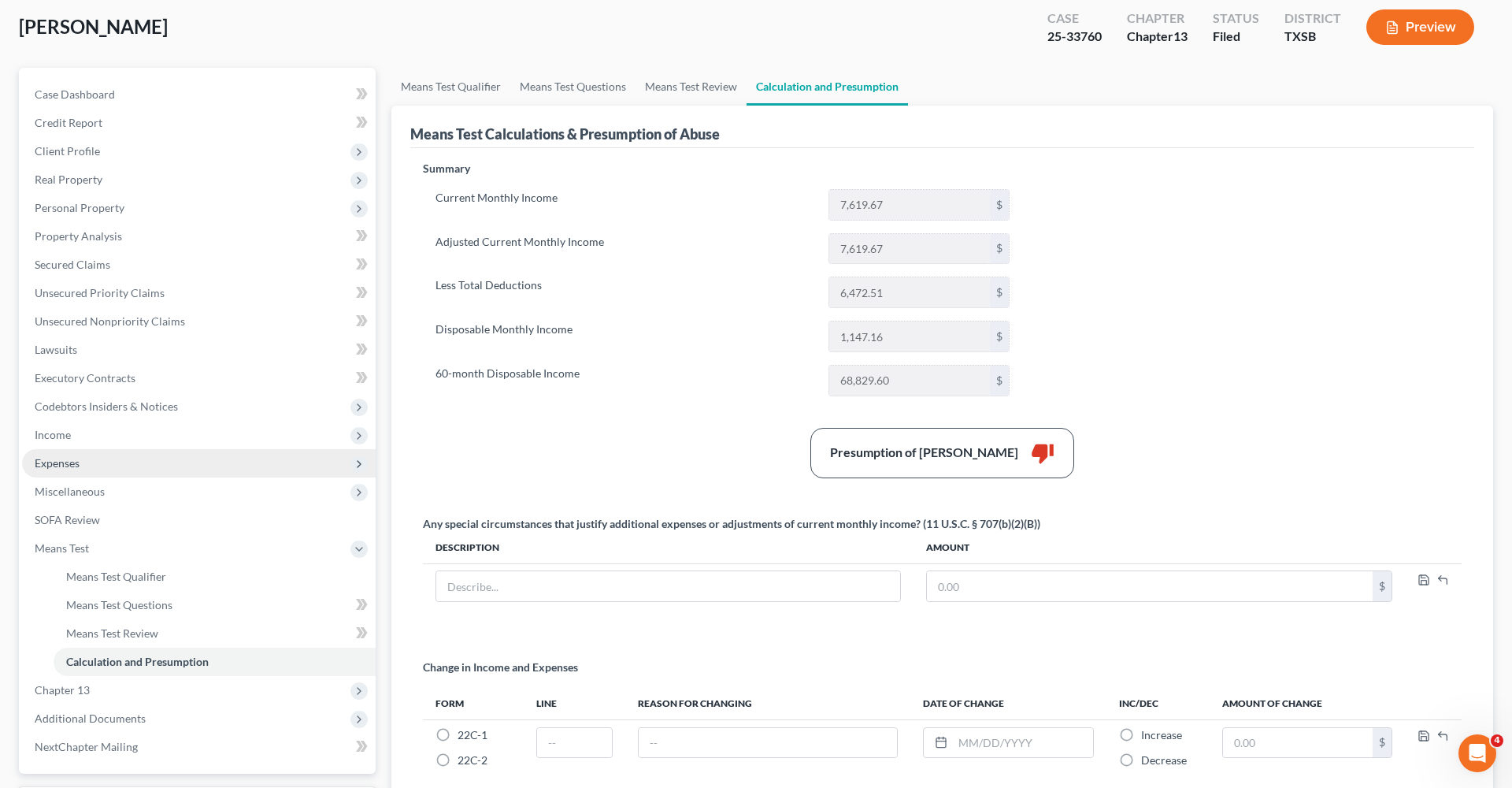
click at [70, 463] on span "Expenses" at bounding box center [58, 462] width 45 height 13
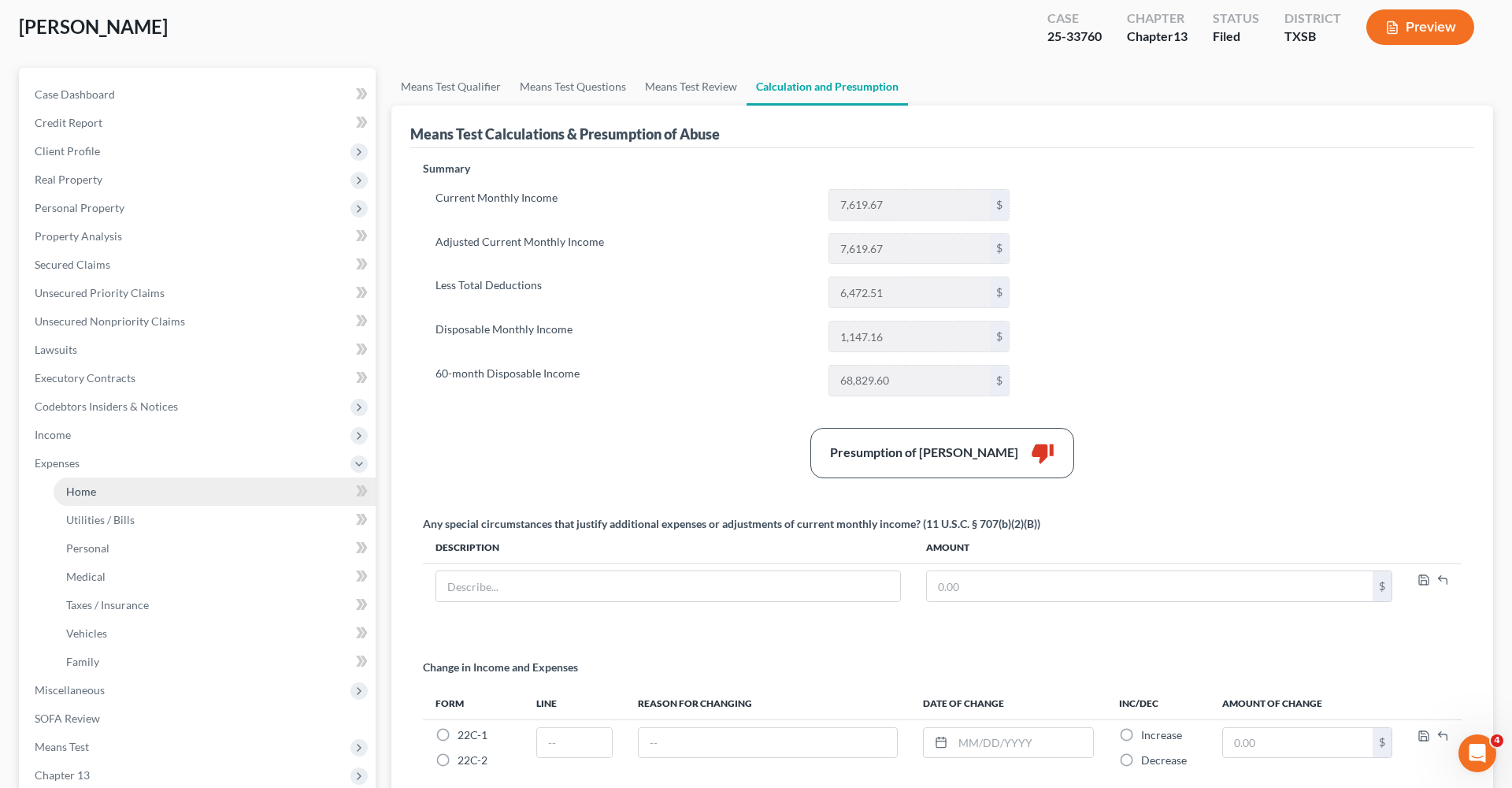
click at [79, 492] on span "Home" at bounding box center [81, 491] width 30 height 13
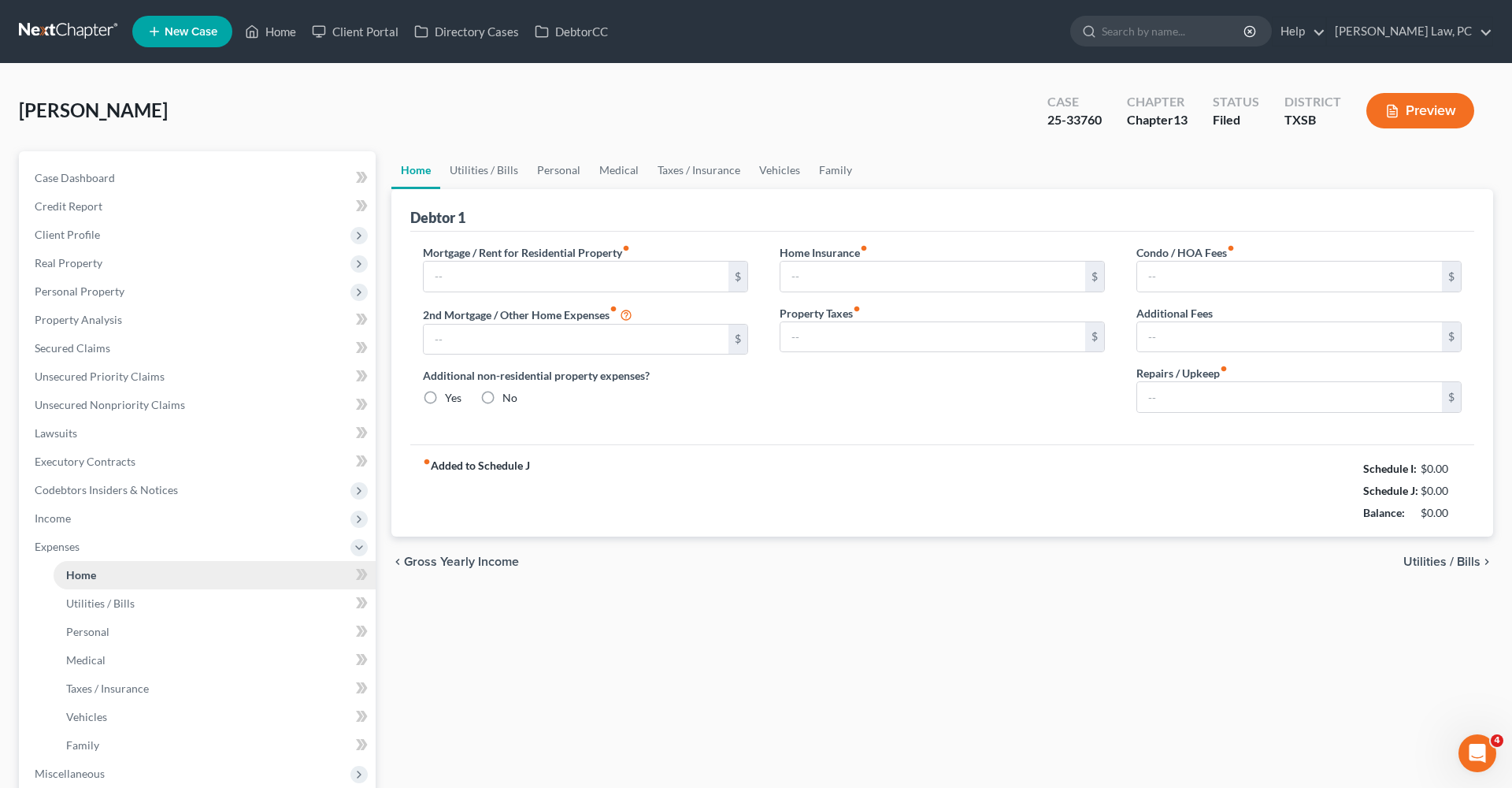
type input "2,399.00"
type input "0.00"
radio input "true"
type input "58.00"
type input "0.00"
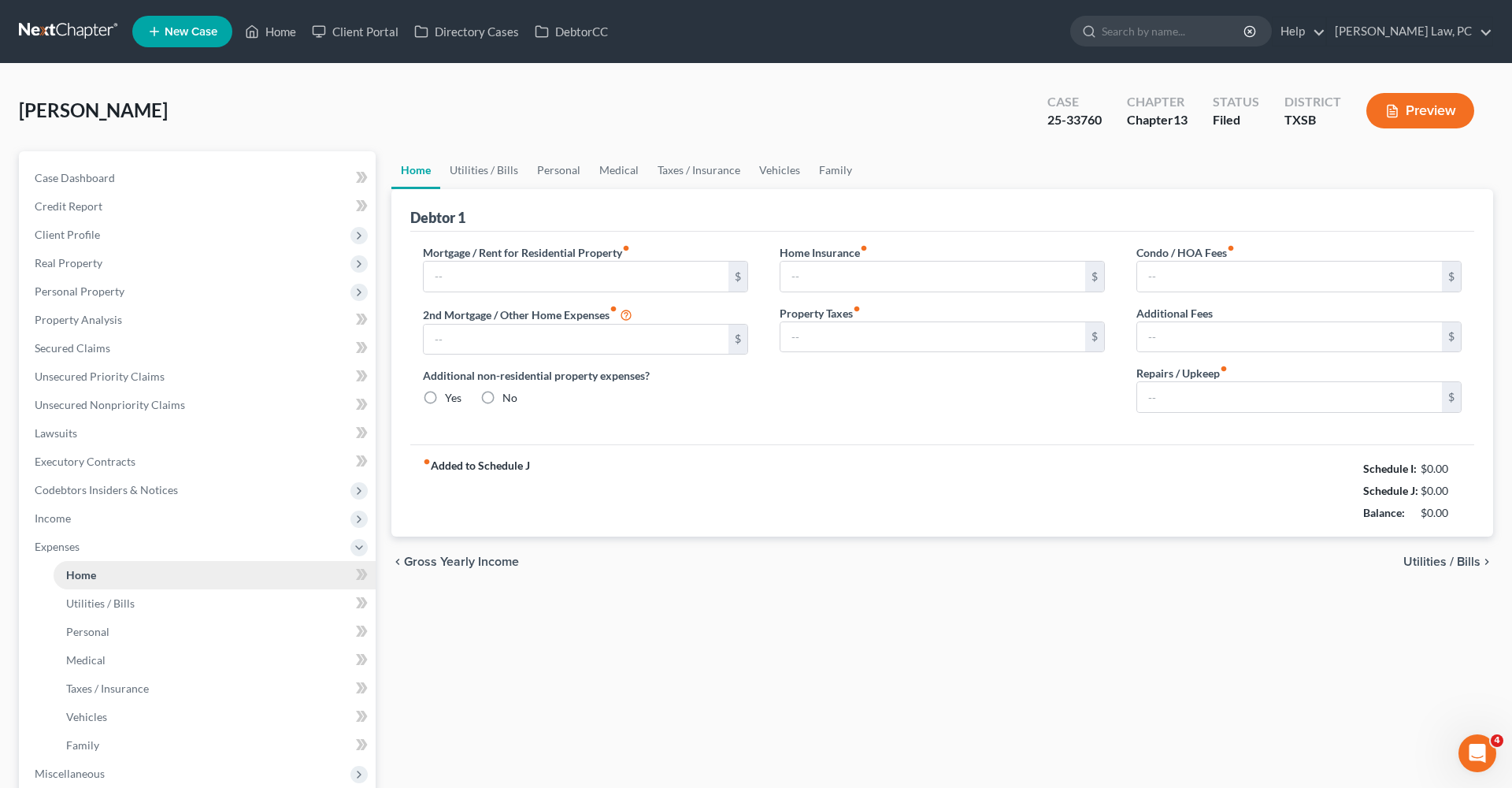
type input "0.00"
click at [69, 23] on link at bounding box center [70, 31] width 101 height 29
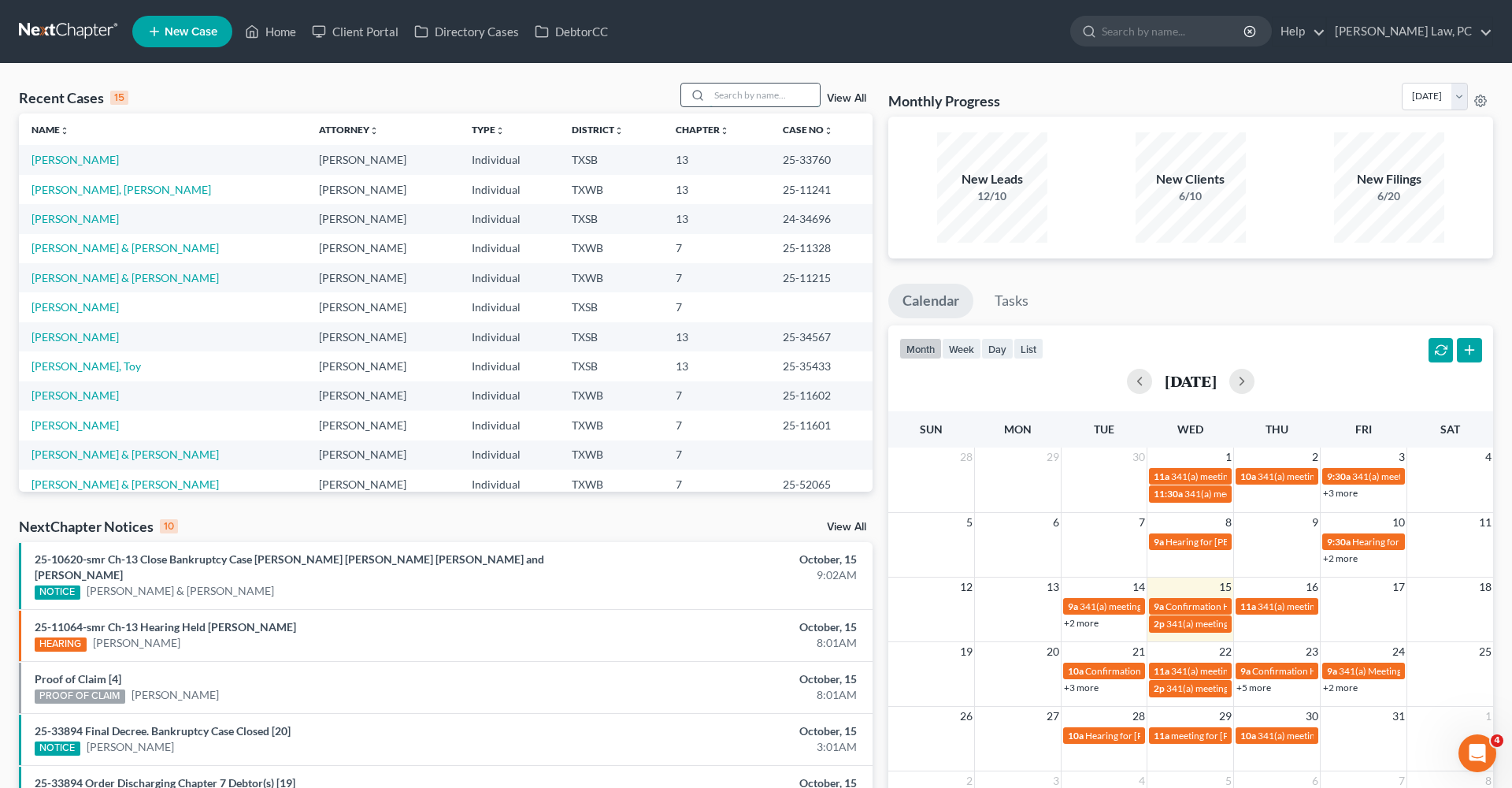
click at [731, 97] on input "search" at bounding box center [764, 95] width 110 height 23
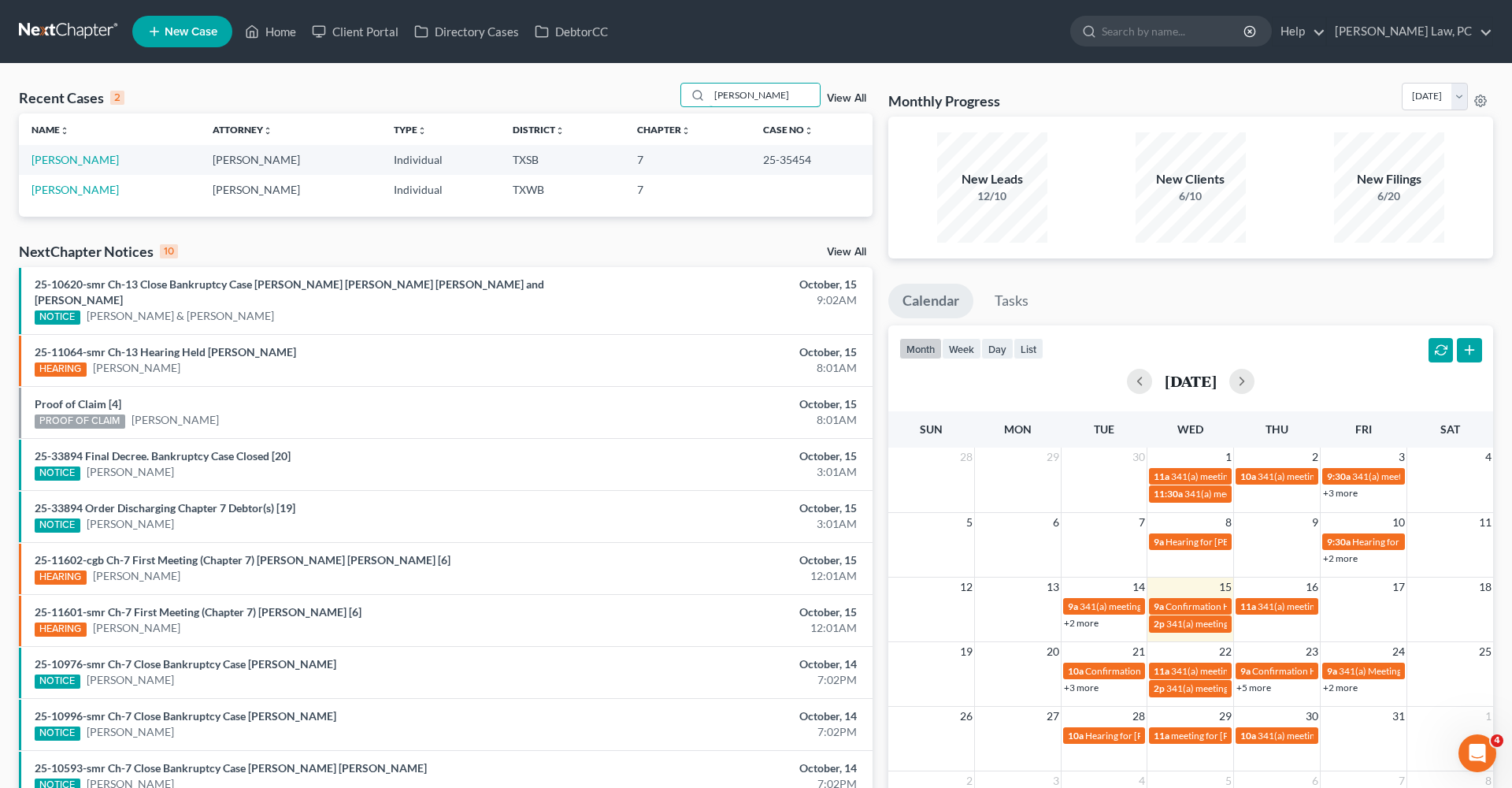
type input "Santos"
drag, startPoint x: 529, startPoint y: 71, endPoint x: 58, endPoint y: 164, distance: 480.1
click at [58, 164] on link "Santos, Luis" at bounding box center [75, 159] width 87 height 13
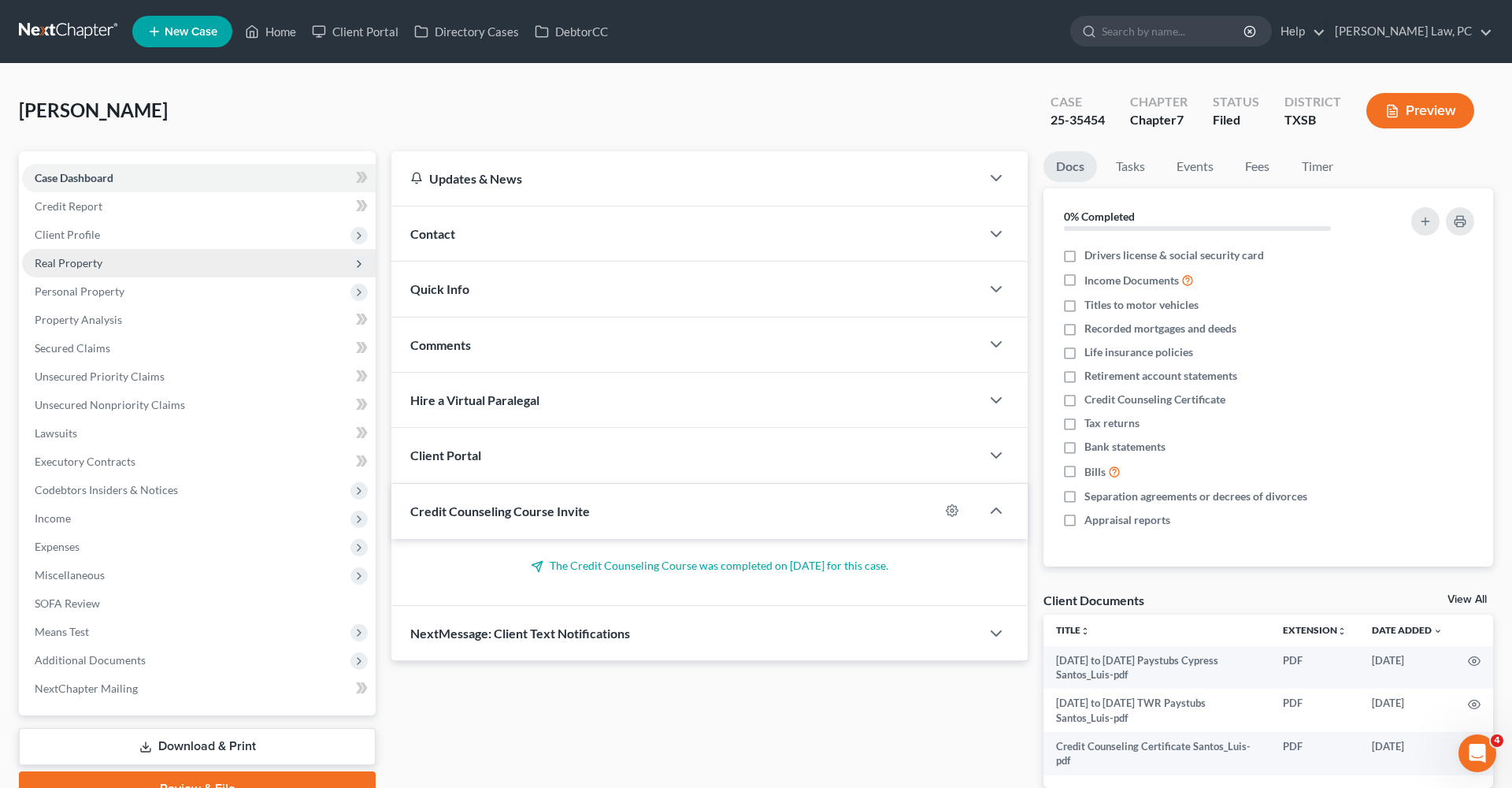
click at [53, 257] on span "Real Property" at bounding box center [69, 262] width 68 height 13
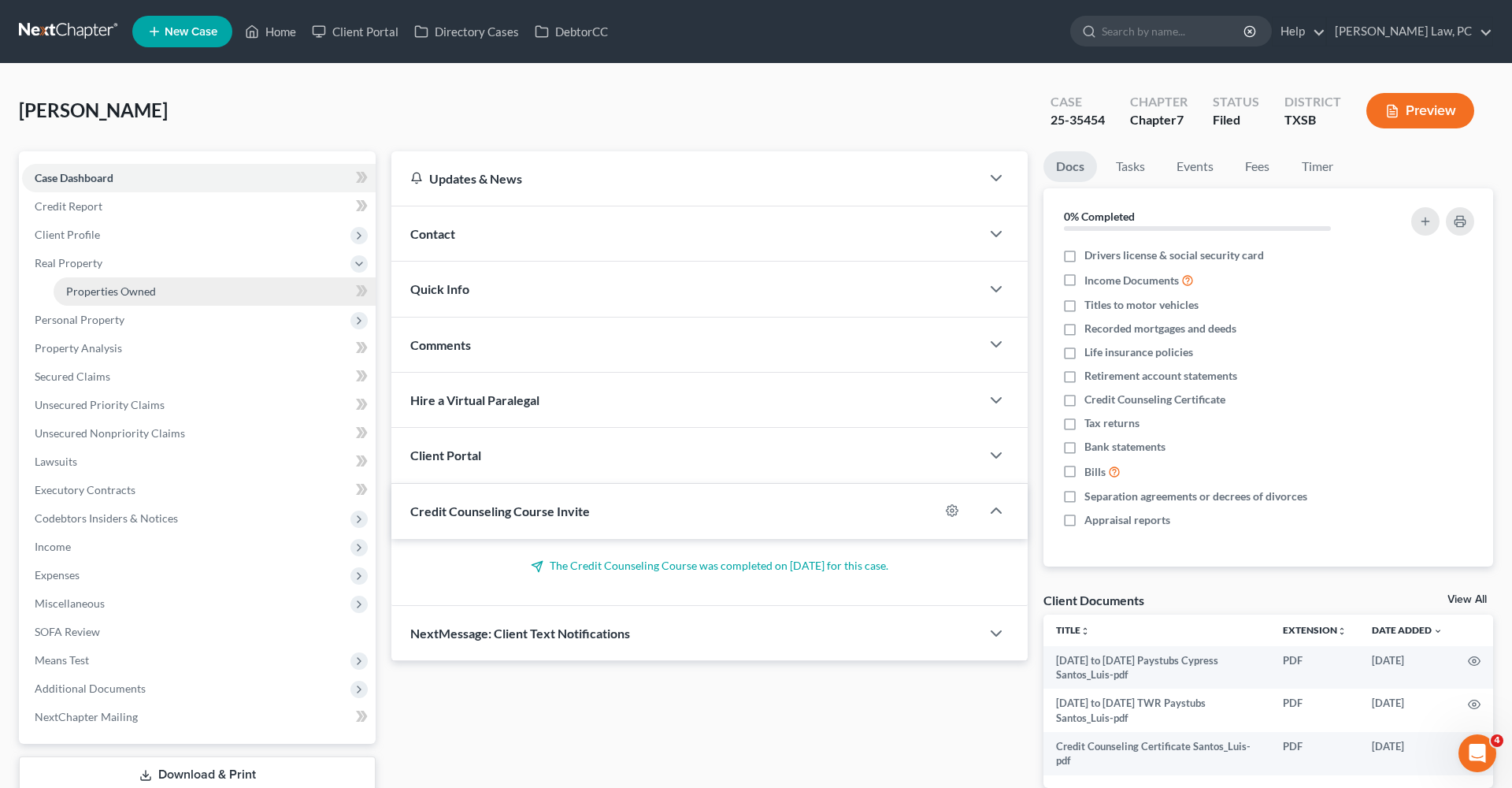
click at [100, 285] on span "Properties Owned" at bounding box center [111, 290] width 90 height 13
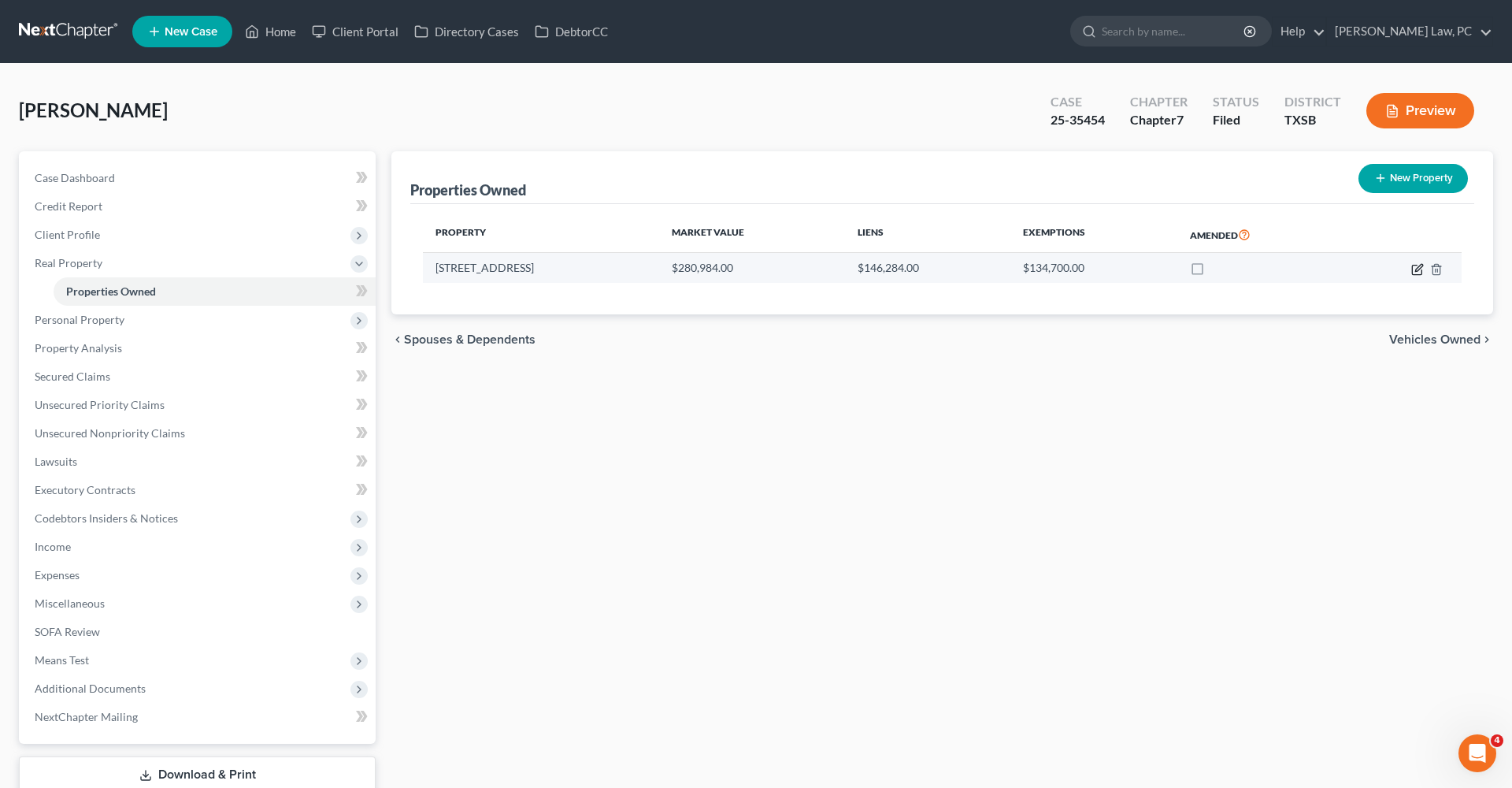
click at [1419, 264] on icon "button" at bounding box center [1417, 269] width 12 height 12
select select "45"
select select "2"
select select "0"
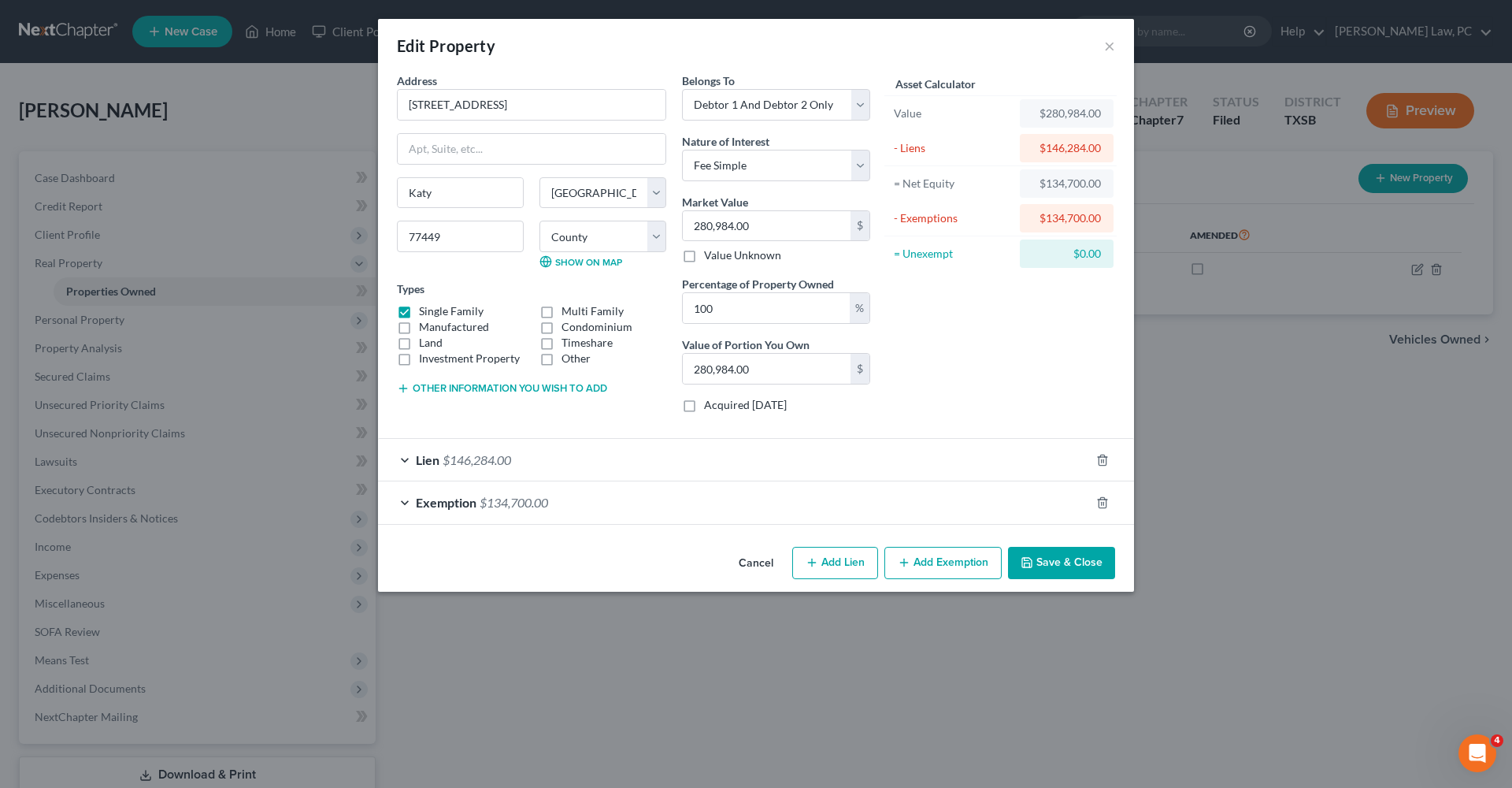
click at [580, 506] on div "Exemption $134,700.00" at bounding box center [734, 502] width 712 height 42
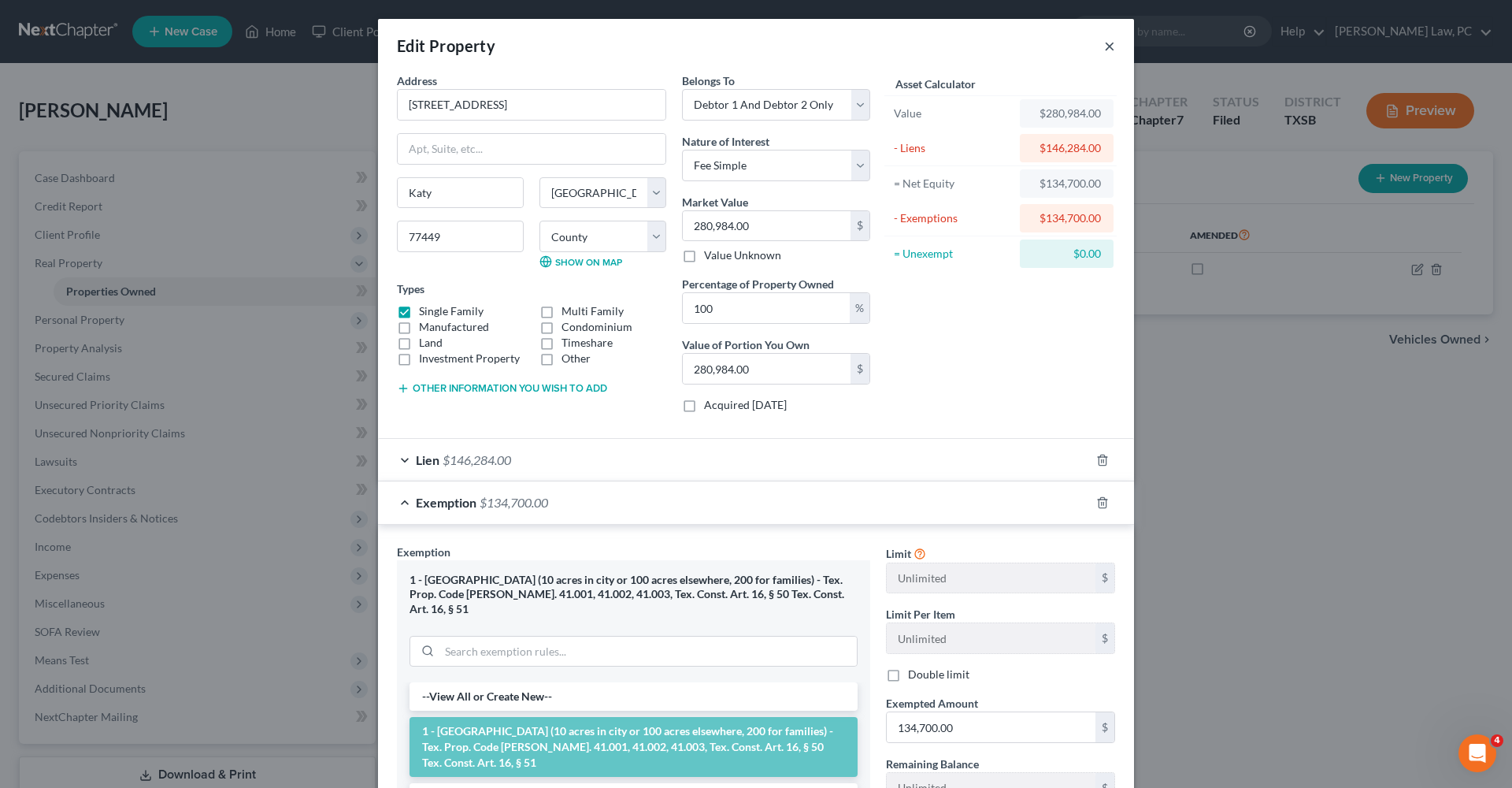
click at [1109, 46] on button "×" at bounding box center [1109, 46] width 11 height 19
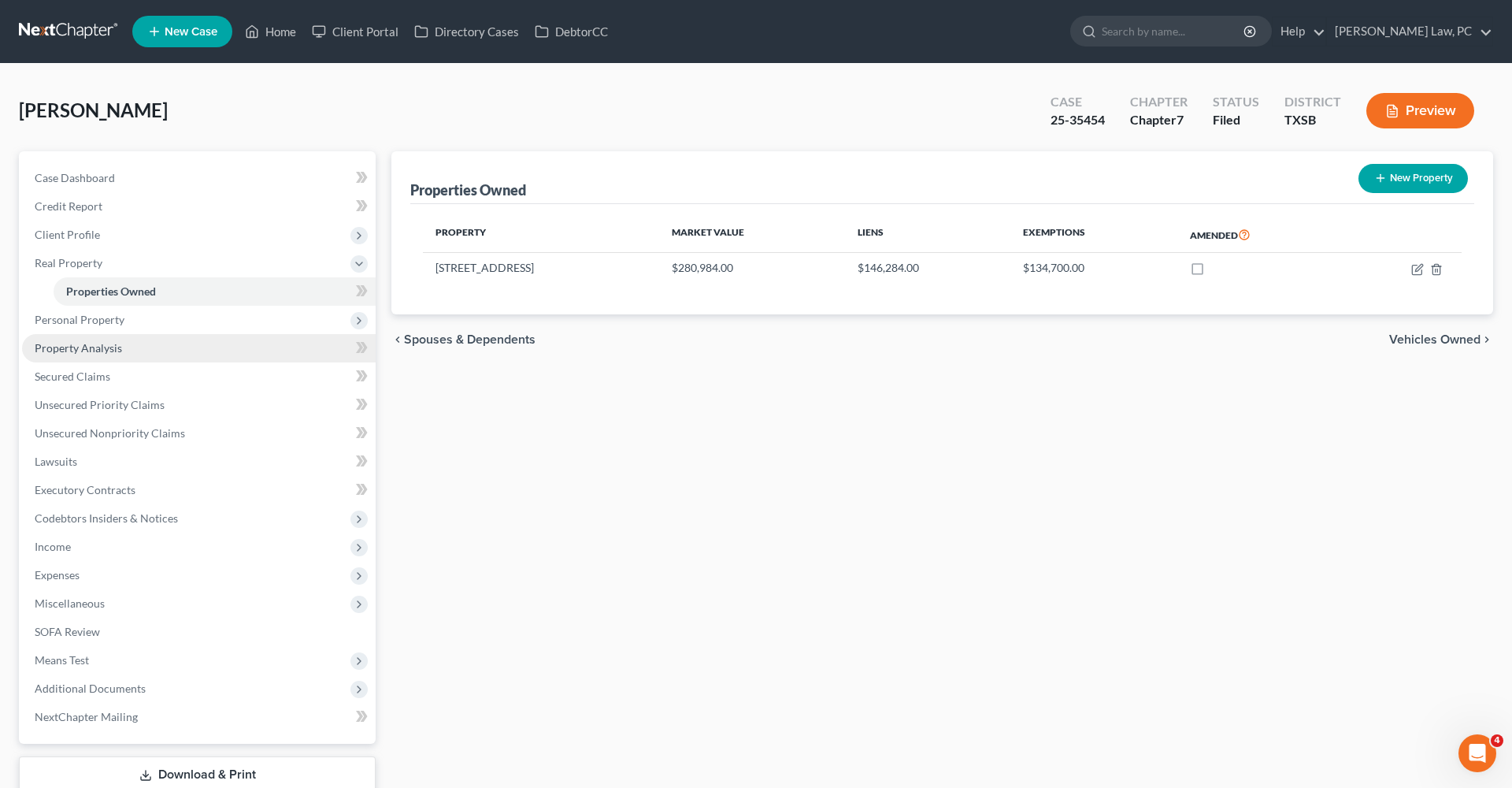
click at [109, 346] on span "Property Analysis" at bounding box center [78, 347] width 87 height 13
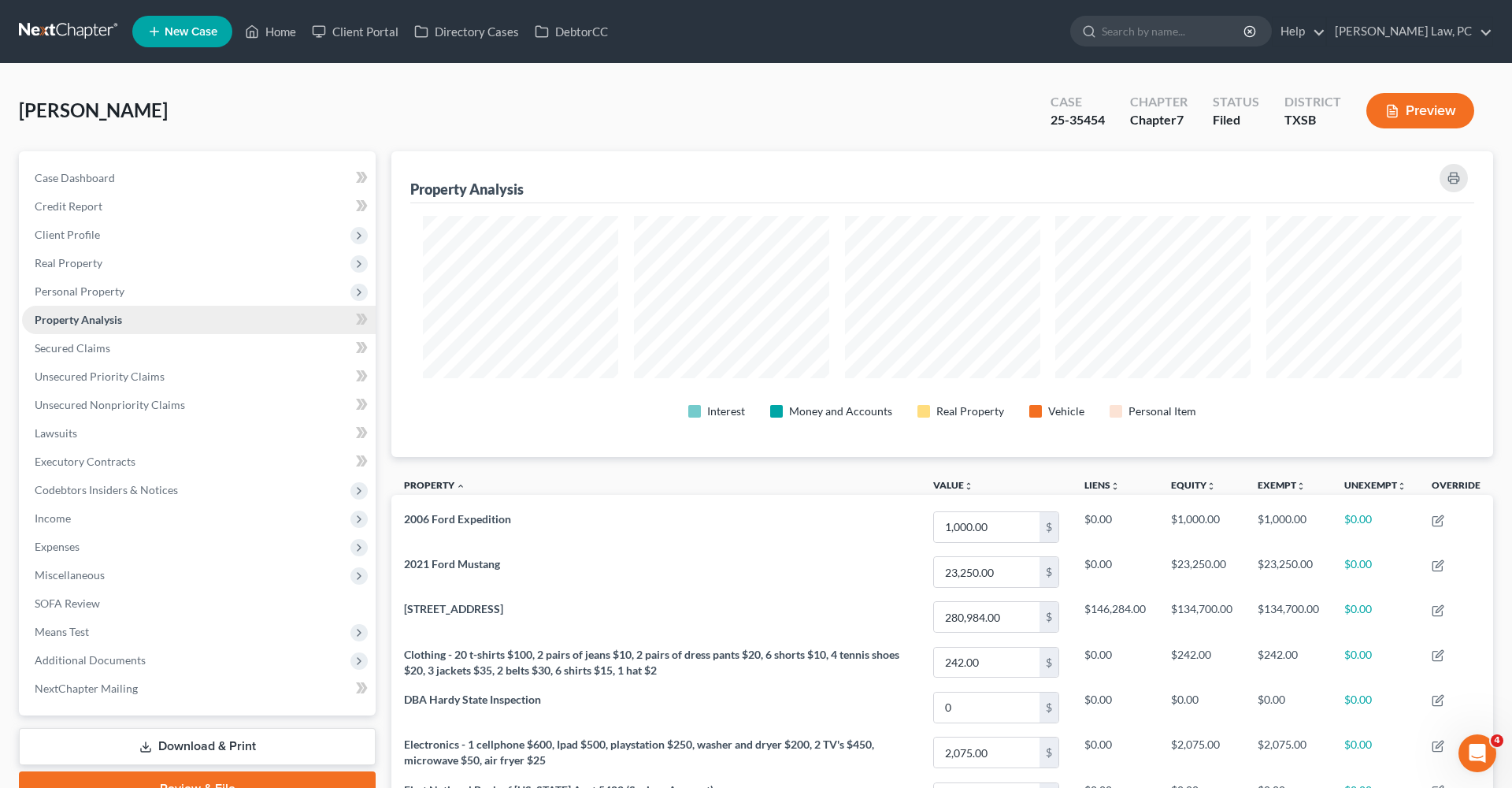
scroll to position [306, 1102]
click at [98, 325] on span "Property Analysis" at bounding box center [78, 319] width 87 height 13
click at [64, 283] on span "Personal Property" at bounding box center [199, 291] width 354 height 29
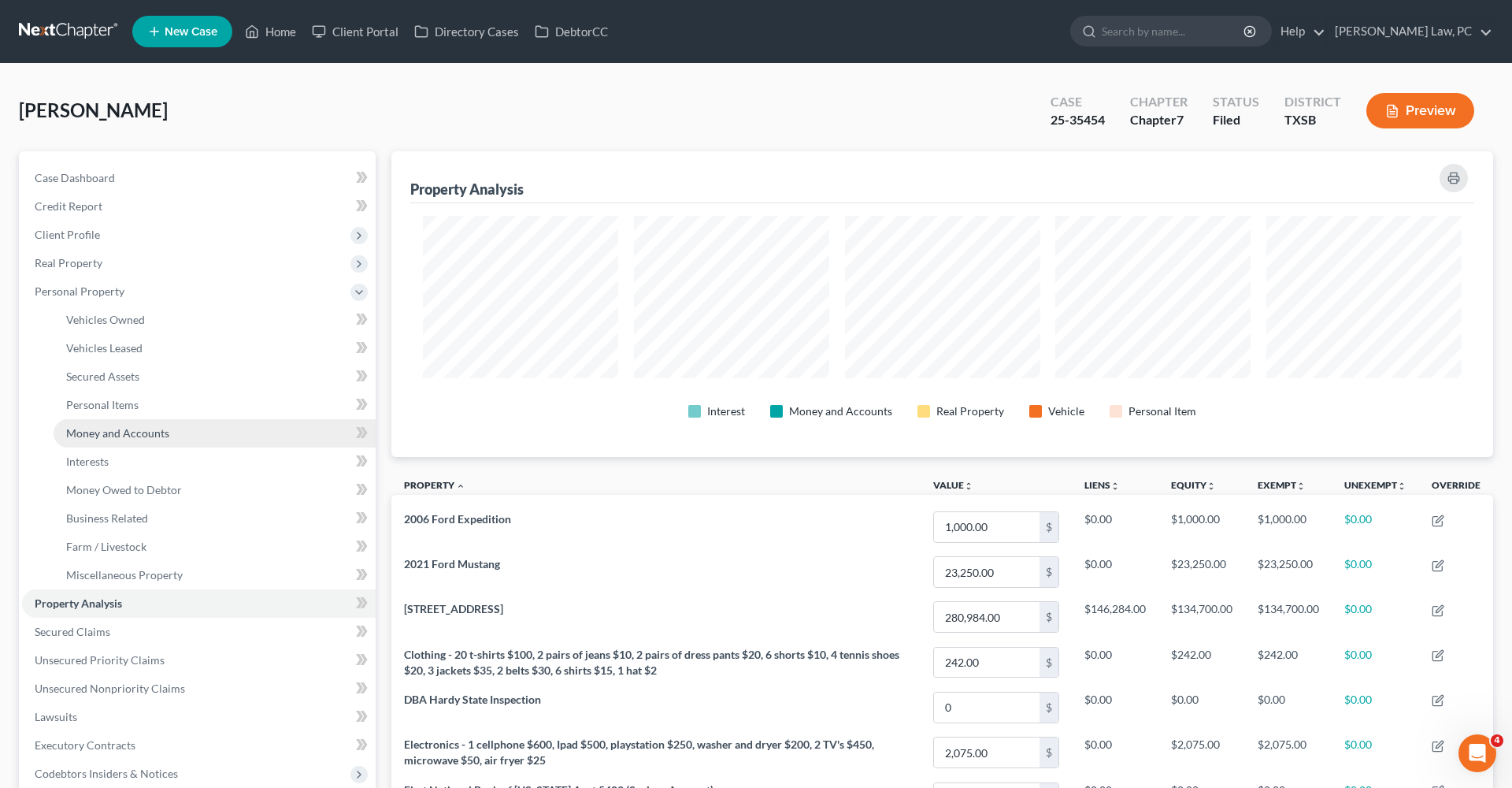
click at [119, 421] on link "Money and Accounts" at bounding box center [214, 433] width 322 height 29
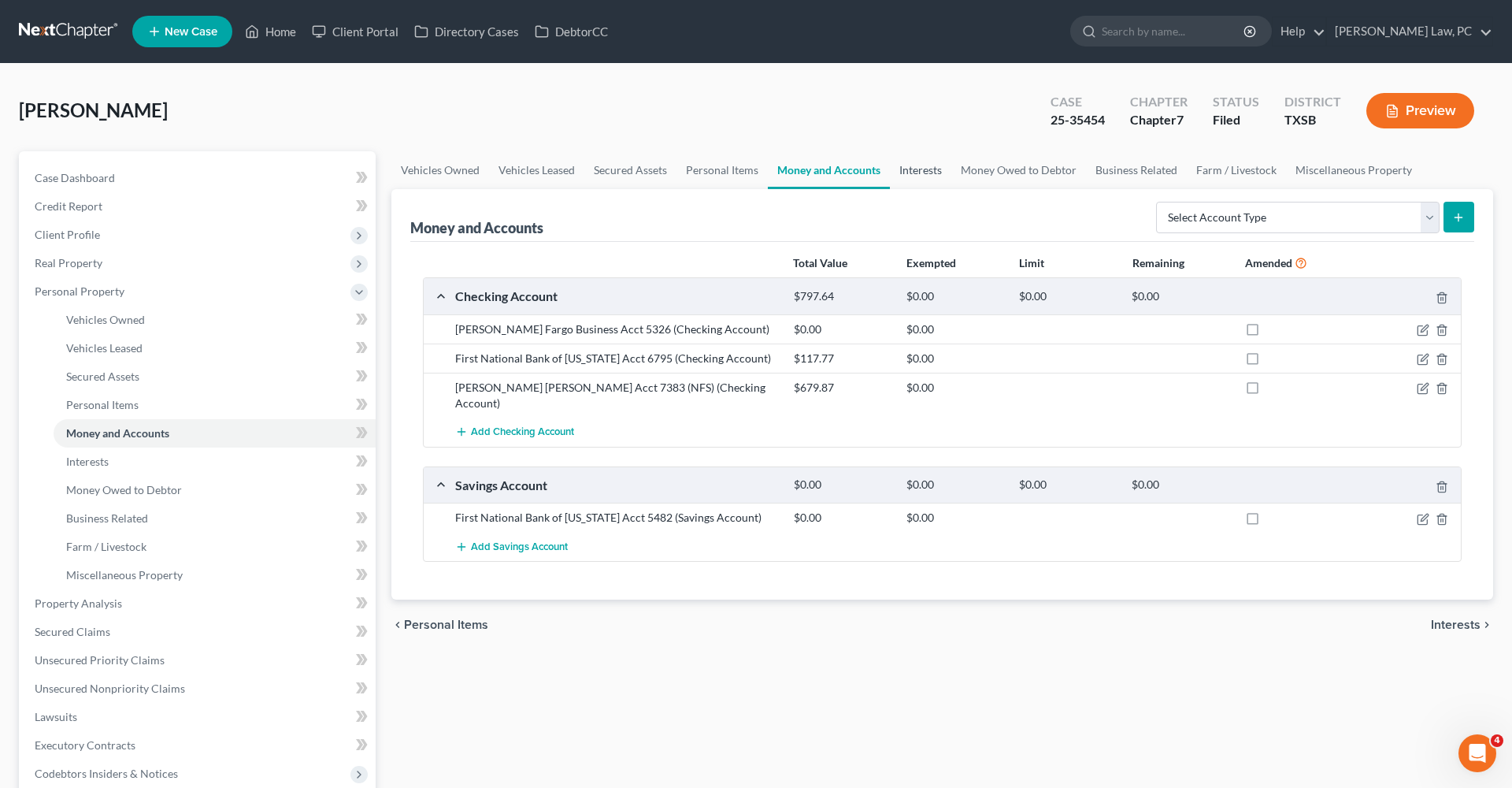
click at [915, 176] on link "Interests" at bounding box center [920, 169] width 61 height 37
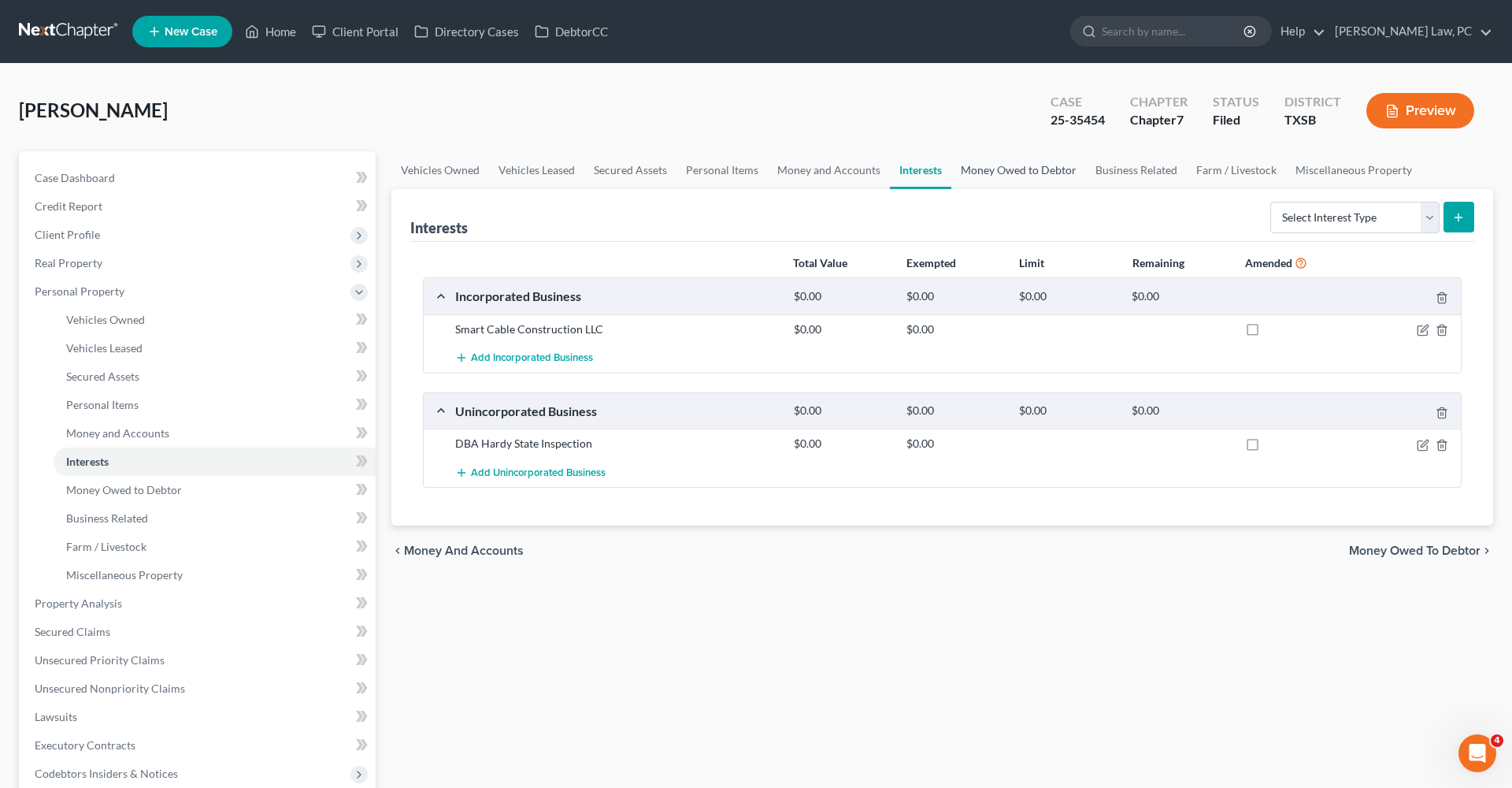
click at [1013, 165] on link "Money Owed to Debtor" at bounding box center [1018, 169] width 135 height 37
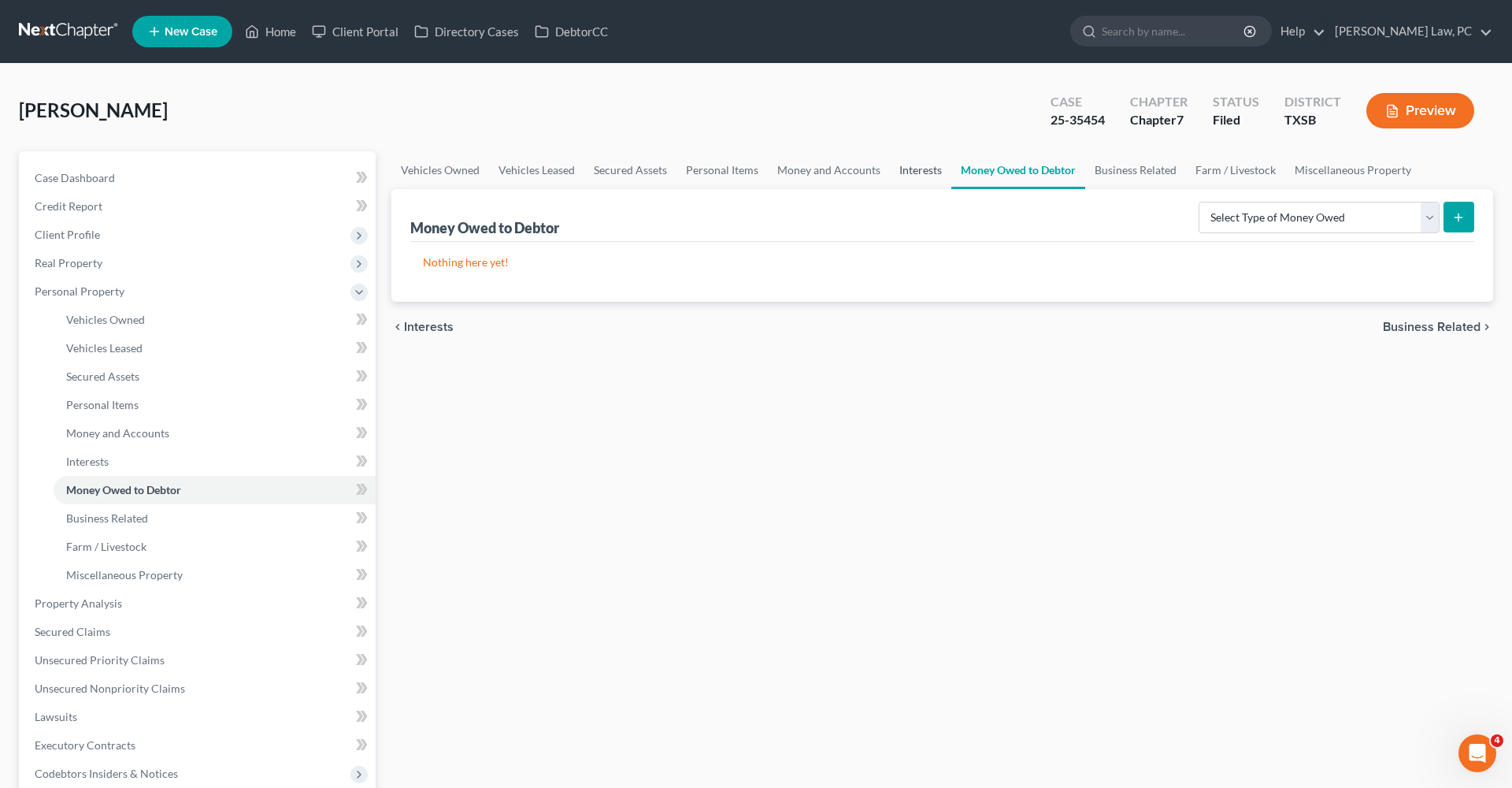
click at [905, 180] on link "Interests" at bounding box center [920, 169] width 61 height 37
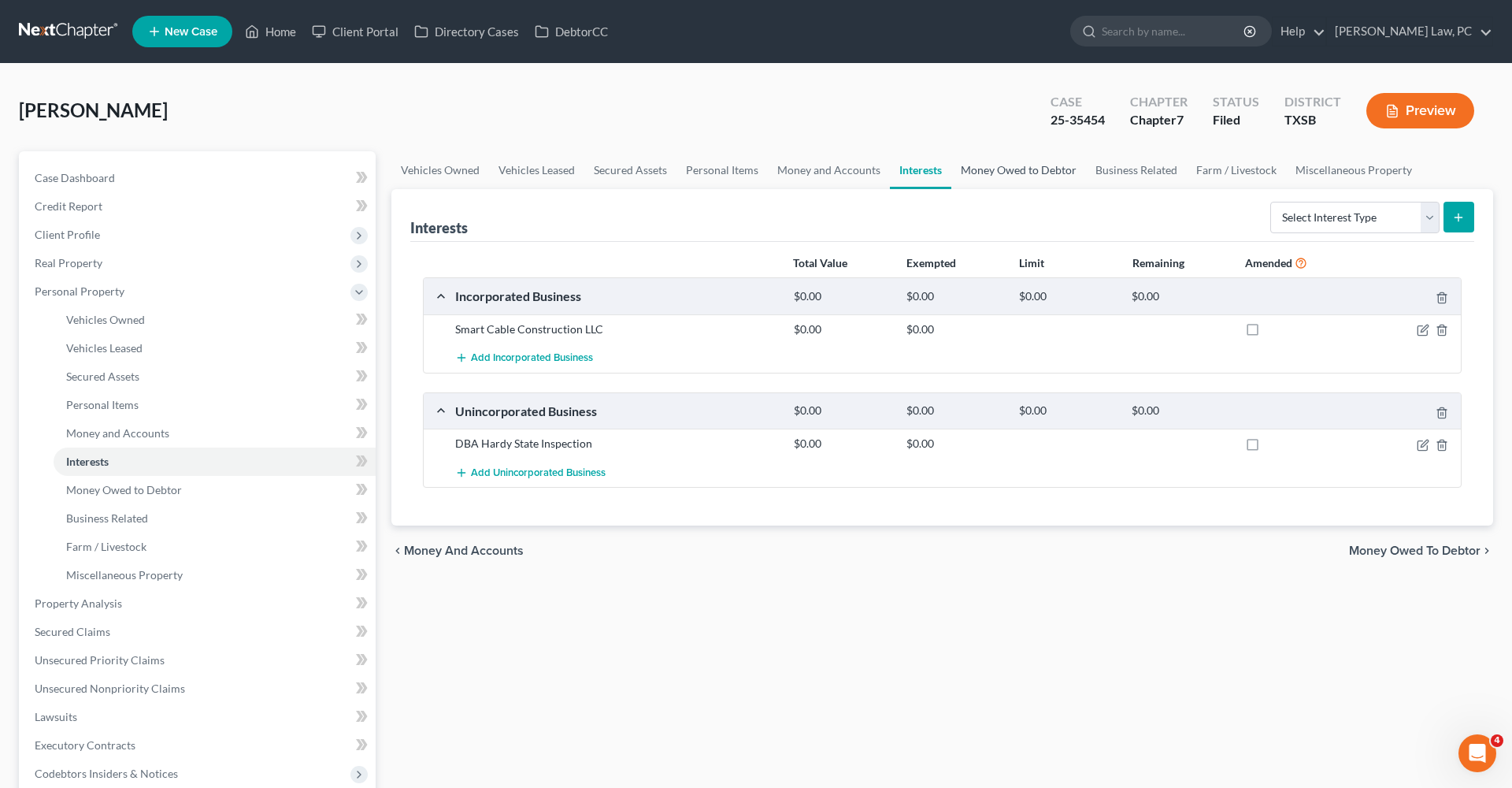
click at [998, 175] on link "Money Owed to Debtor" at bounding box center [1018, 169] width 135 height 37
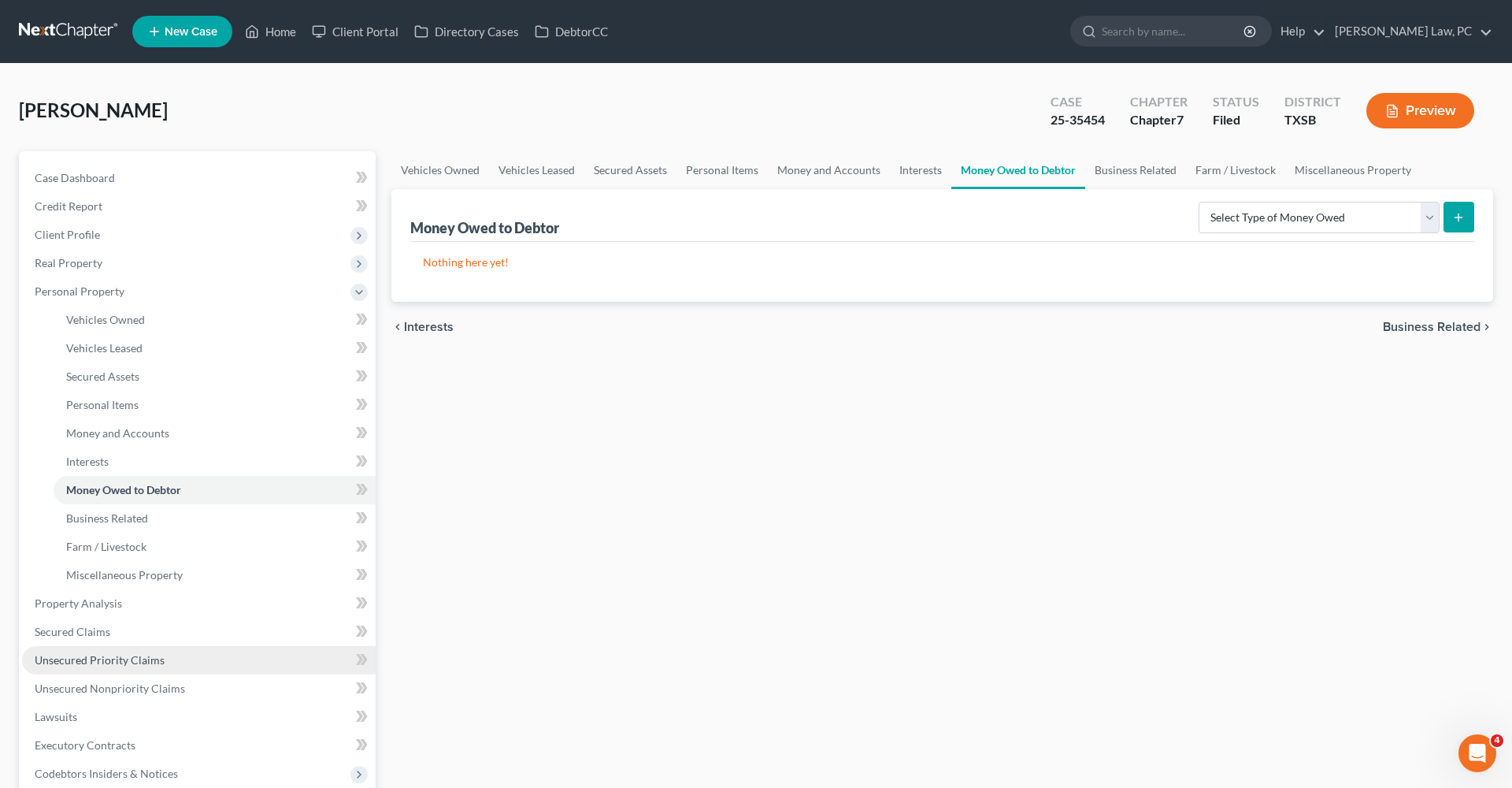
click at [98, 656] on span "Unsecured Priority Claims" at bounding box center [99, 659] width 130 height 13
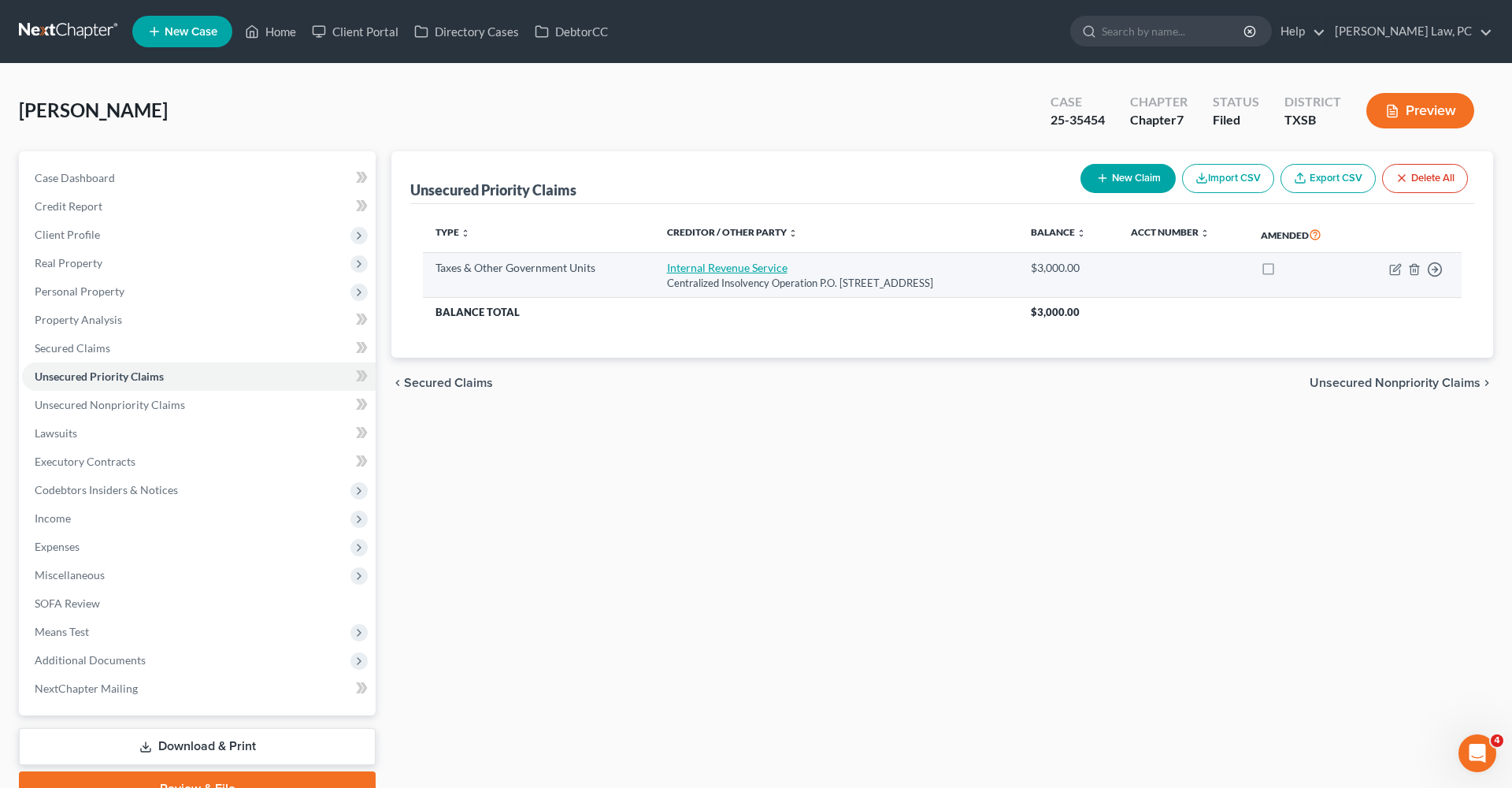
click at [713, 268] on link "Internal Revenue Service" at bounding box center [727, 267] width 120 height 13
select select "0"
select select "39"
select select "3"
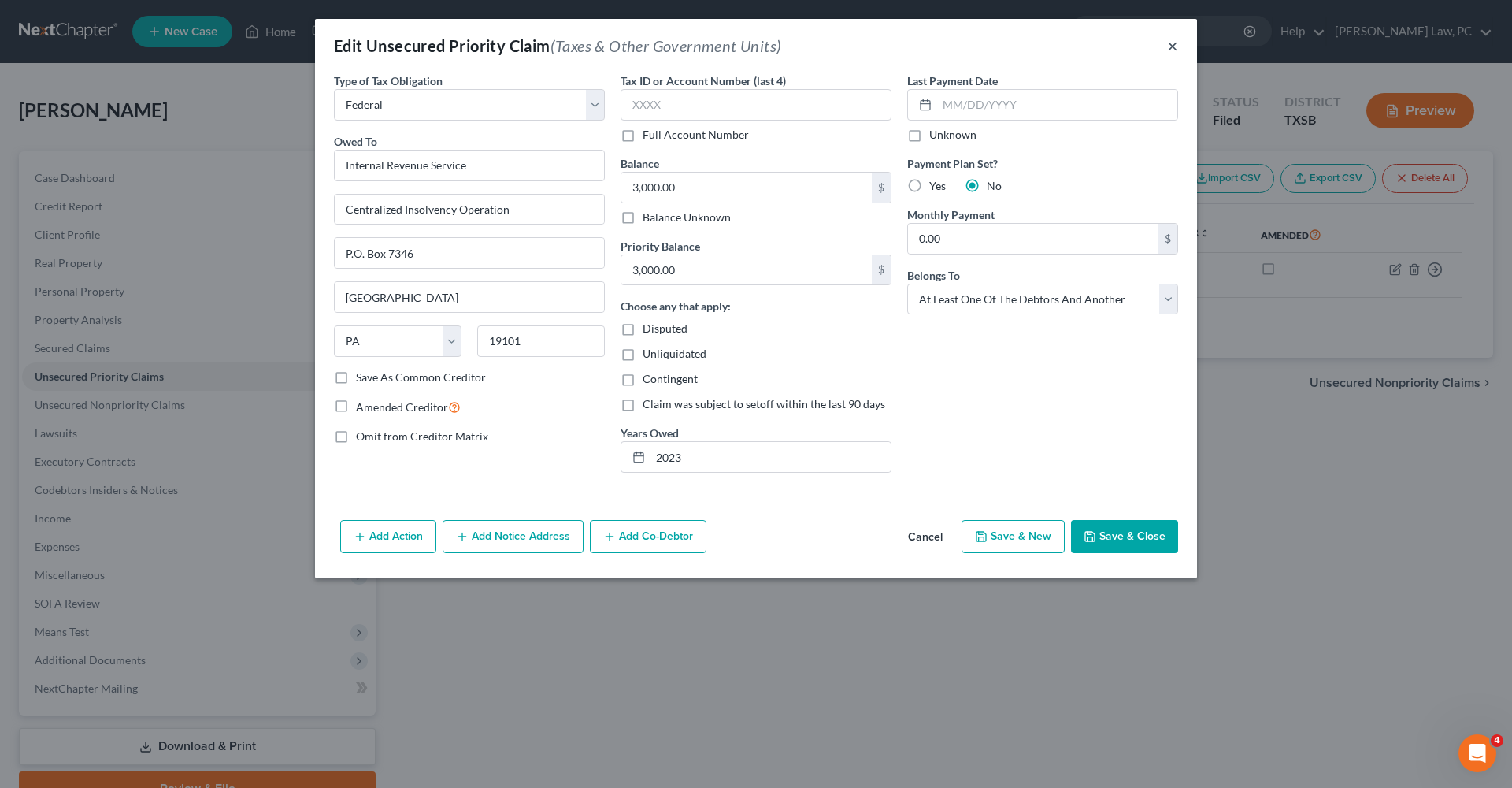
click at [1173, 48] on button "×" at bounding box center [1172, 46] width 11 height 19
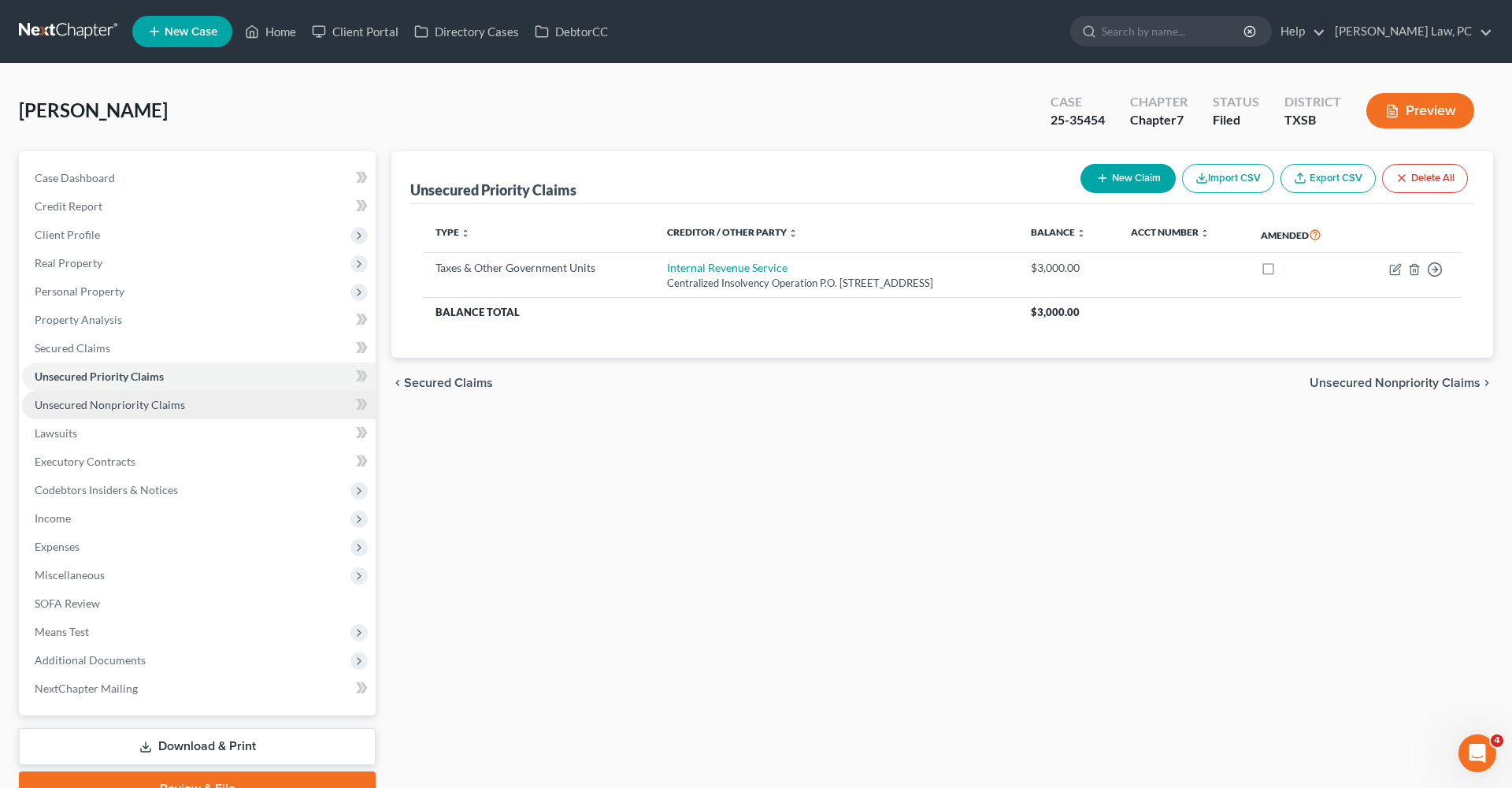
click at [139, 396] on link "Unsecured Nonpriority Claims" at bounding box center [199, 404] width 354 height 29
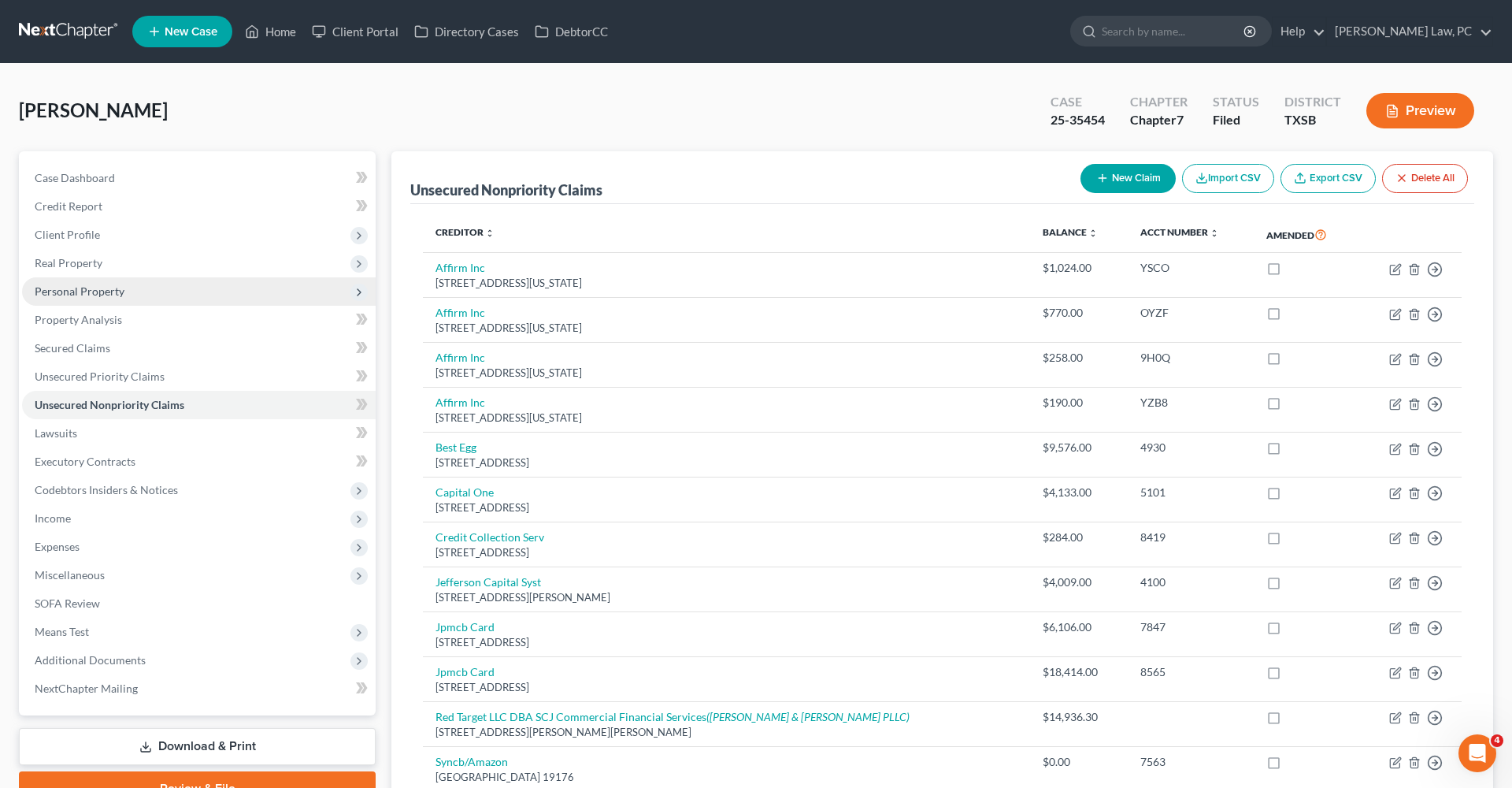
click at [77, 290] on span "Personal Property" at bounding box center [79, 290] width 90 height 13
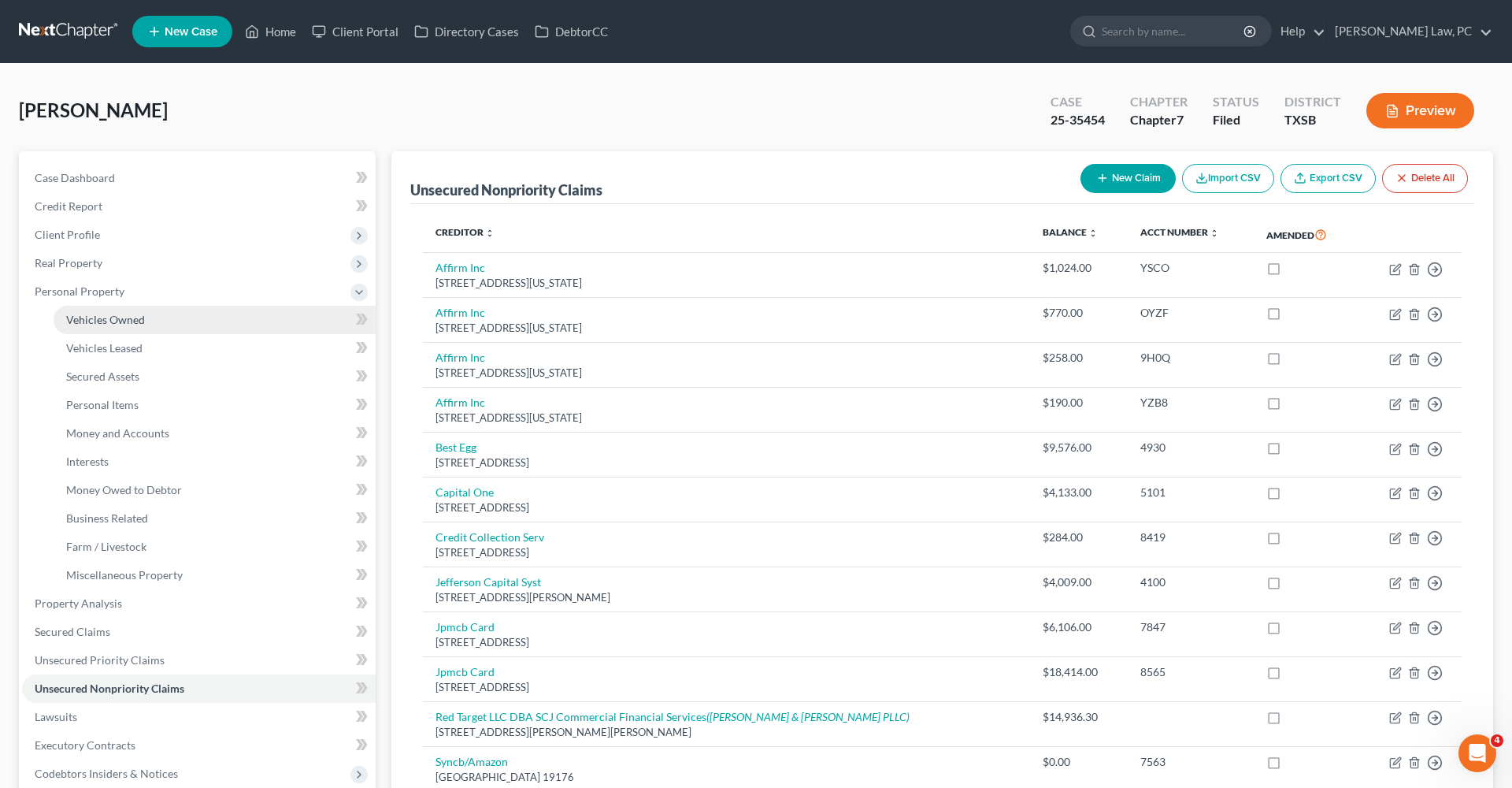
click at [98, 318] on span "Vehicles Owned" at bounding box center [105, 319] width 78 height 13
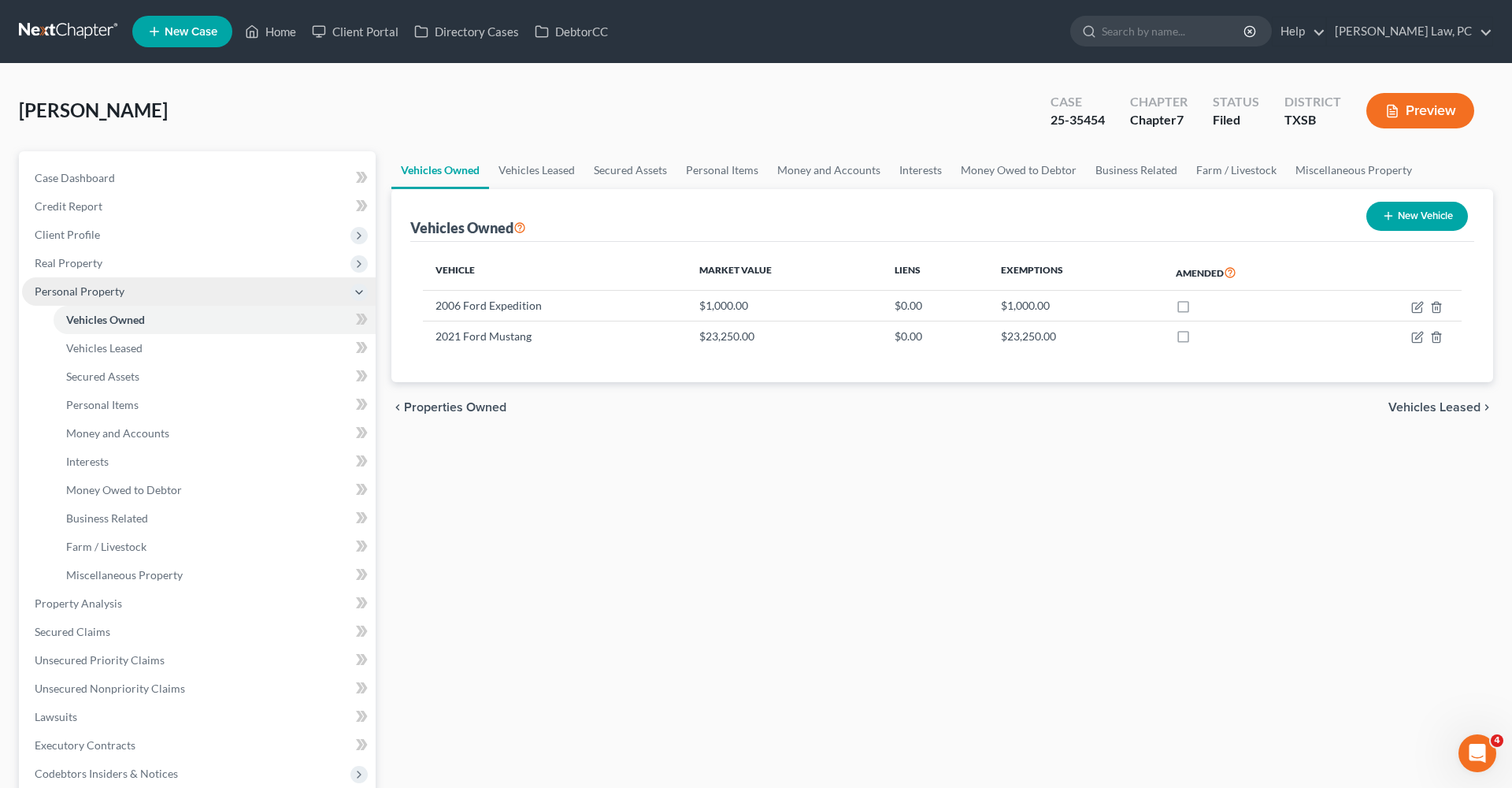
click at [75, 289] on span "Personal Property" at bounding box center [79, 290] width 90 height 13
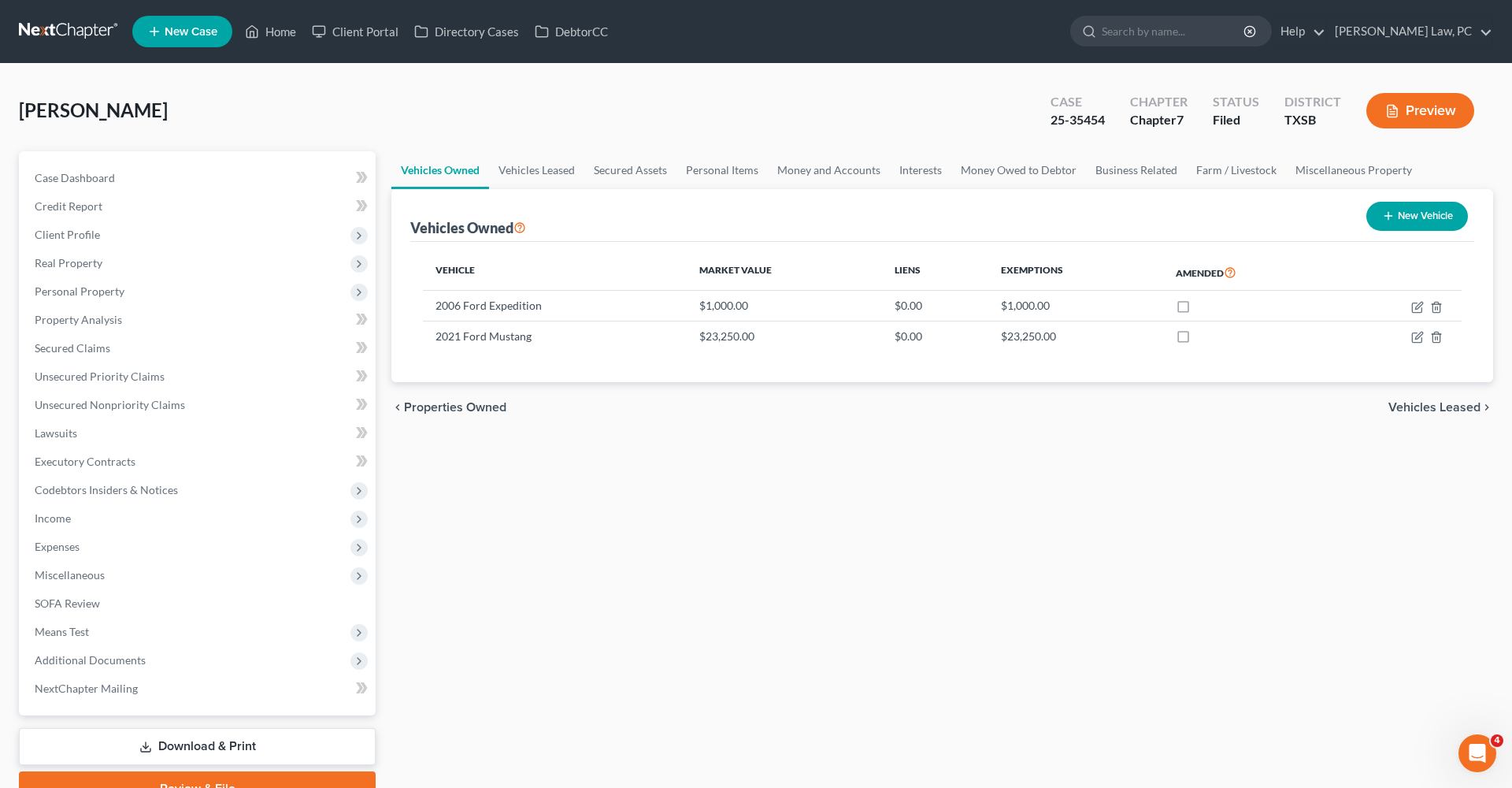
click at [59, 31] on link at bounding box center [70, 31] width 101 height 29
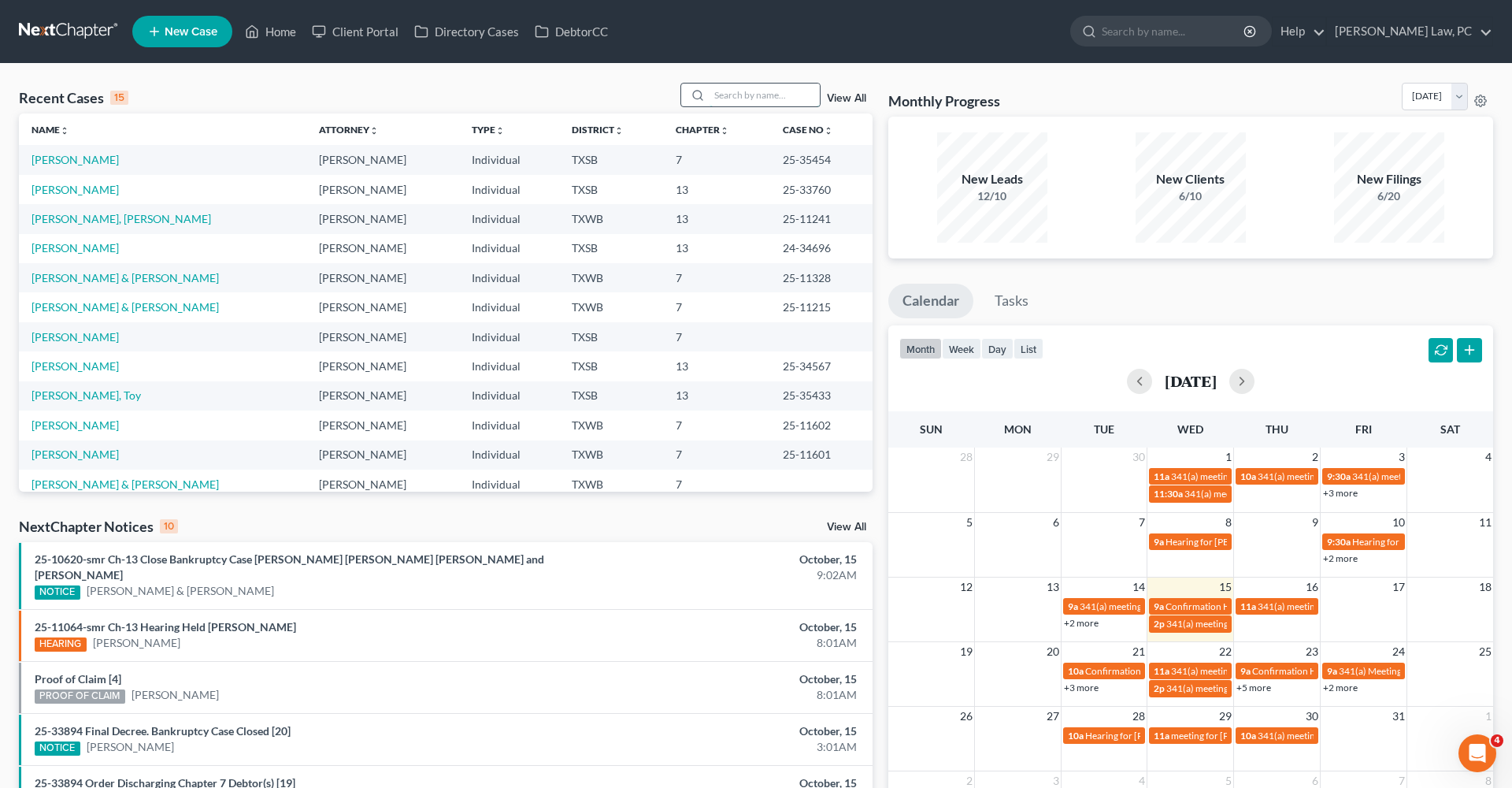
click at [739, 98] on input "search" at bounding box center [764, 95] width 110 height 23
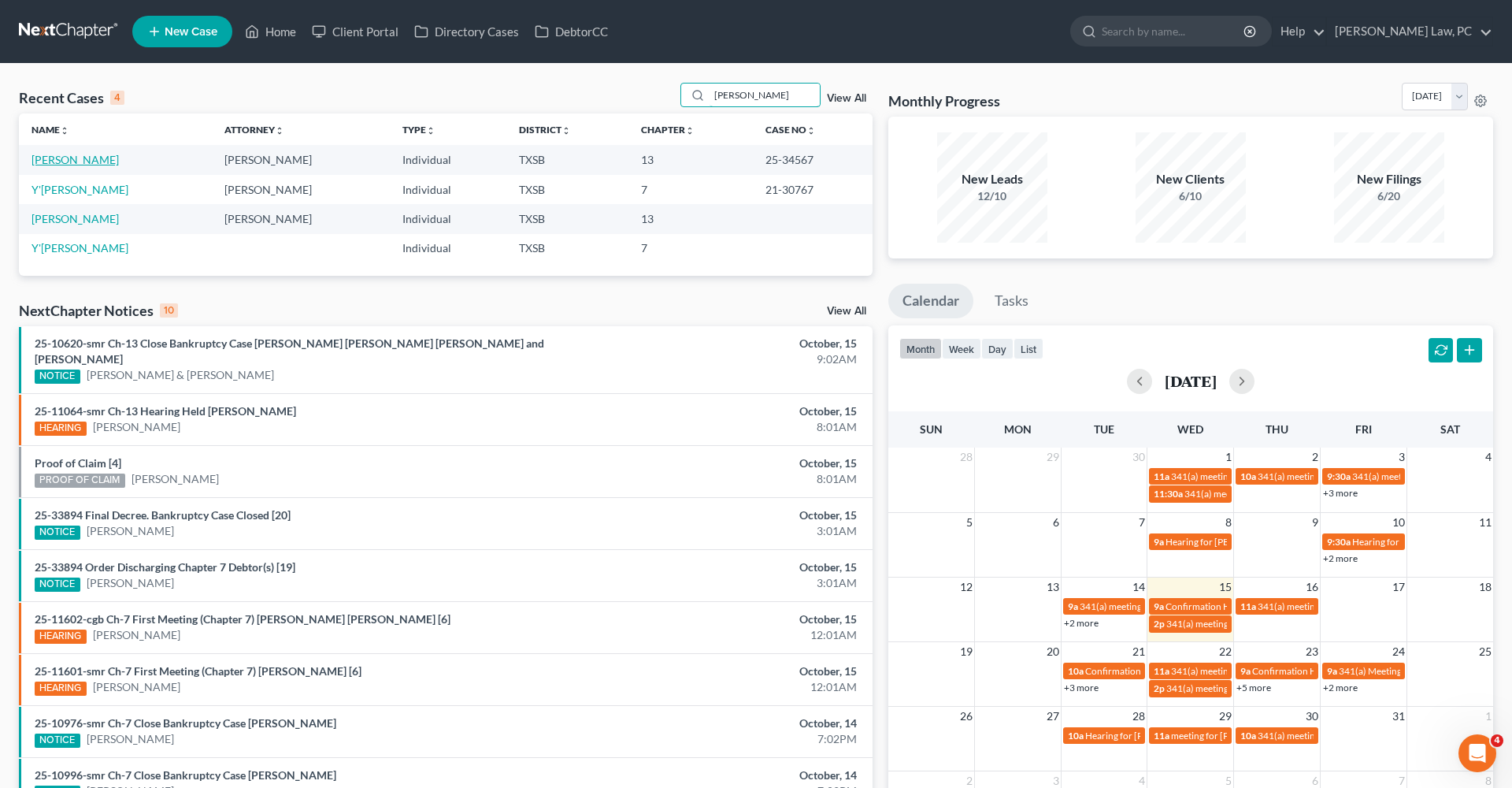
type input "[PERSON_NAME]"
click at [79, 165] on link "[PERSON_NAME]" at bounding box center [75, 159] width 87 height 13
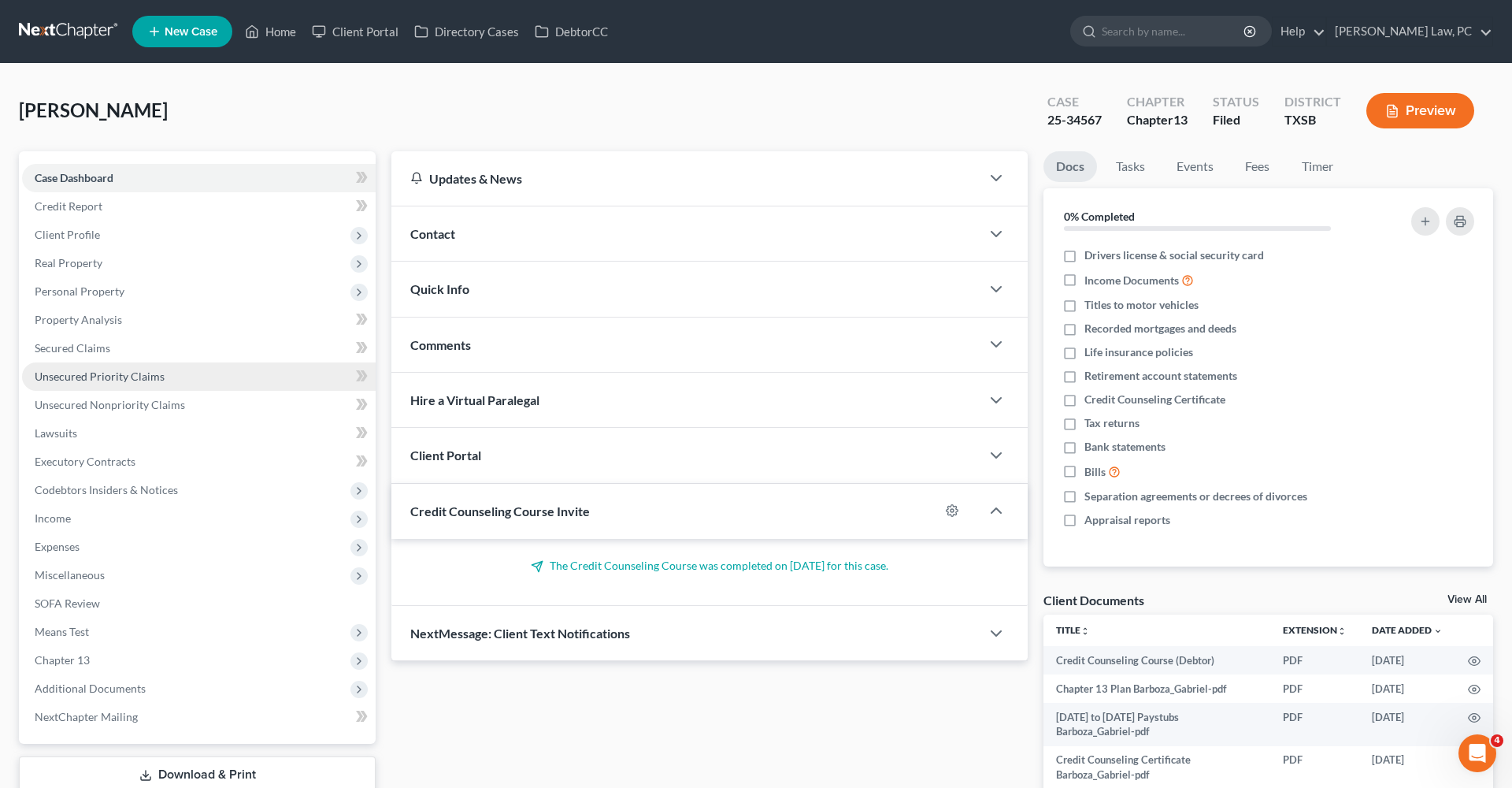
click at [95, 380] on span "Unsecured Priority Claims" at bounding box center [99, 376] width 130 height 13
